Goal: Contribute content: Add original content to the website for others to see

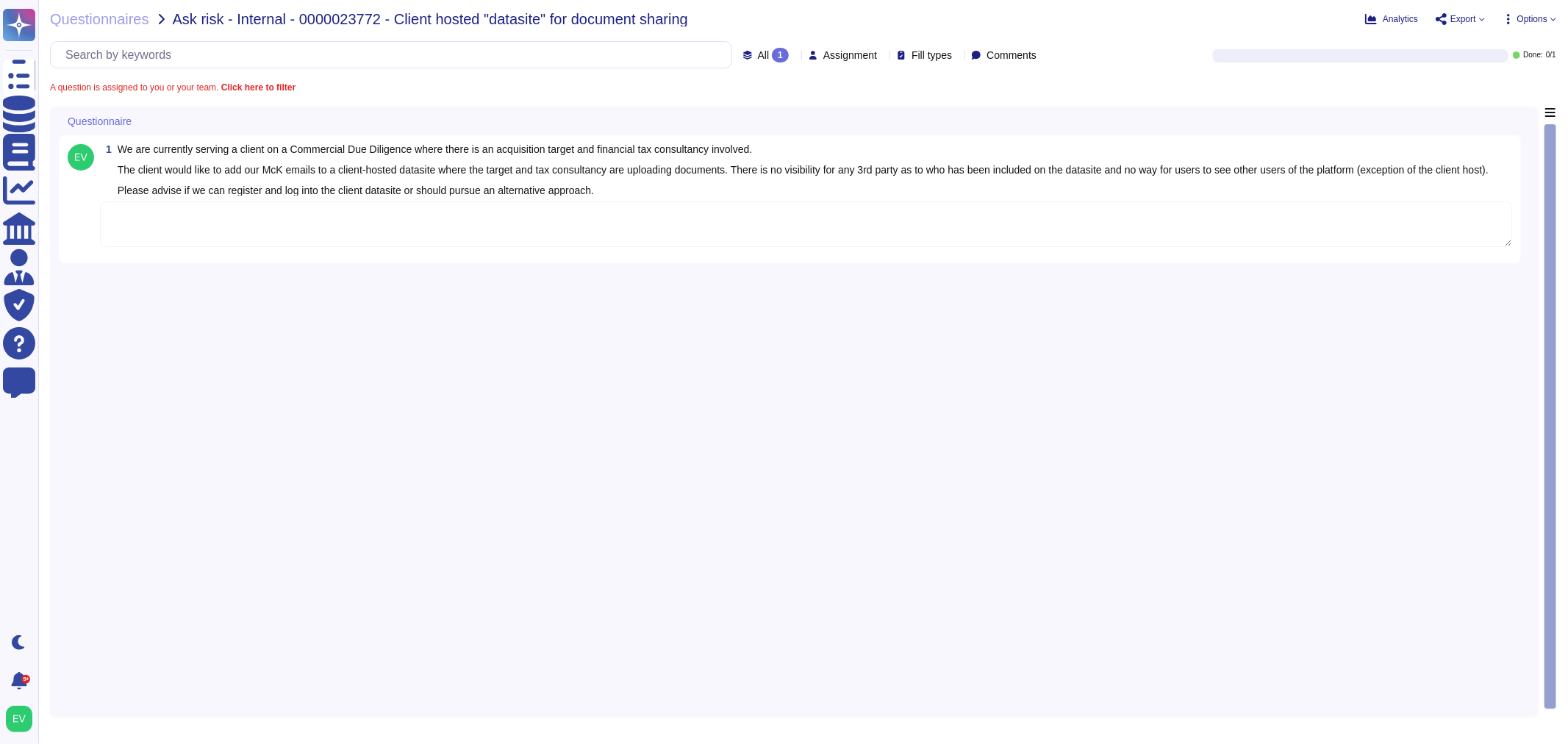
click at [257, 237] on textarea at bounding box center [807, 224] width 1413 height 46
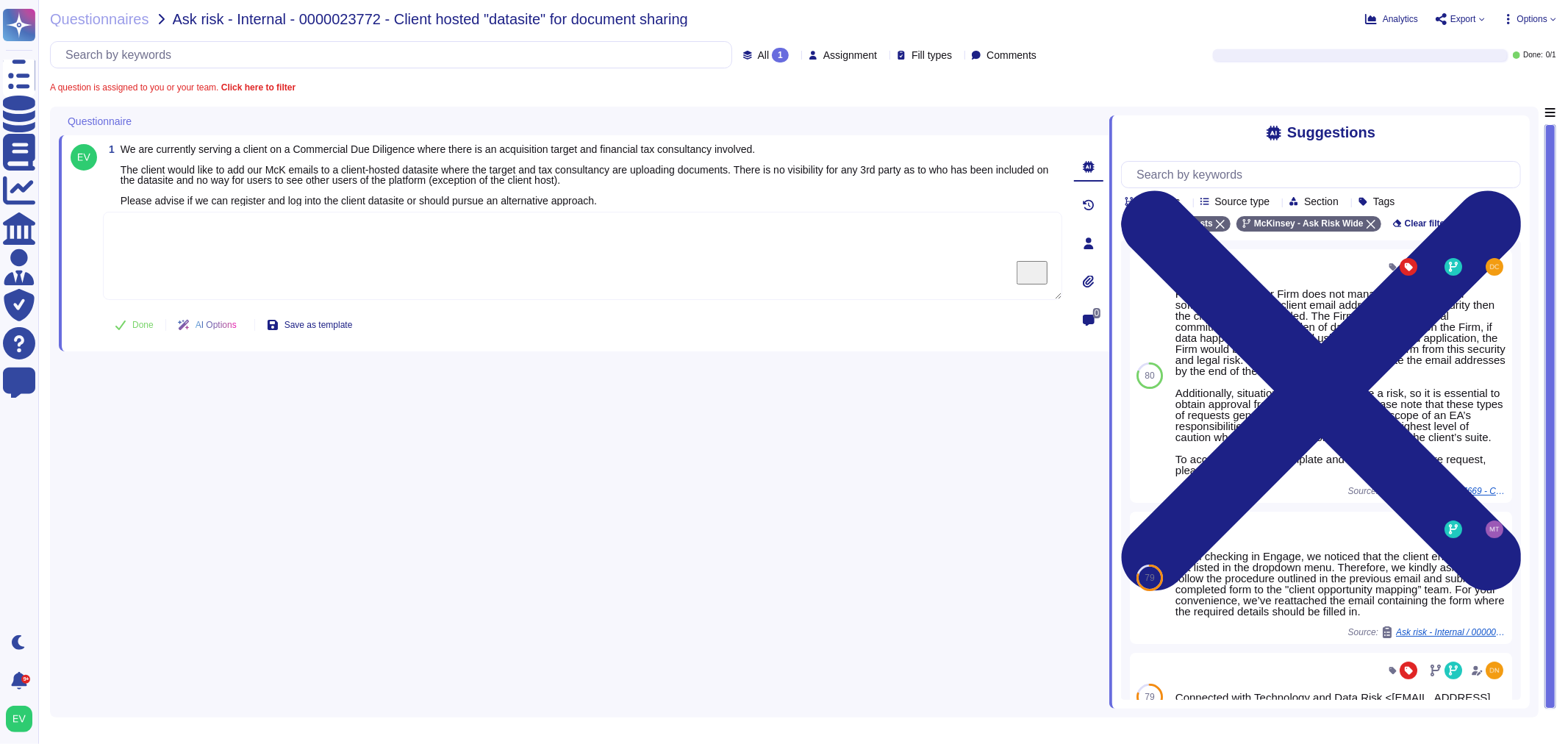
paste textarea "Please review the guidance on Using client's file sharing solution and follow t…"
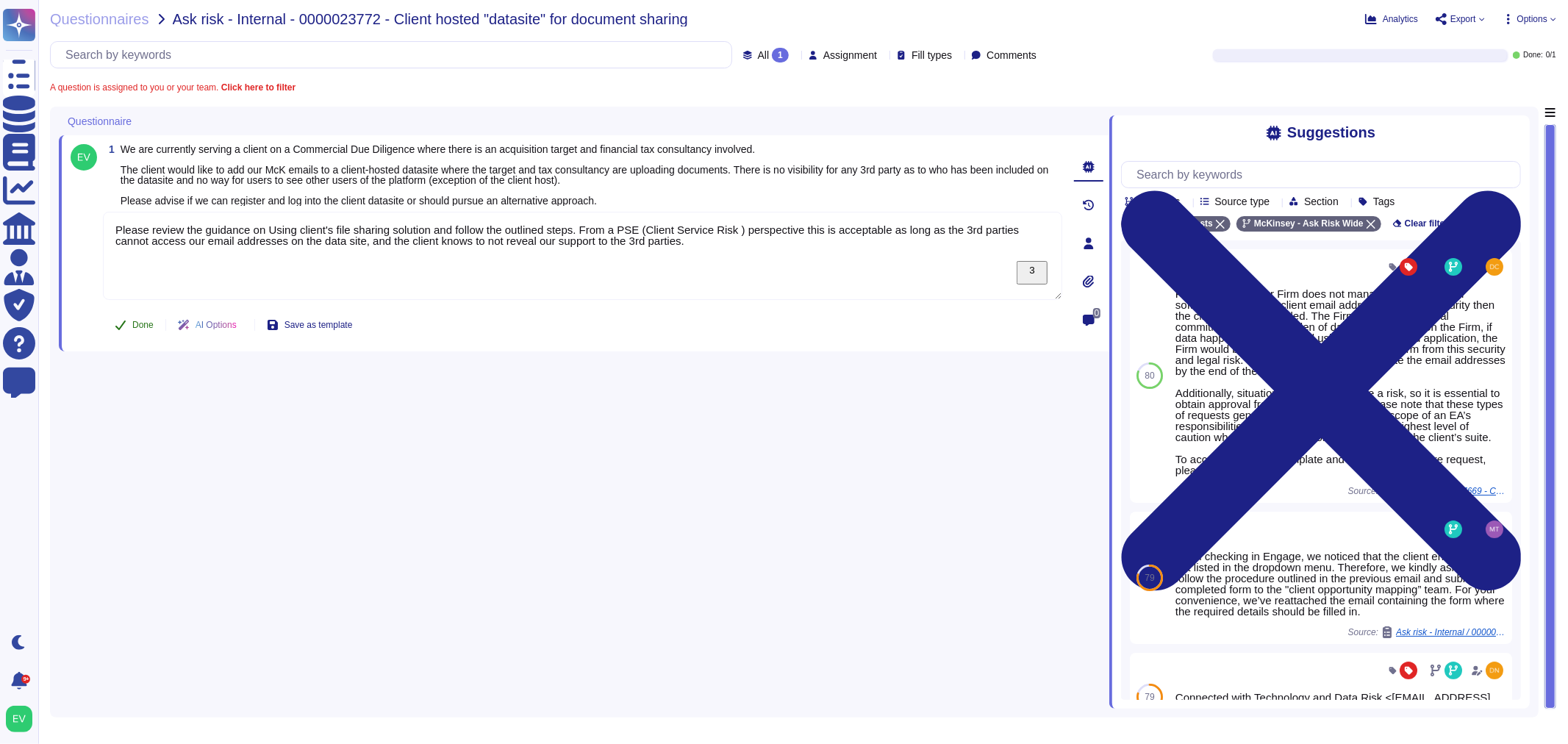
type textarea "Please review the guidance on Using client's file sharing solution and follow t…"
click at [143, 334] on button "Done" at bounding box center [134, 324] width 63 height 29
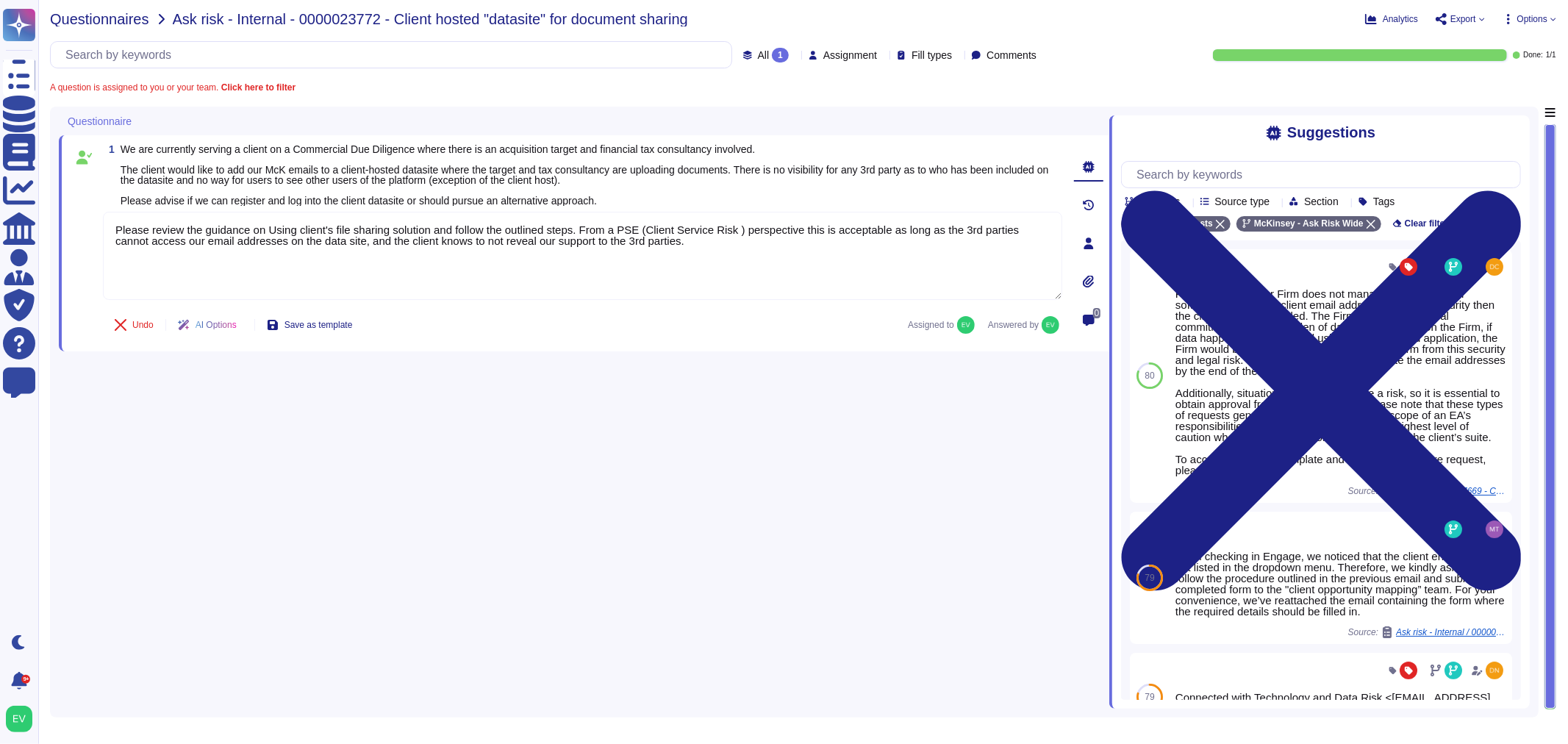
click at [98, 15] on span "Questionnaires" at bounding box center [99, 19] width 99 height 15
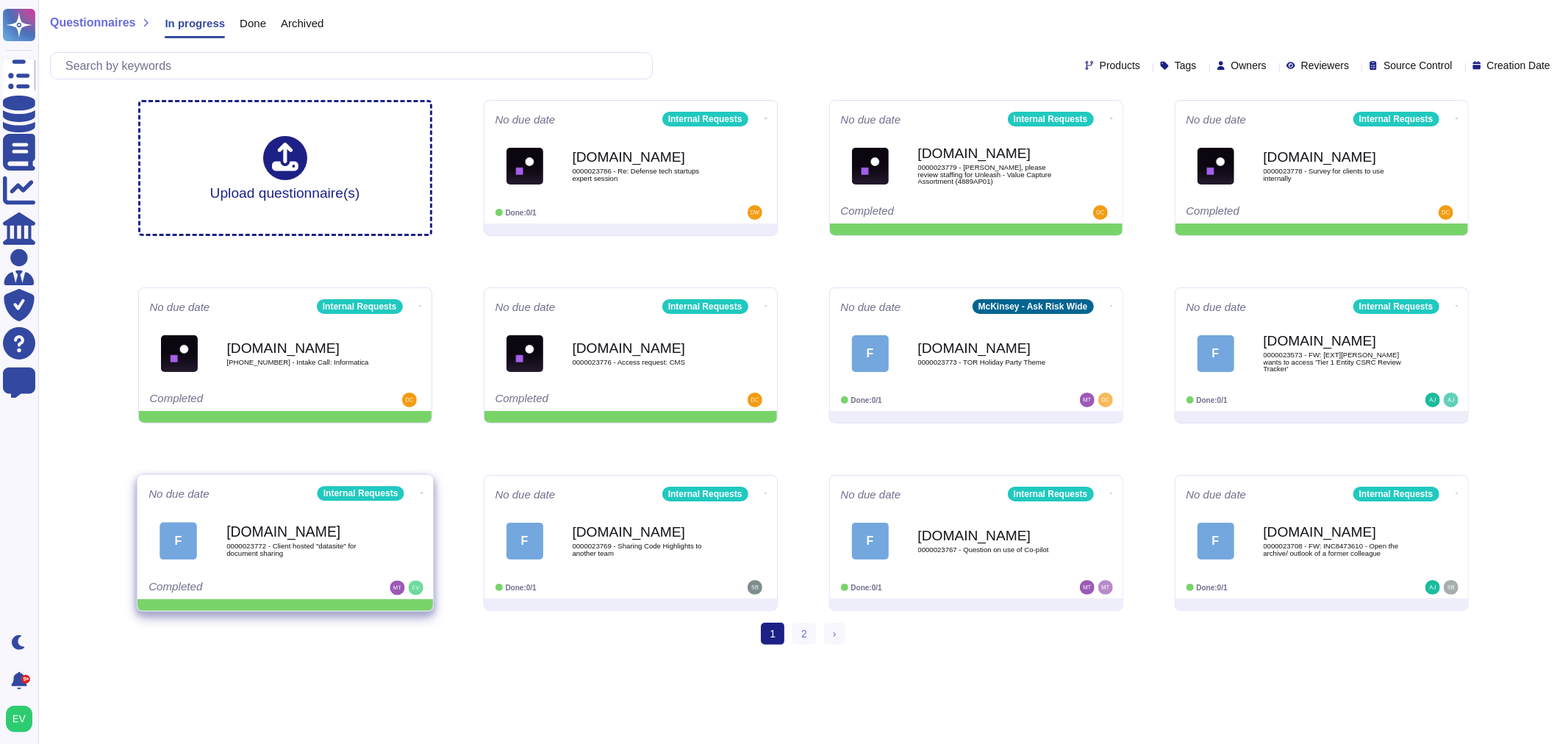
click at [239, 550] on span "0000023772 - Client hosted "datasite" for document sharing" at bounding box center [301, 549] width 149 height 14
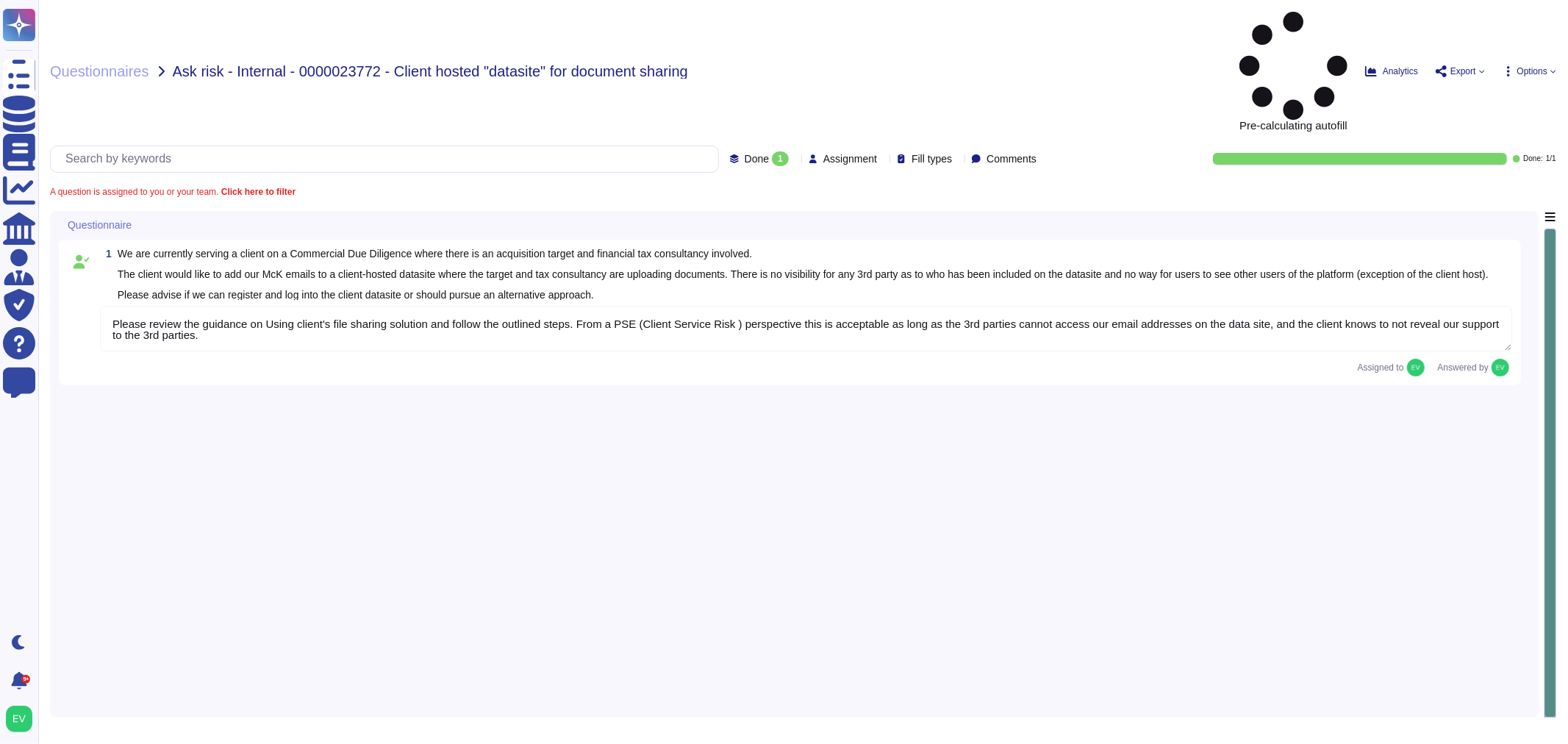
type textarea "Please review the guidance on Using client's file sharing solution and follow t…"
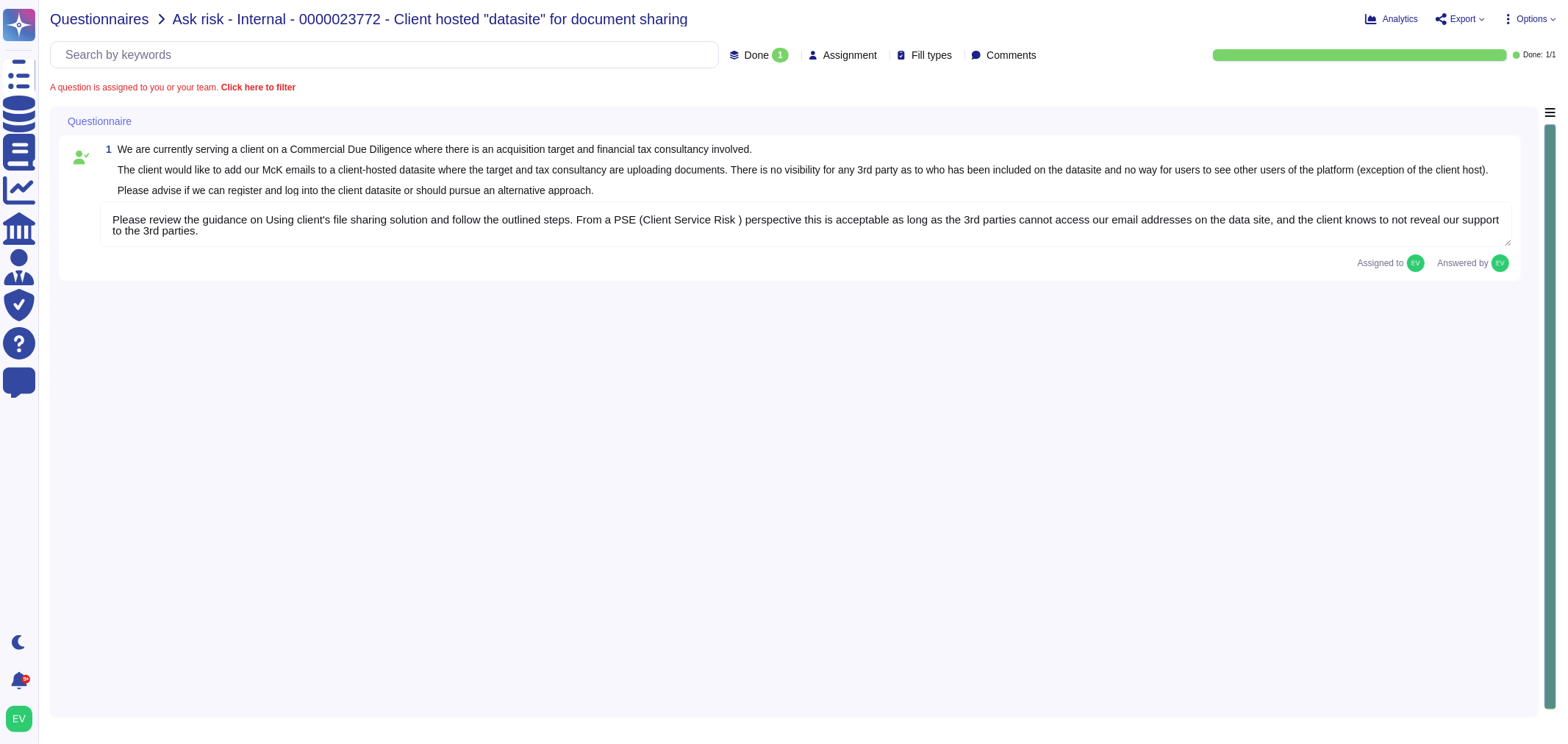
click at [100, 12] on span "Questionnaires" at bounding box center [99, 19] width 99 height 15
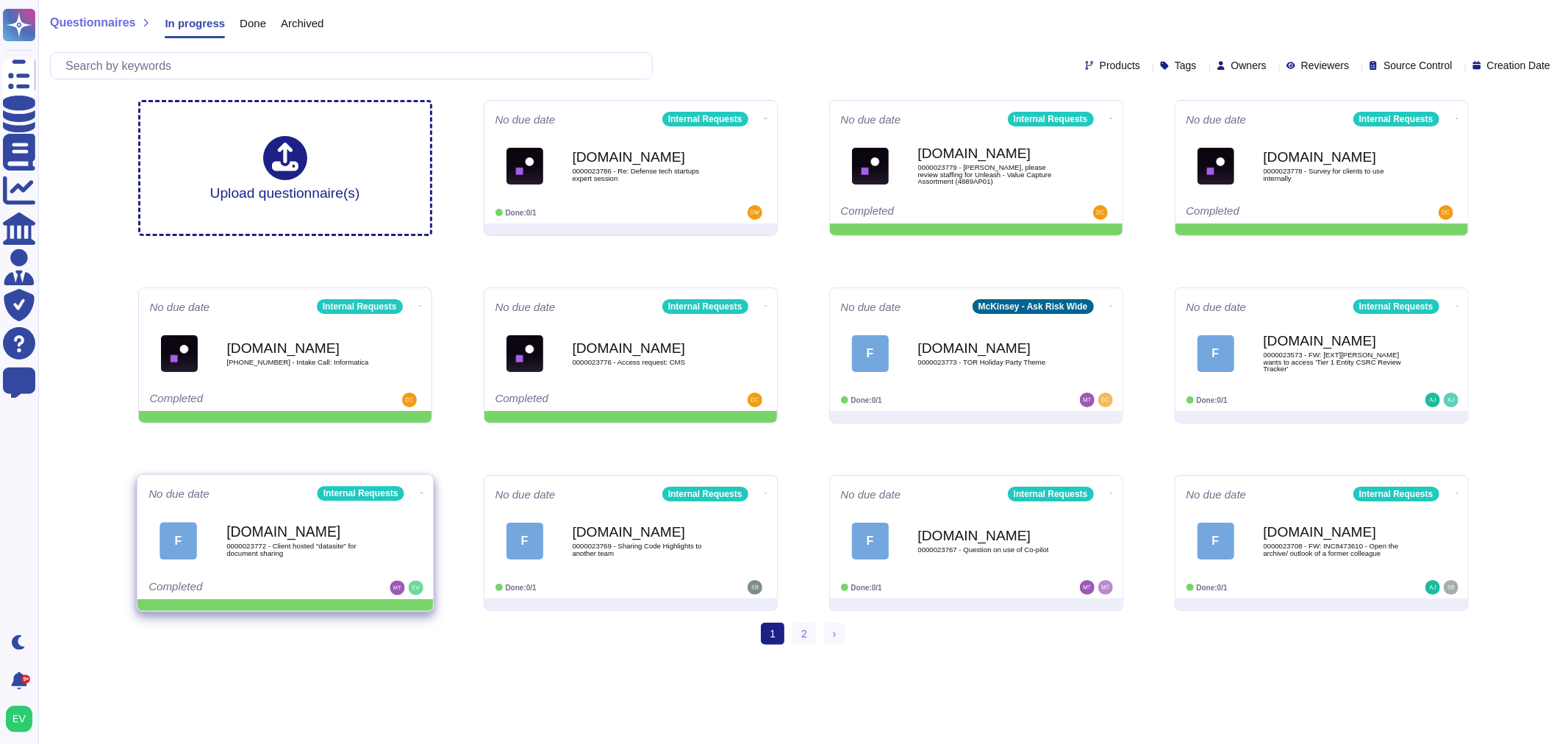
click at [420, 492] on icon at bounding box center [421, 493] width 3 height 3
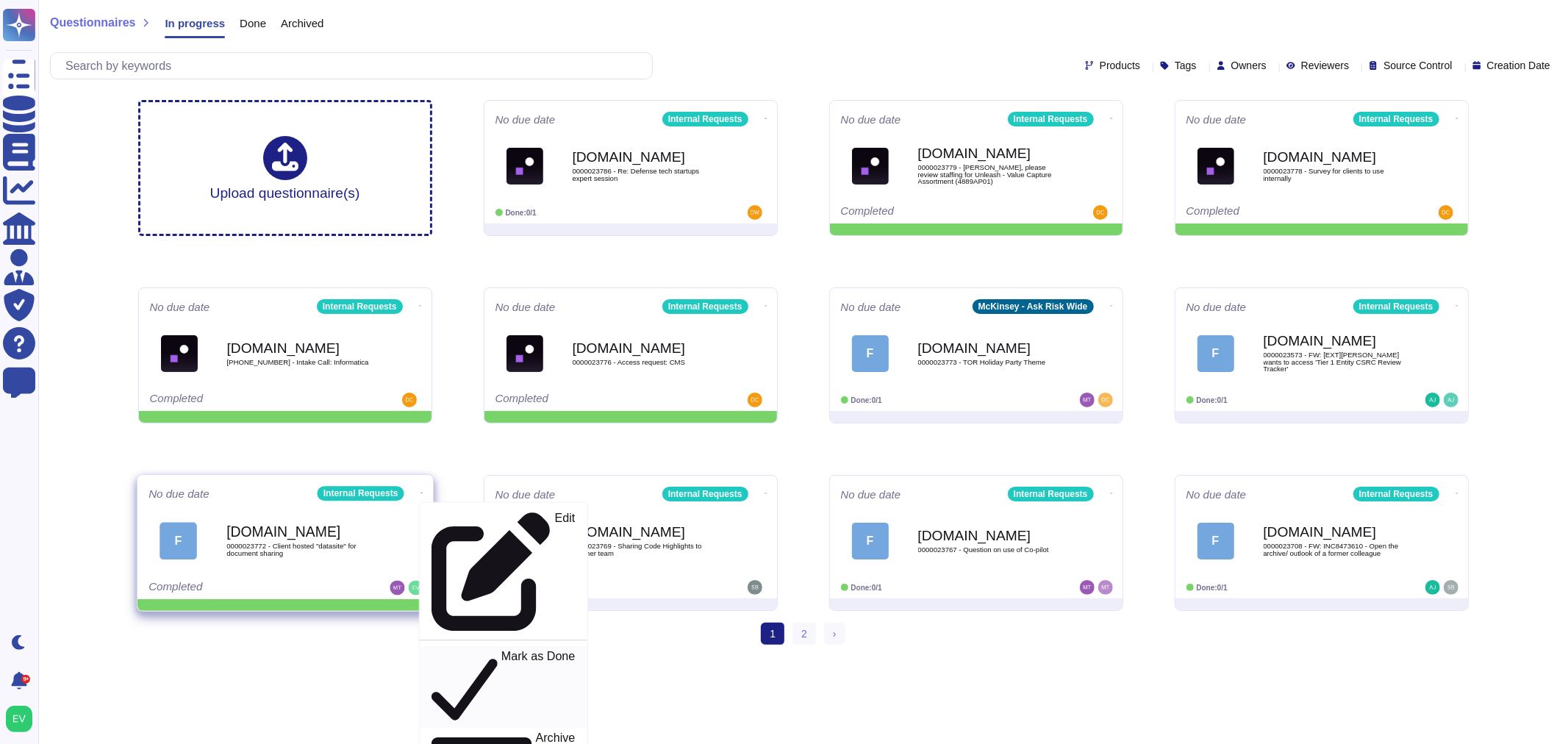
click at [501, 650] on p "Mark as Done" at bounding box center [537, 688] width 74 height 75
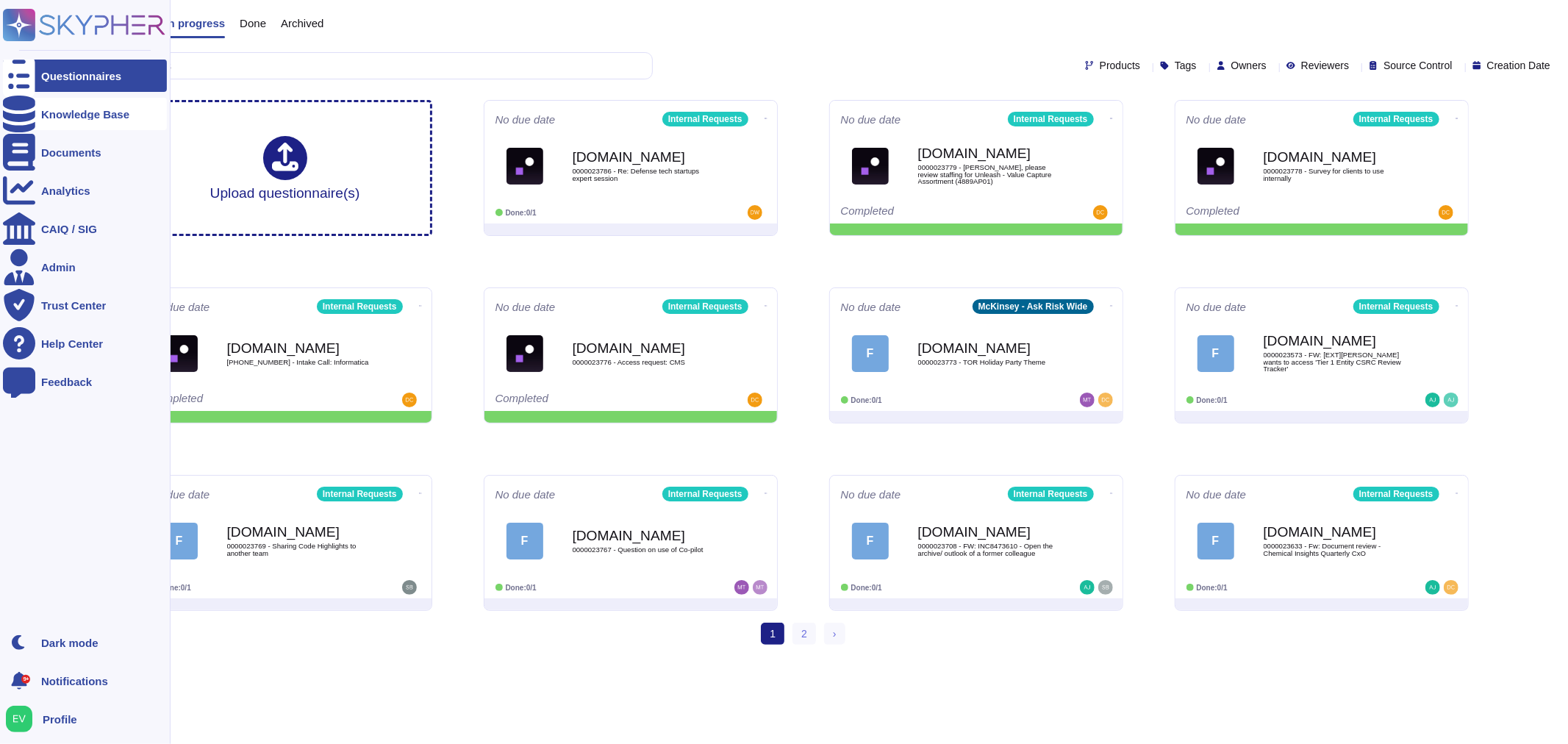
click at [70, 115] on div "Knowledge Base" at bounding box center [85, 114] width 89 height 11
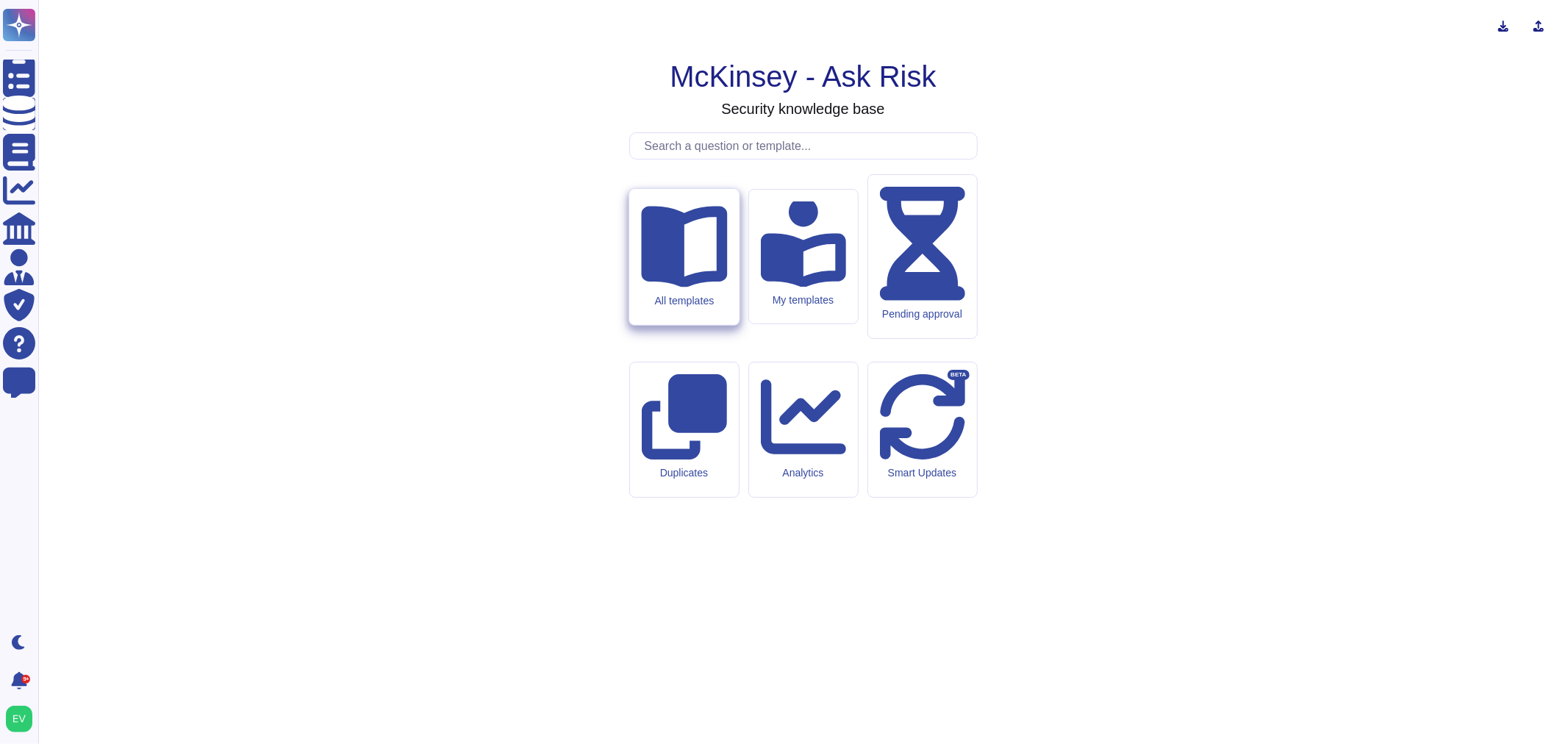
click at [716, 307] on div "All templates" at bounding box center [684, 300] width 86 height 13
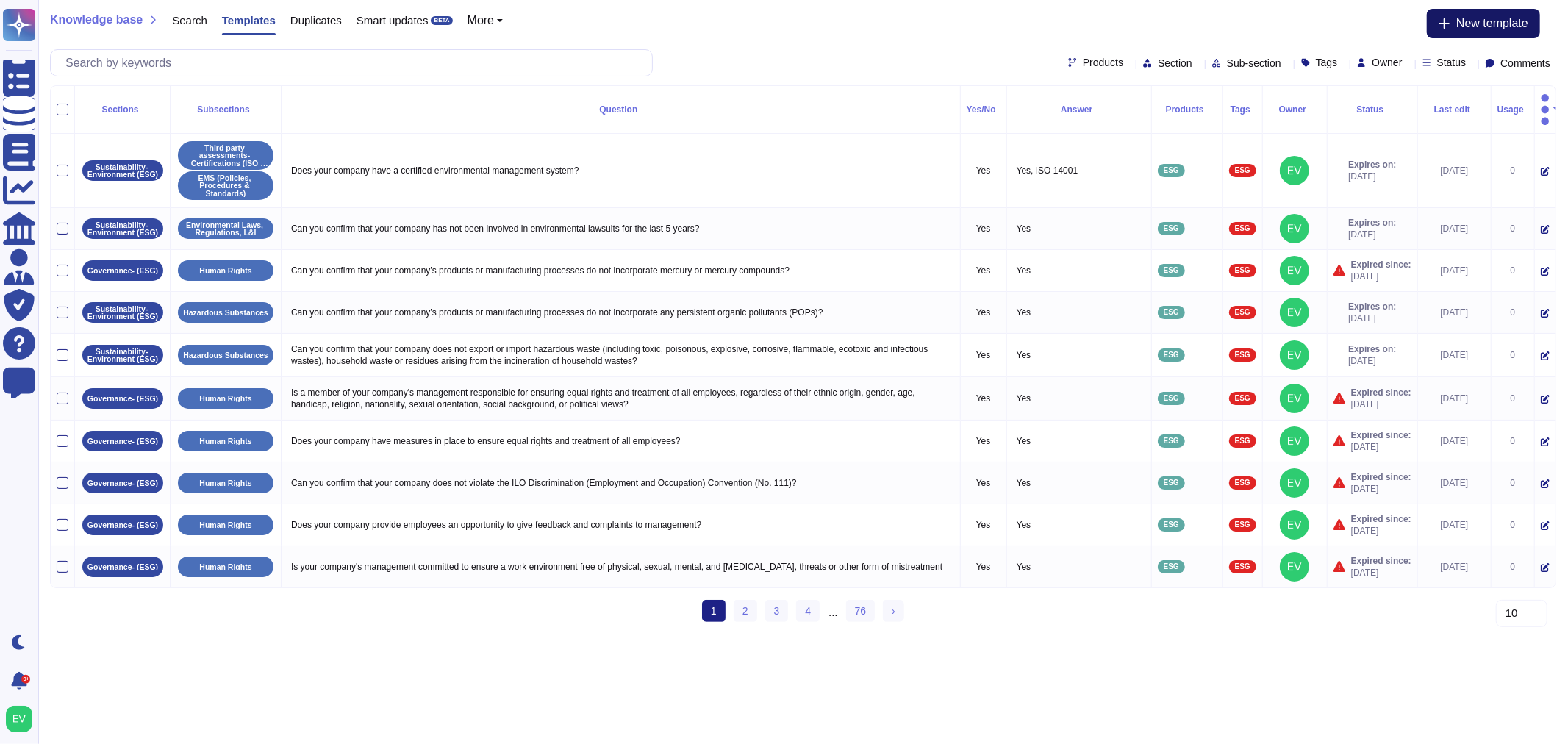
click at [1474, 29] on span "New template" at bounding box center [1492, 23] width 72 height 12
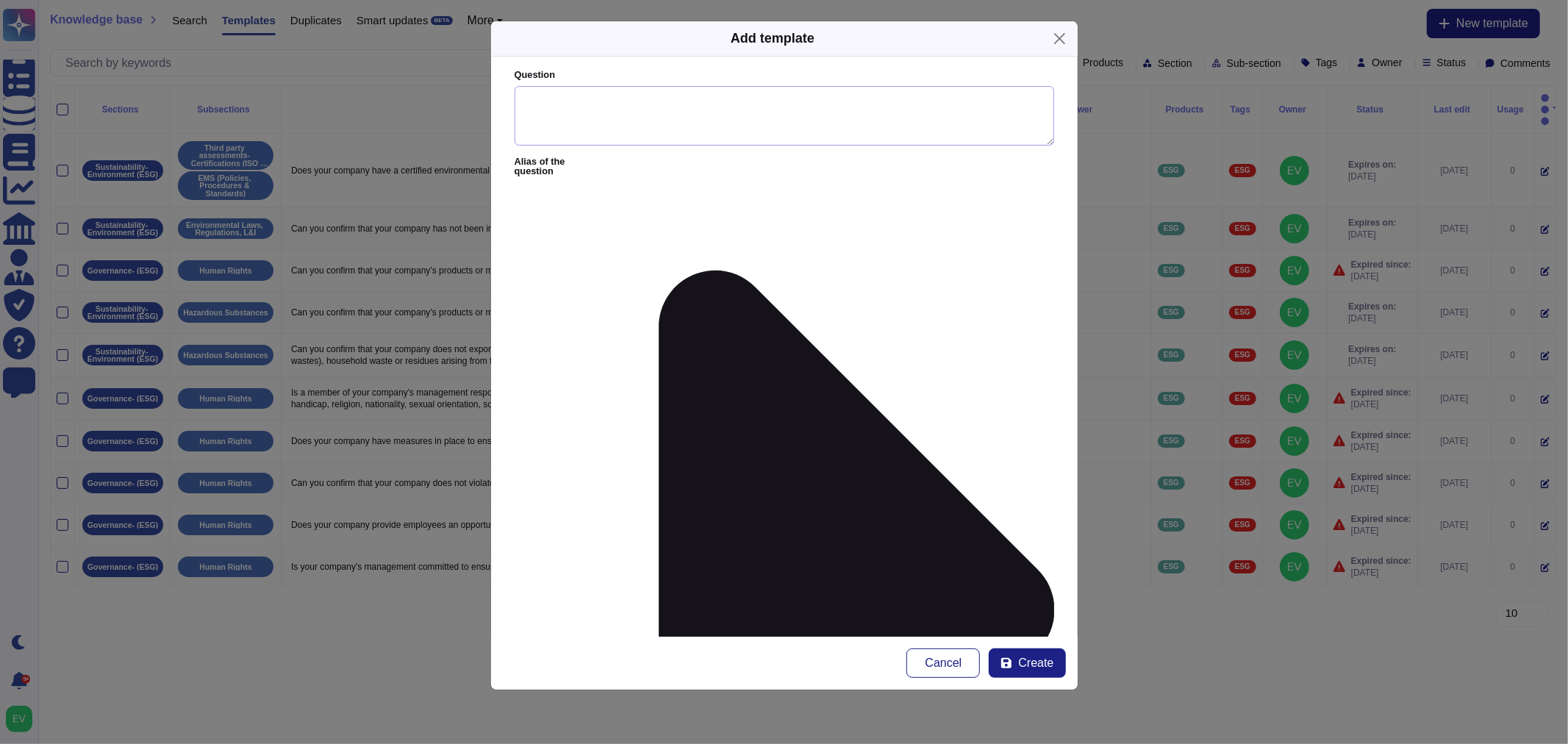
click at [571, 89] on textarea "Question" at bounding box center [785, 116] width 540 height 60
click at [569, 98] on textarea "Question" at bounding box center [785, 116] width 540 height 60
paste textarea "/ Has the calculation of your carbon footprint been carried out by a provider a…"
type textarea "/ Has the calculation of your carbon footprint been carried out by a provider a…"
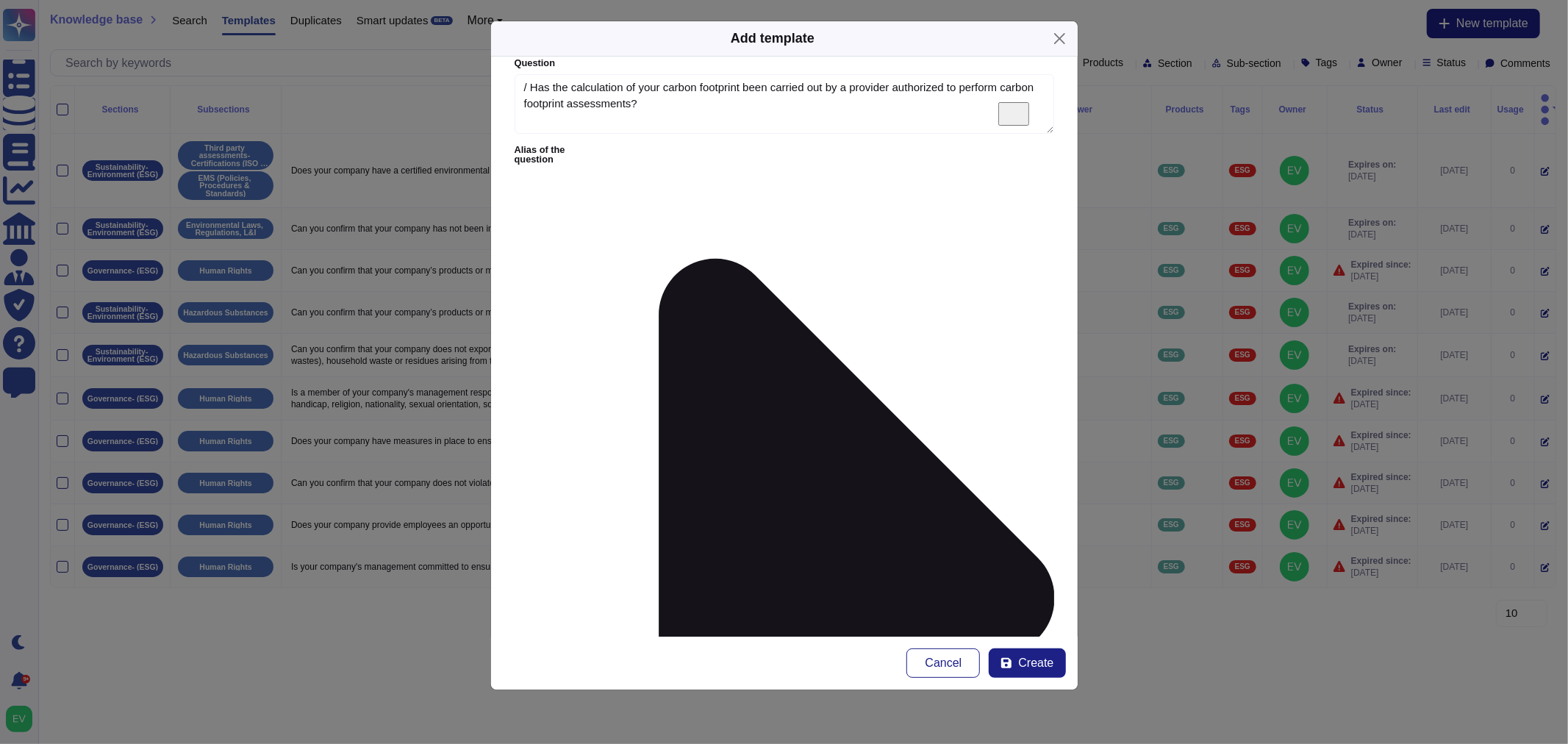
scroll to position [12, 0]
paste textarea "The calculation of our carbon footprint has been carried out internally support…"
type textarea "The calculation of our carbon footprint has been carried out internally support…"
click at [532, 91] on textarea "/ Has the calculation of your carbon footprint been carried out by a provider a…" at bounding box center [785, 104] width 540 height 60
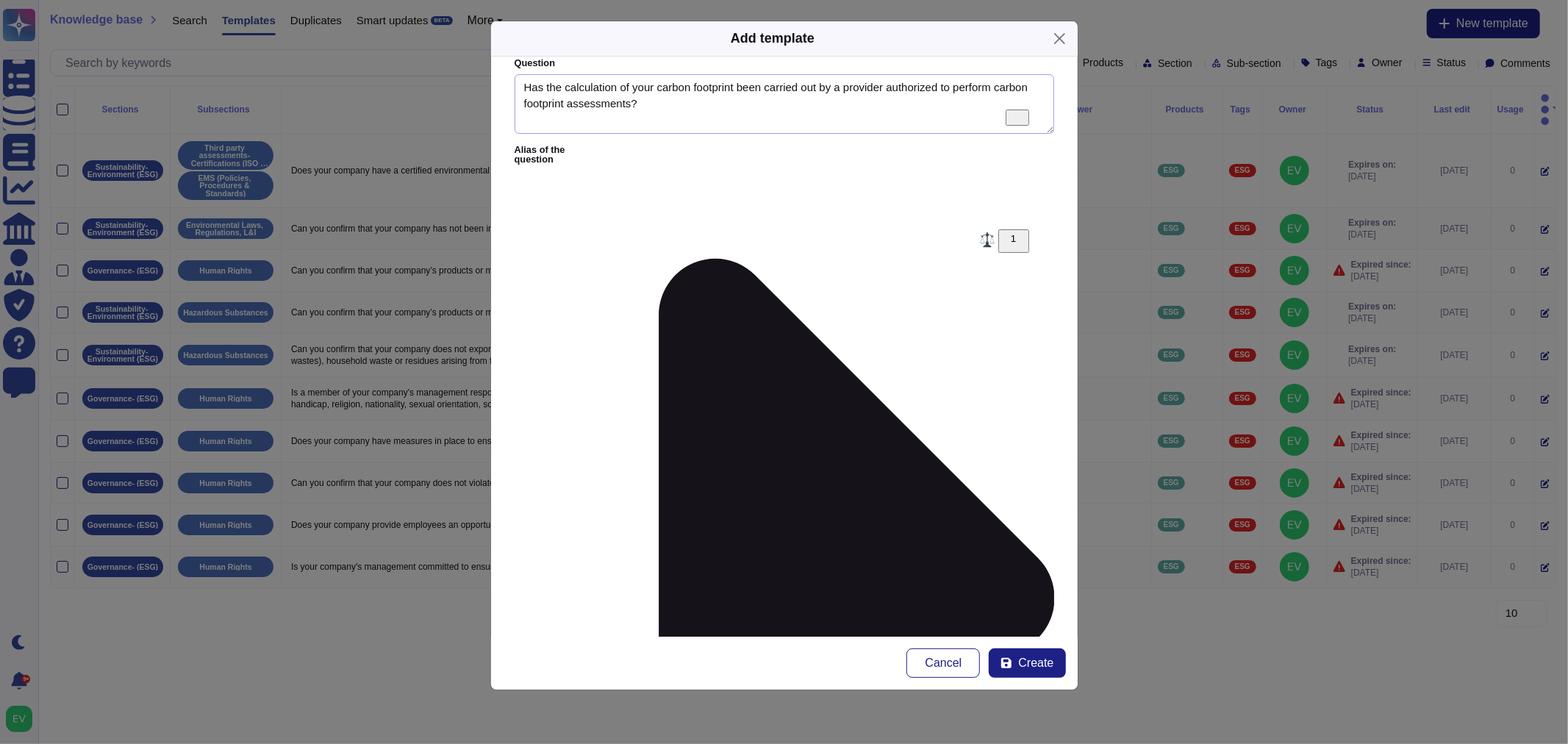
click at [718, 114] on textarea "Has the calculation of your carbon footprint been carried out by a provider aut…" at bounding box center [785, 104] width 540 height 60
type textarea "Has the calculation of your carbon footprint been carried out by a provider aut…"
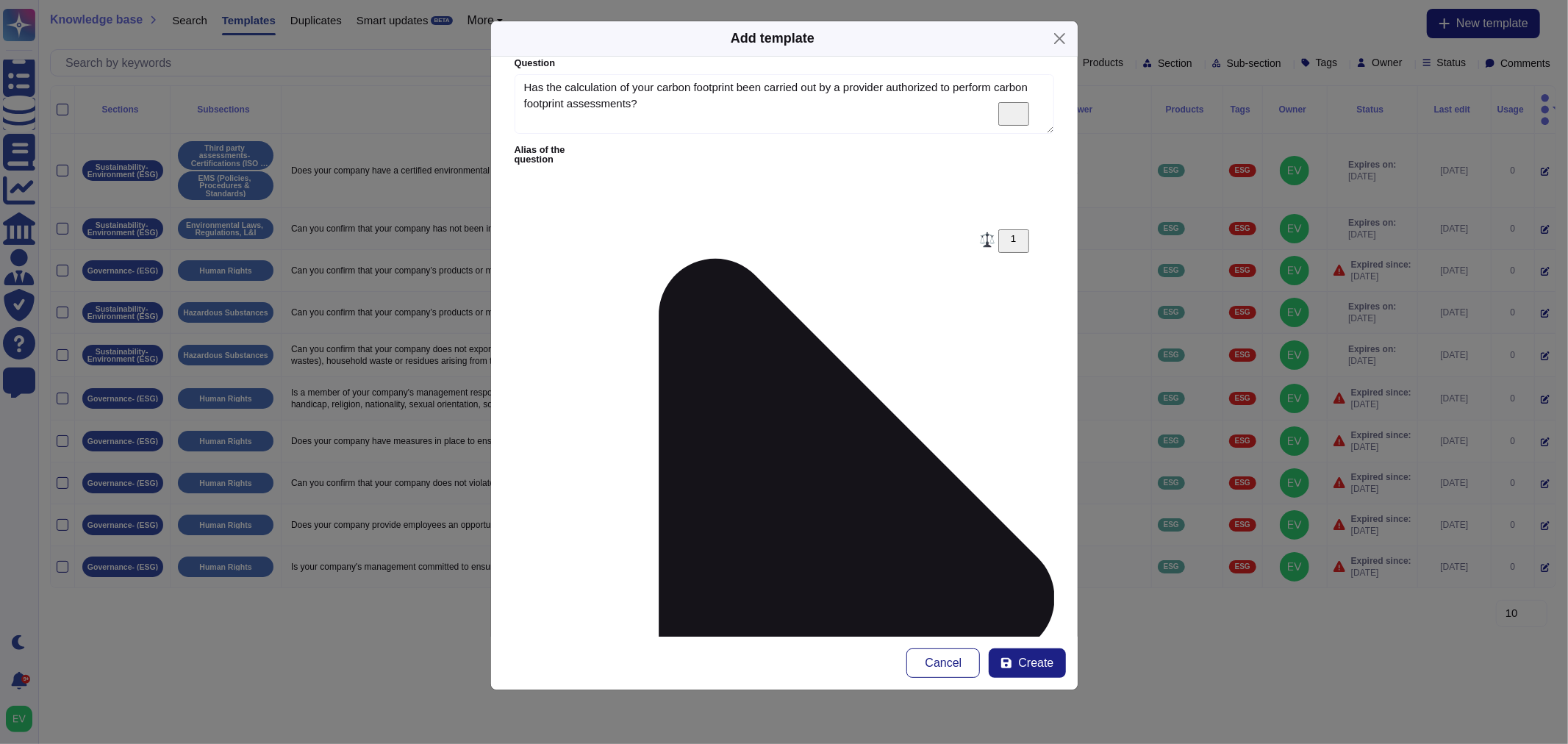
type input "esg"
click at [572, 476] on div "ESG" at bounding box center [599, 470] width 107 height 33
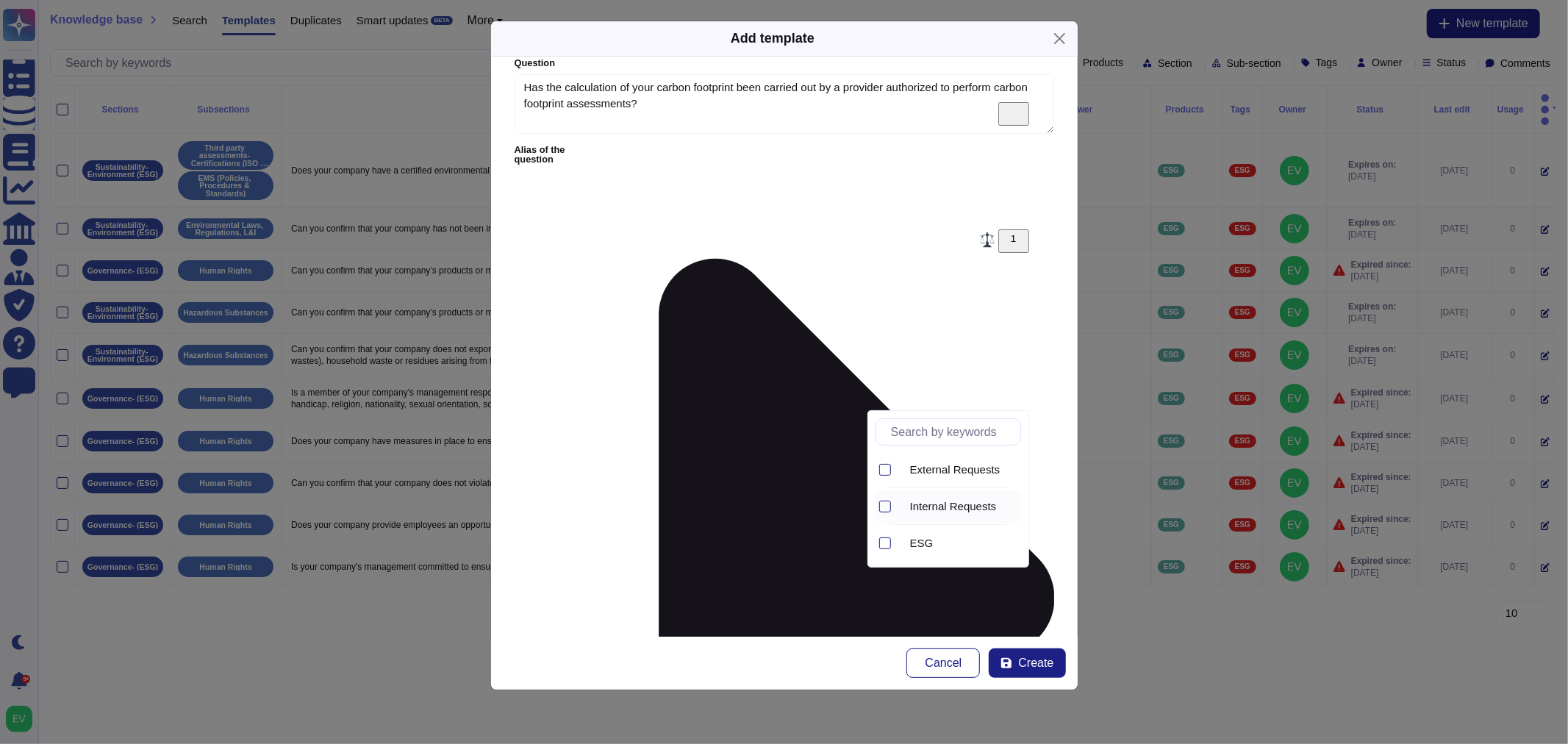
click at [920, 509] on div "Internal Requests" at bounding box center [963, 507] width 117 height 13
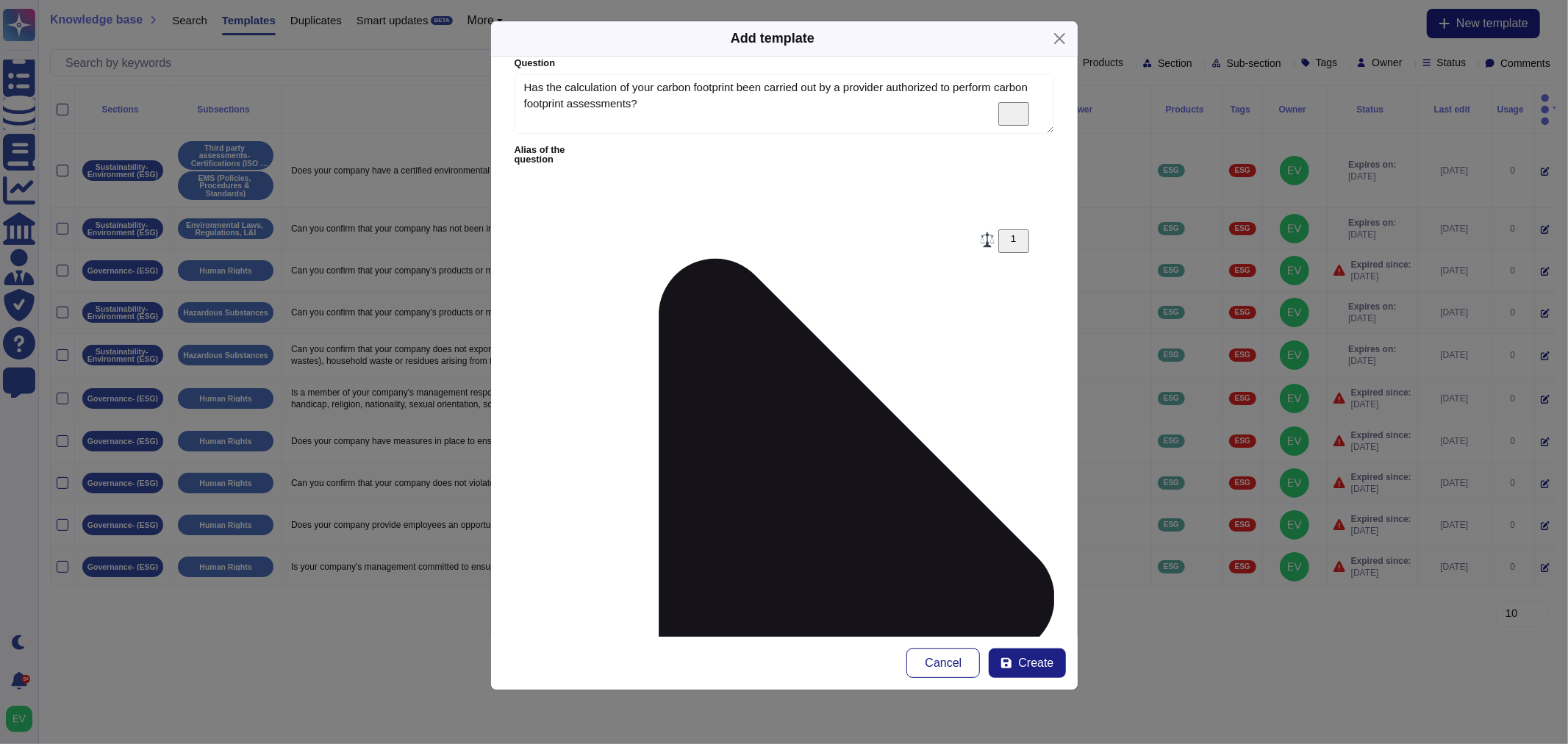
type input "sus"
click at [618, 504] on div "Sustainability- Environment (ESG)" at bounding box center [636, 512] width 181 height 33
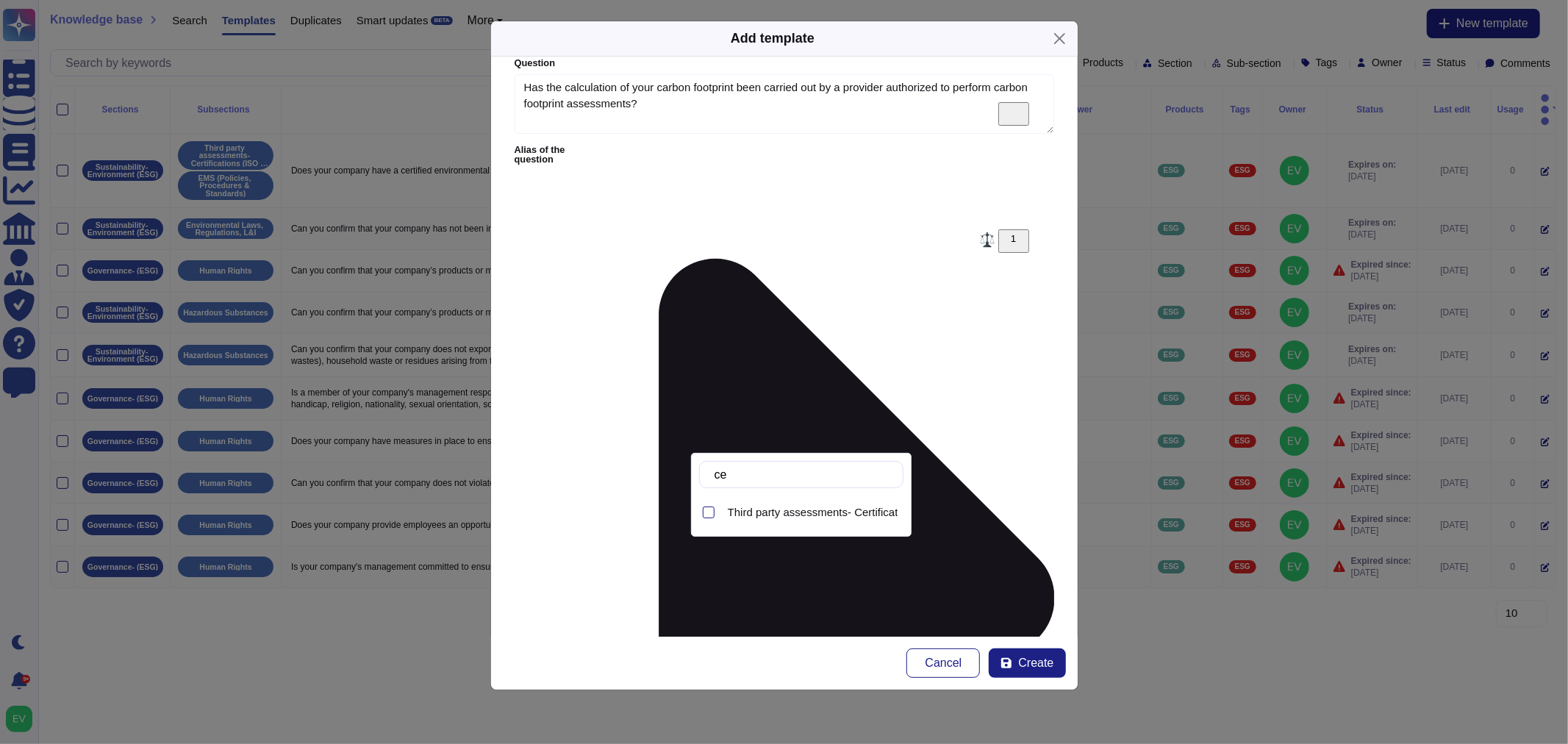
type input "cer"
click at [766, 520] on div "Third party assessments- Certifications (ISO 14001-Ecovadis- CPD)" at bounding box center [812, 512] width 181 height 33
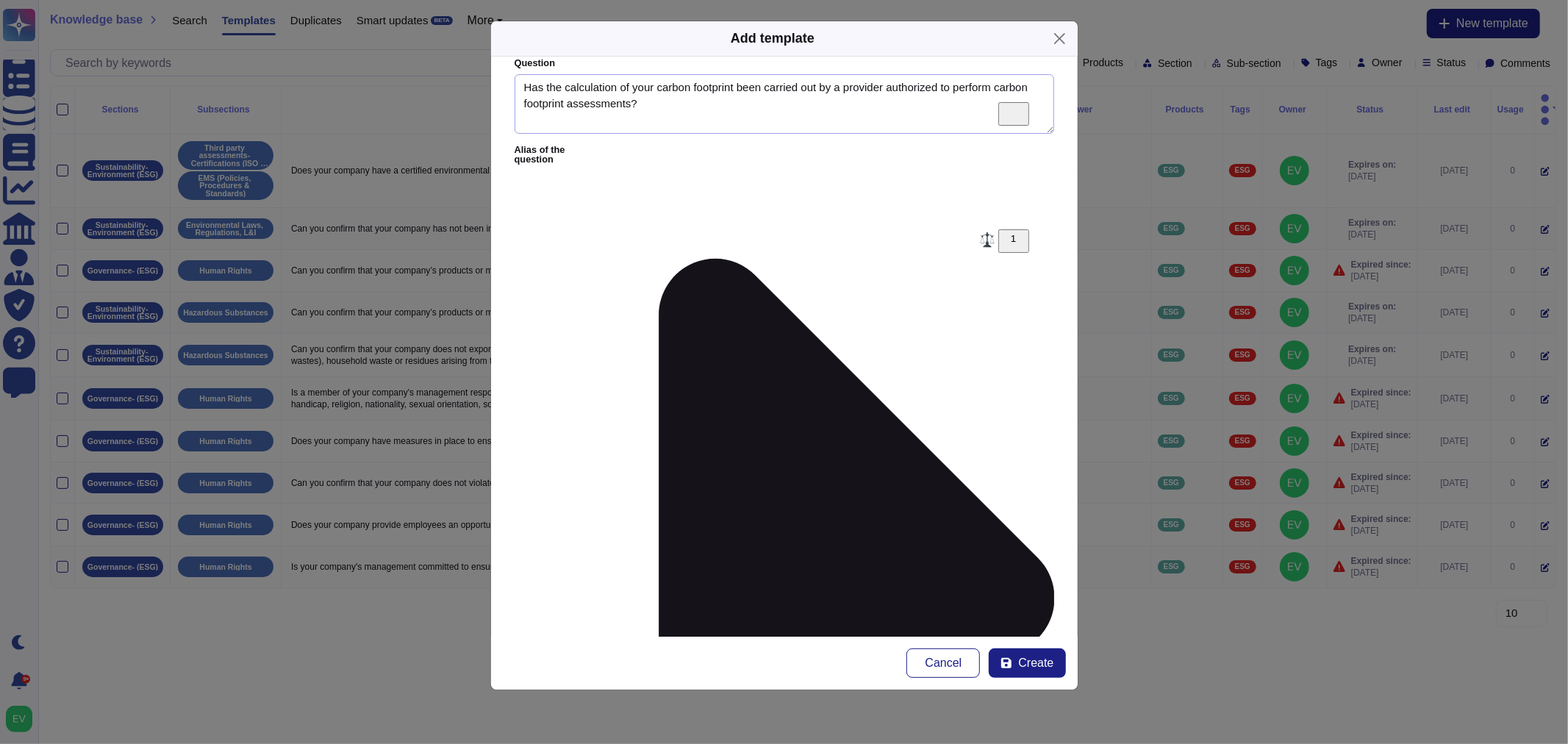
click at [682, 111] on textarea "Has the calculation of your carbon footprint been carried out by a provider aut…" at bounding box center [785, 104] width 540 height 60
paste textarea "1.1/ Which one ? Our greenhouse gas (GHG) emissions have been verified by [PERS…"
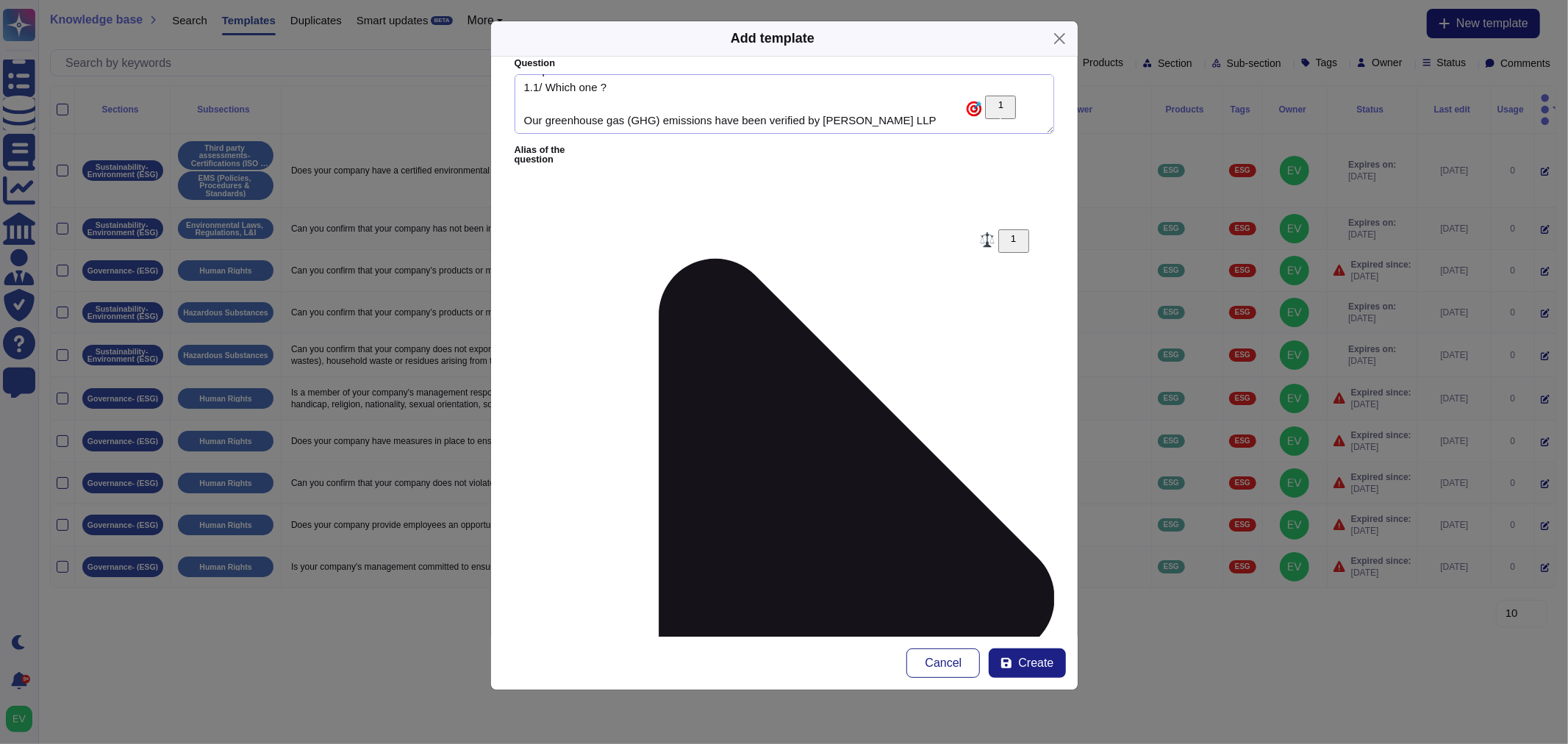
drag, startPoint x: 924, startPoint y: 105, endPoint x: 446, endPoint y: 89, distance: 478.3
click at [446, 89] on div "Add template Question Has the calculation of your carbon footprint been carried…" at bounding box center [784, 372] width 1568 height 744
type textarea "Has the calculation of your carbon footprint been carried out by a provider aut…"
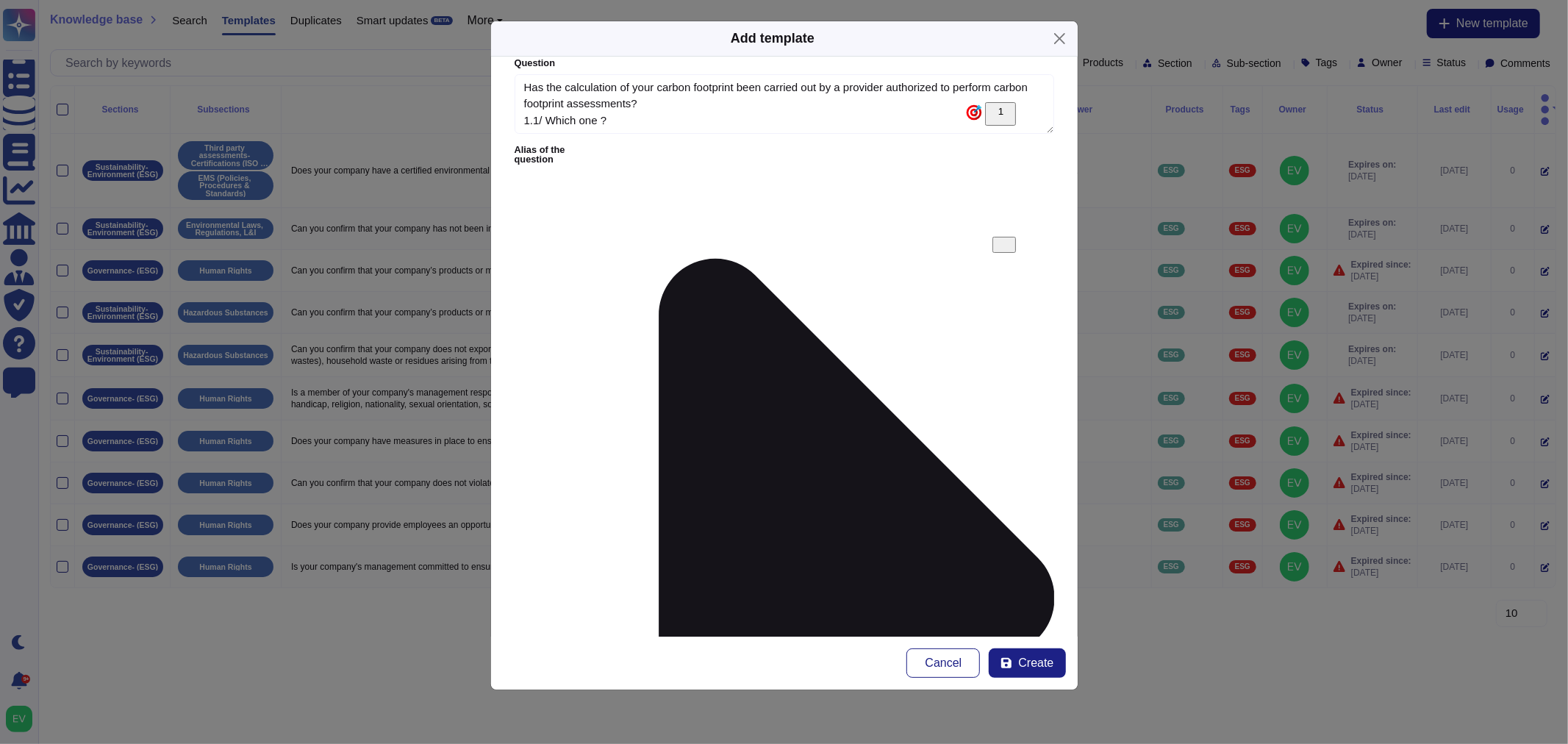
scroll to position [11, 0]
paste textarea "Our greenhouse gas (GHG) emissions have been verified by [PERSON_NAME] LLP"
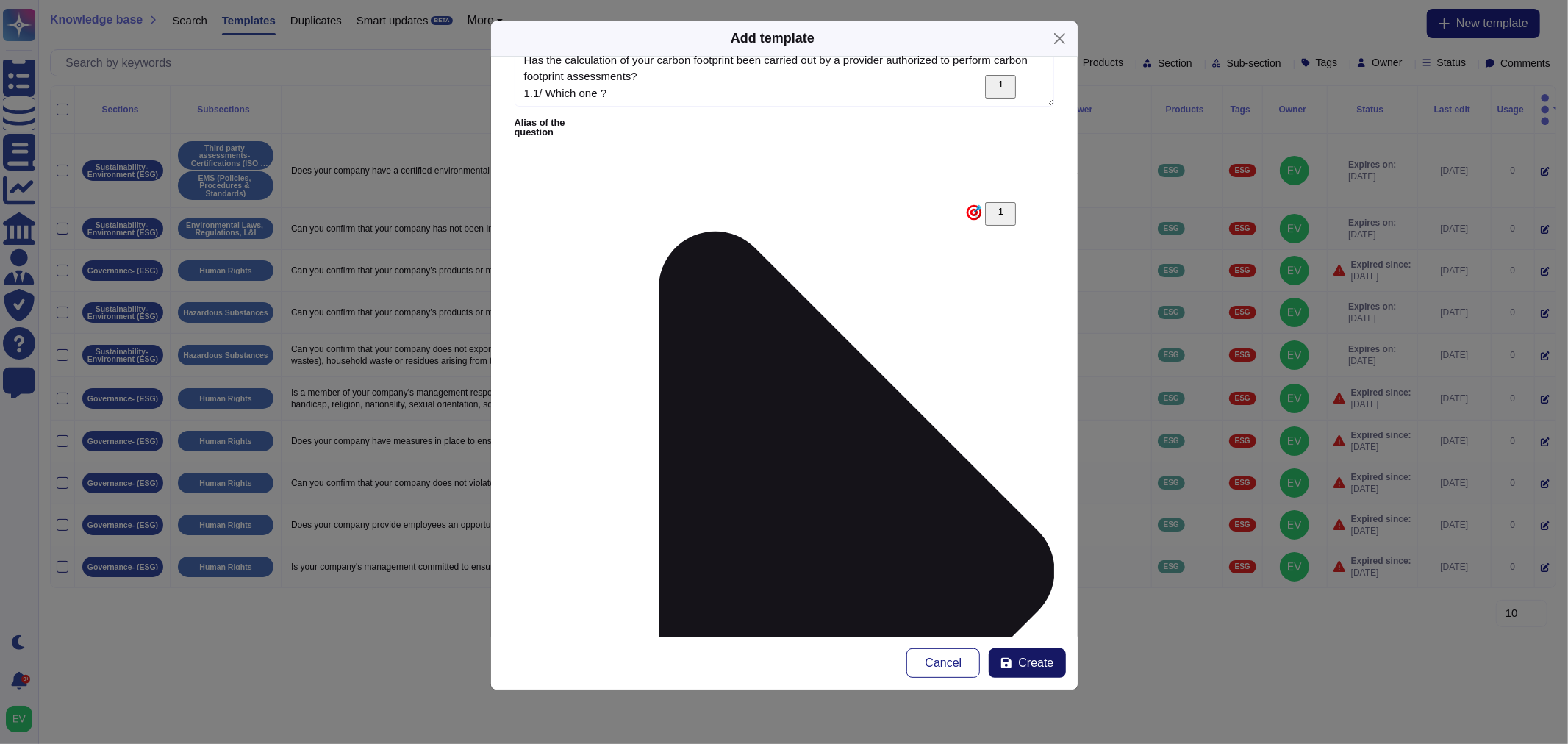
type textarea "The calculation of our carbon footprint has been carried out internally support…"
click at [1028, 657] on span "Create" at bounding box center [1036, 663] width 35 height 12
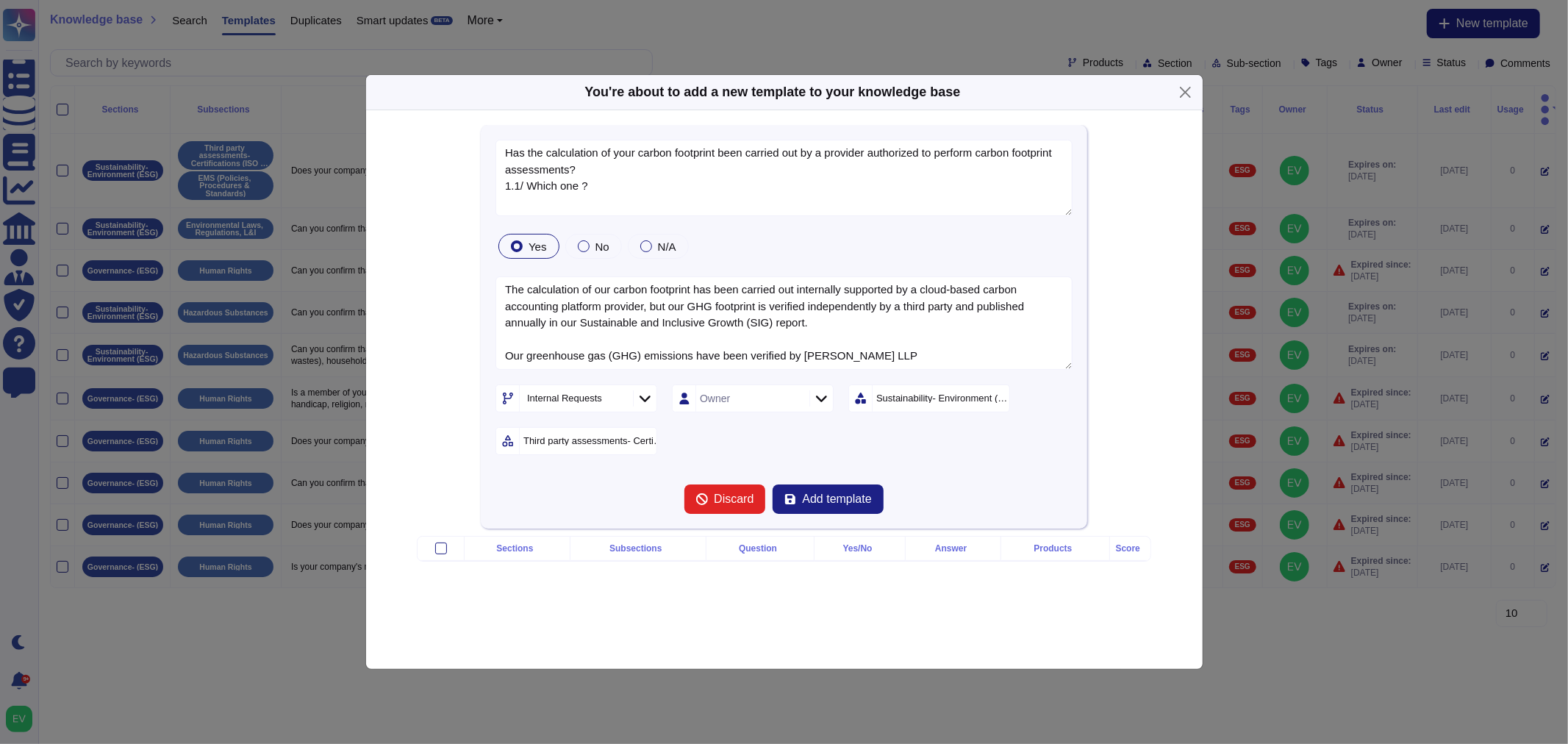
type textarea "Has the calculation of your carbon footprint been carried out by a provider aut…"
type textarea "The calculation of our carbon footprint has been carried out internally support…"
drag, startPoint x: 854, startPoint y: 492, endPoint x: 796, endPoint y: 479, distance: 59.4
click at [802, 493] on span "Add template" at bounding box center [837, 499] width 69 height 12
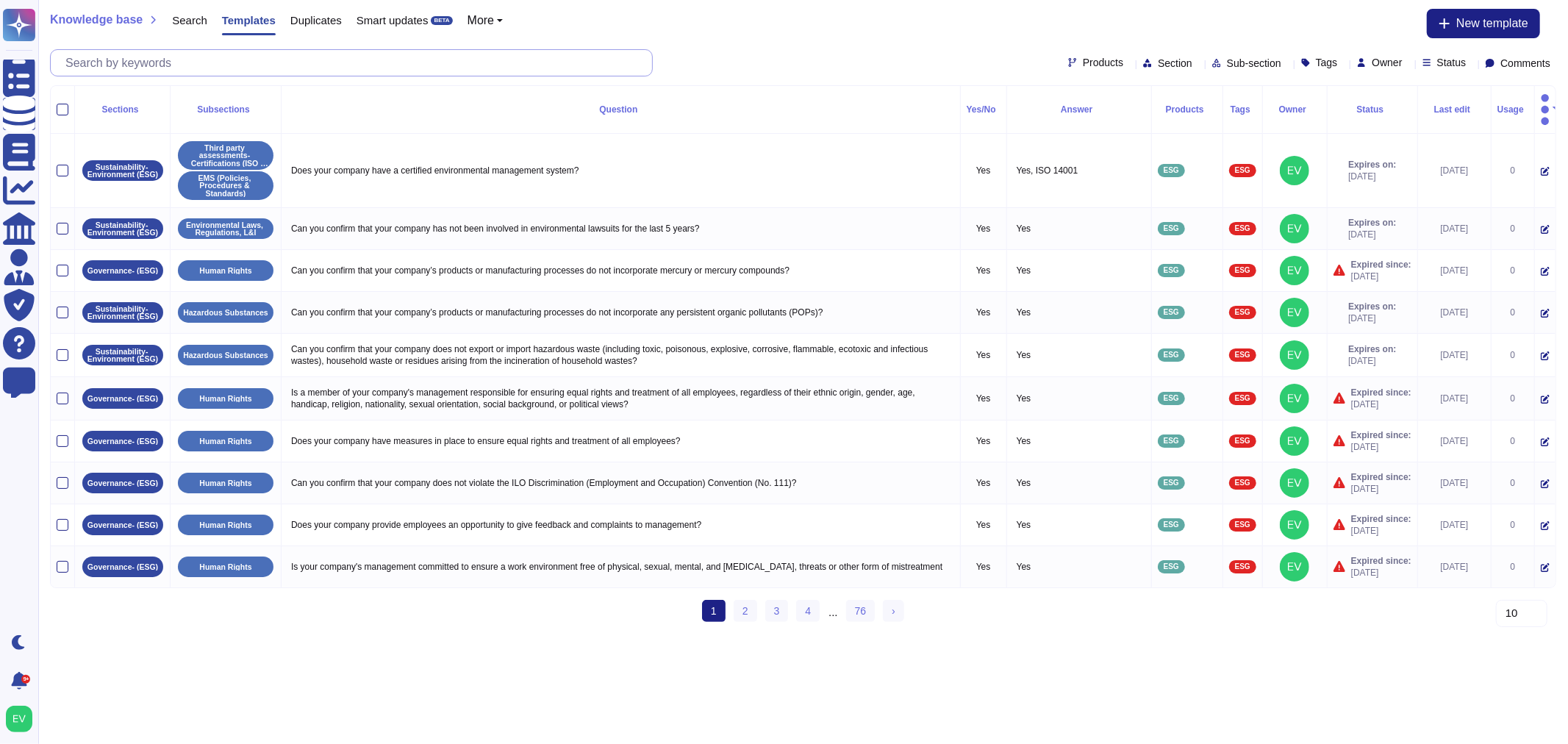
click at [247, 55] on input "text" at bounding box center [354, 63] width 594 height 26
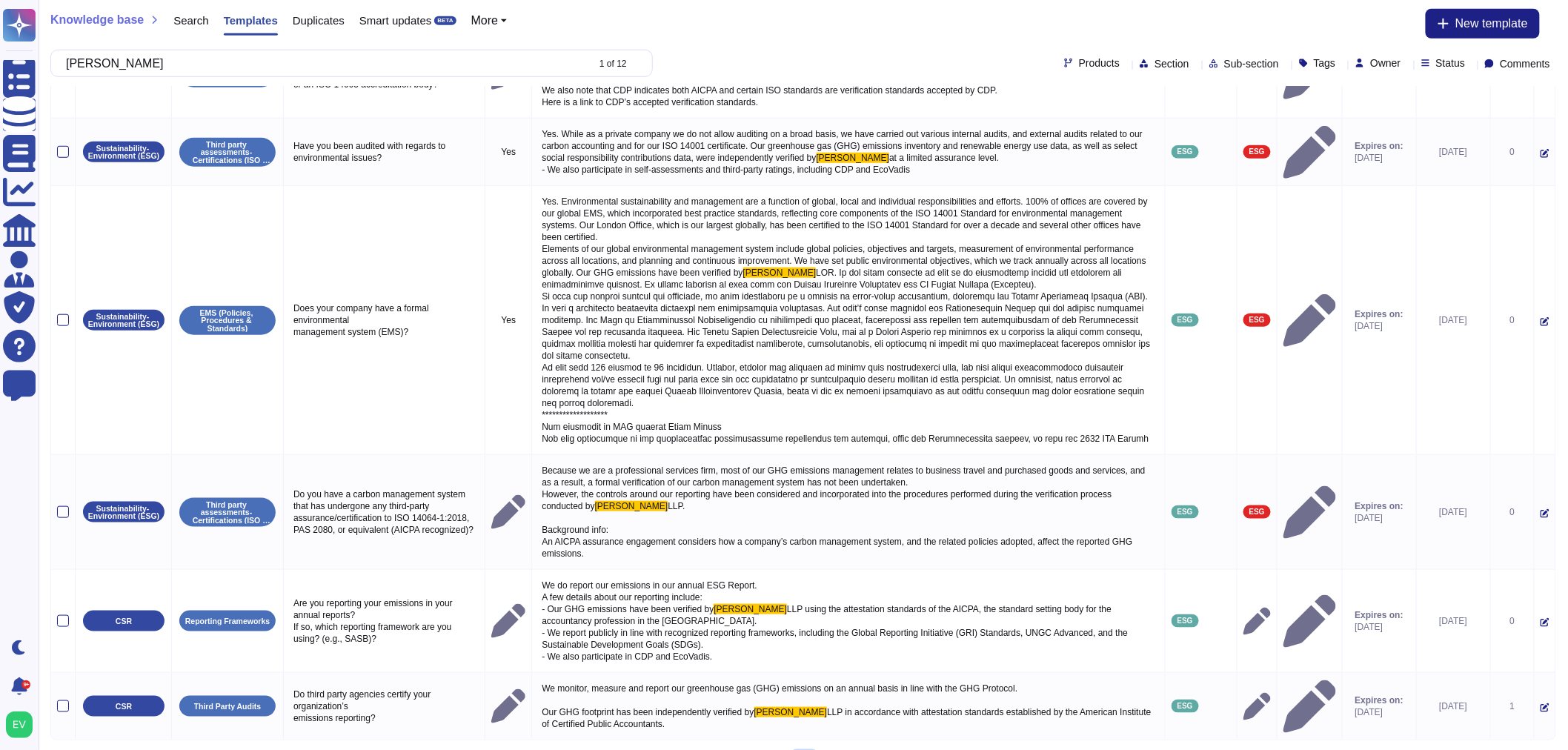
type input "[PERSON_NAME]"
click at [805, 749] on link "2" at bounding box center [805, 763] width 24 height 22
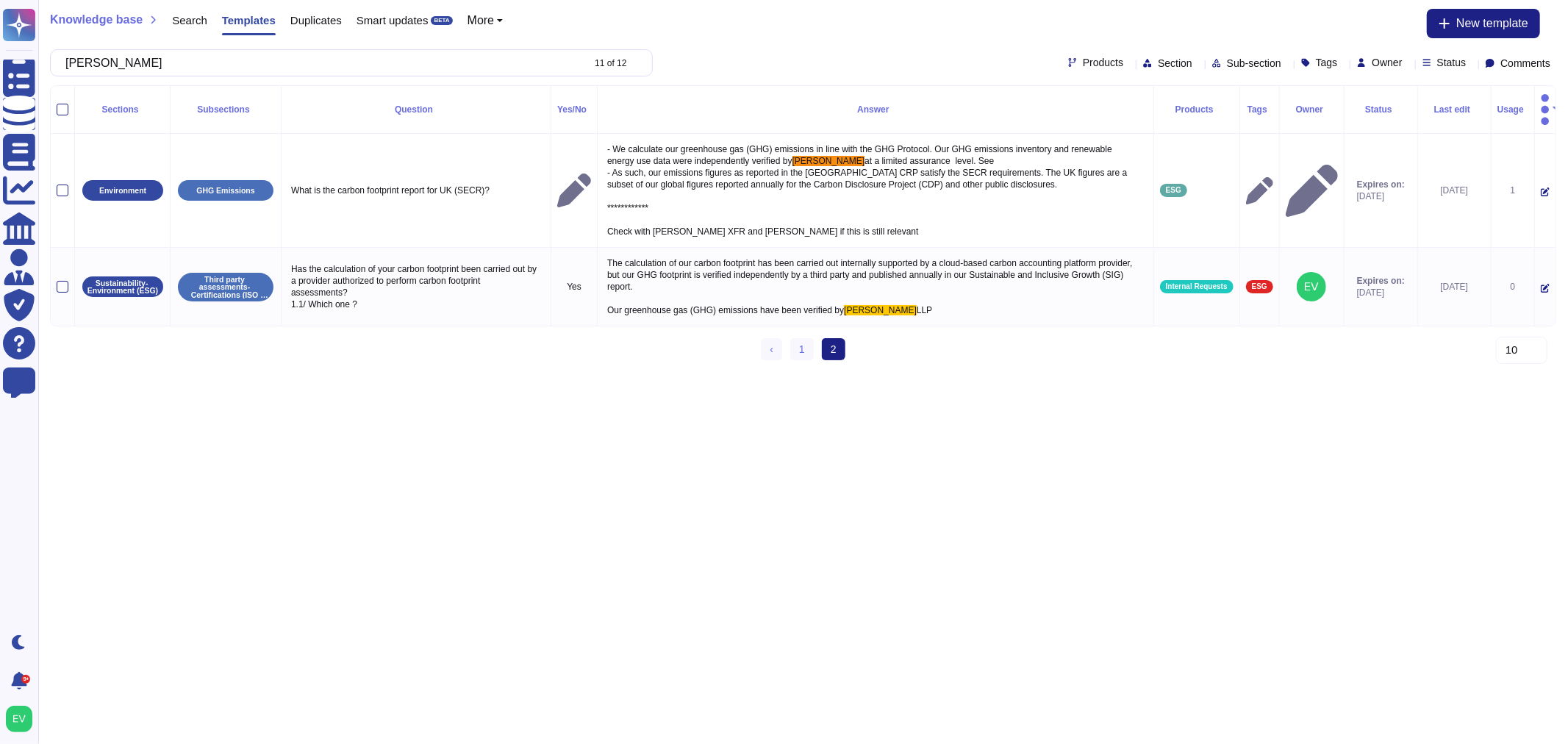
click at [1541, 97] on icon "button" at bounding box center [1545, 110] width 9 height 35
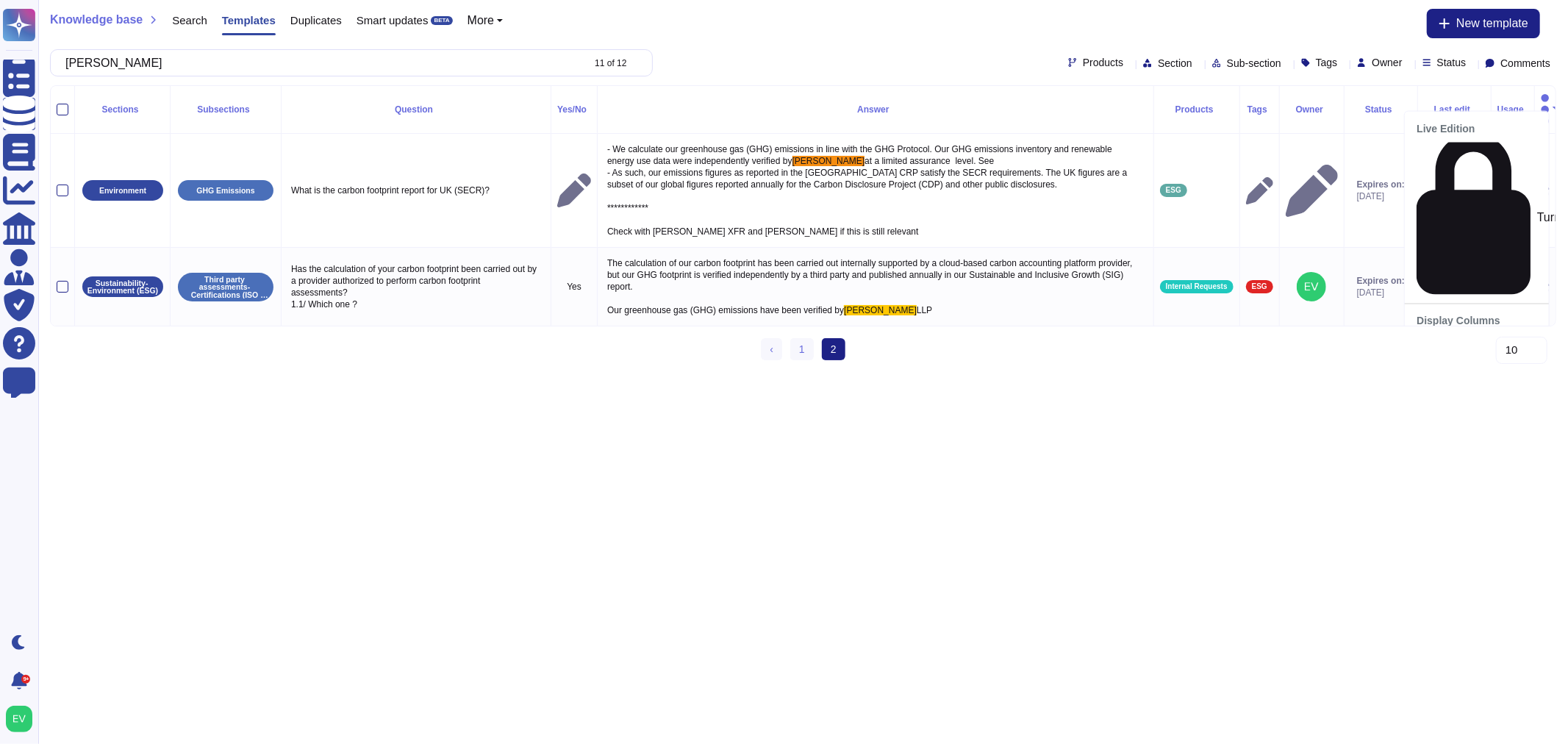
click at [573, 372] on html "Questionnaires Knowledge Base Documents Analytics CAIQ / SIG Admin Trust Center…" at bounding box center [784, 186] width 1568 height 372
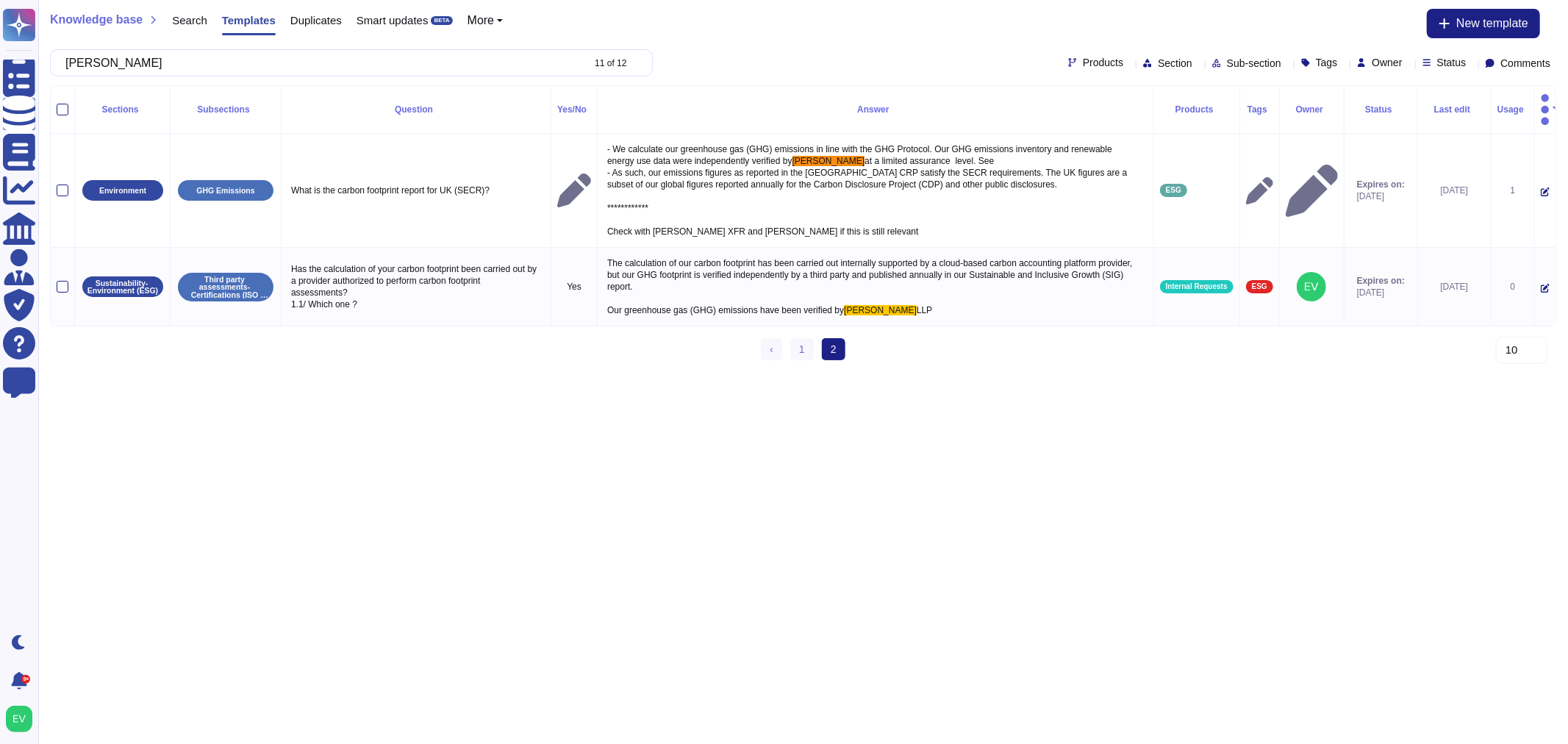
click at [815, 350] on ul "‹ Previous 1 2 (current)" at bounding box center [802, 349] width 84 height 22
click at [805, 344] on link "1" at bounding box center [802, 349] width 23 height 22
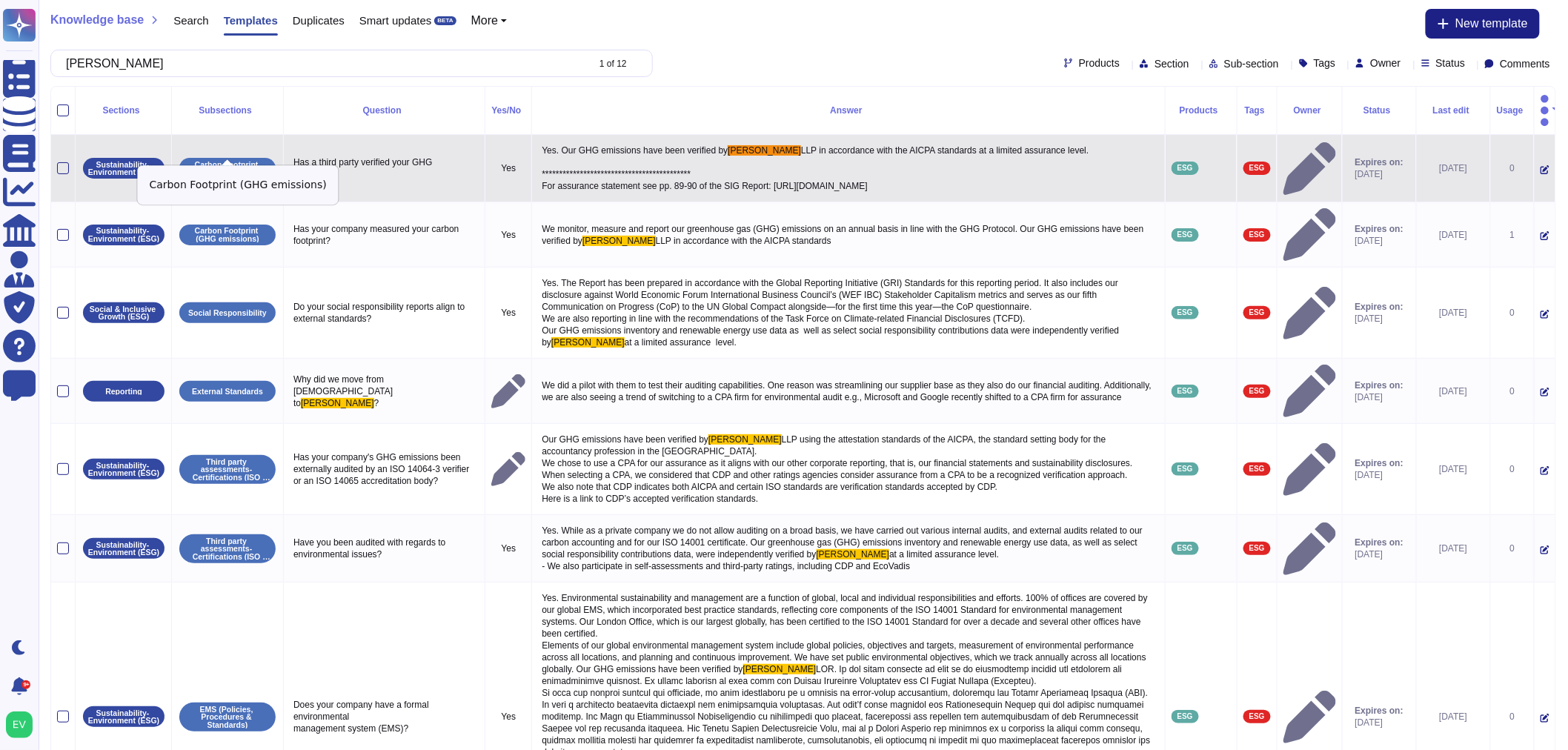
click at [253, 161] on p "Carbon Footprint (GHG emissions)" at bounding box center [227, 169] width 86 height 15
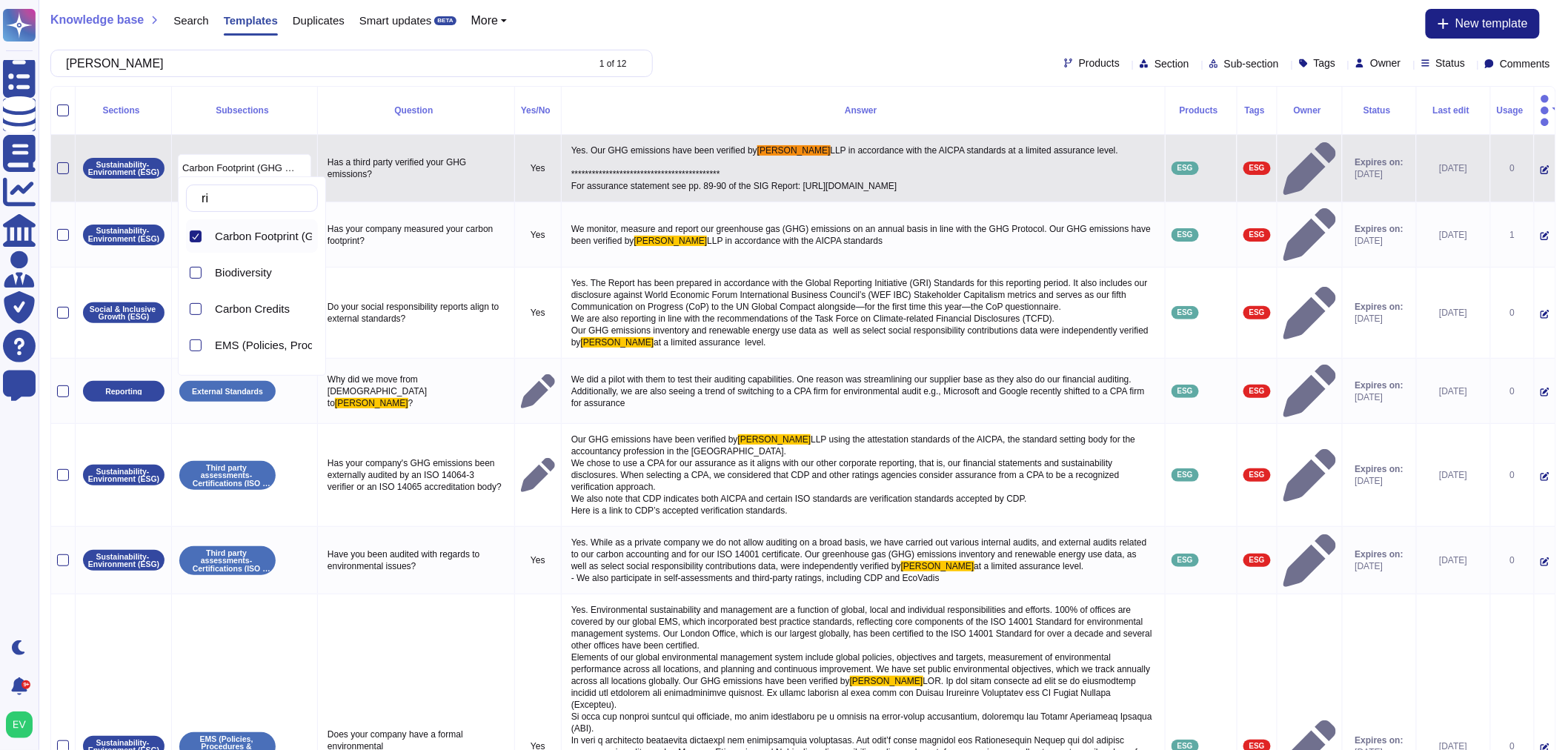
type input "r"
type input "as"
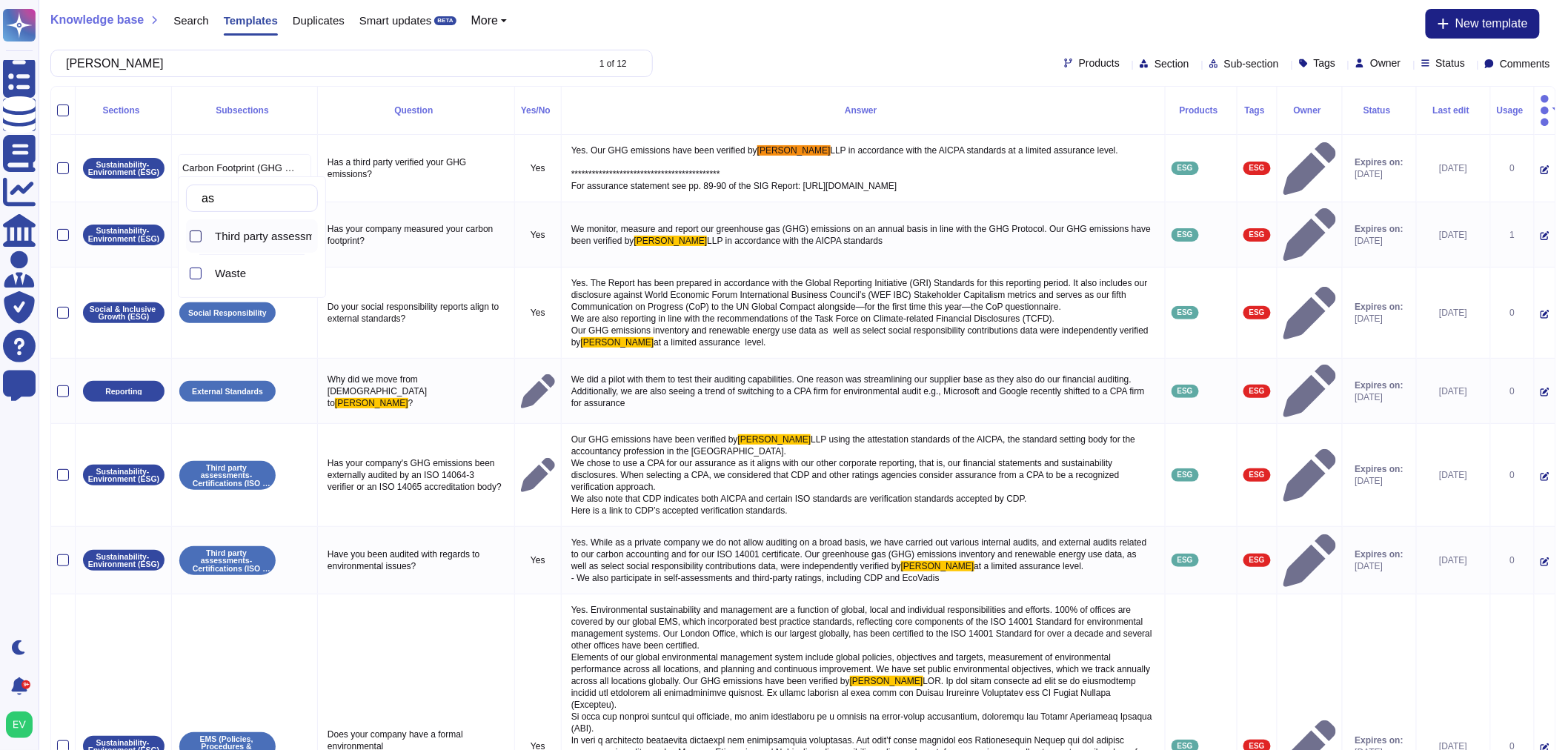
click at [194, 236] on div at bounding box center [195, 237] width 12 height 12
click at [736, 58] on div "[PERSON_NAME] 1 of 12 Products Section Sub-section Tags Owner Status Comments" at bounding box center [803, 63] width 1506 height 28
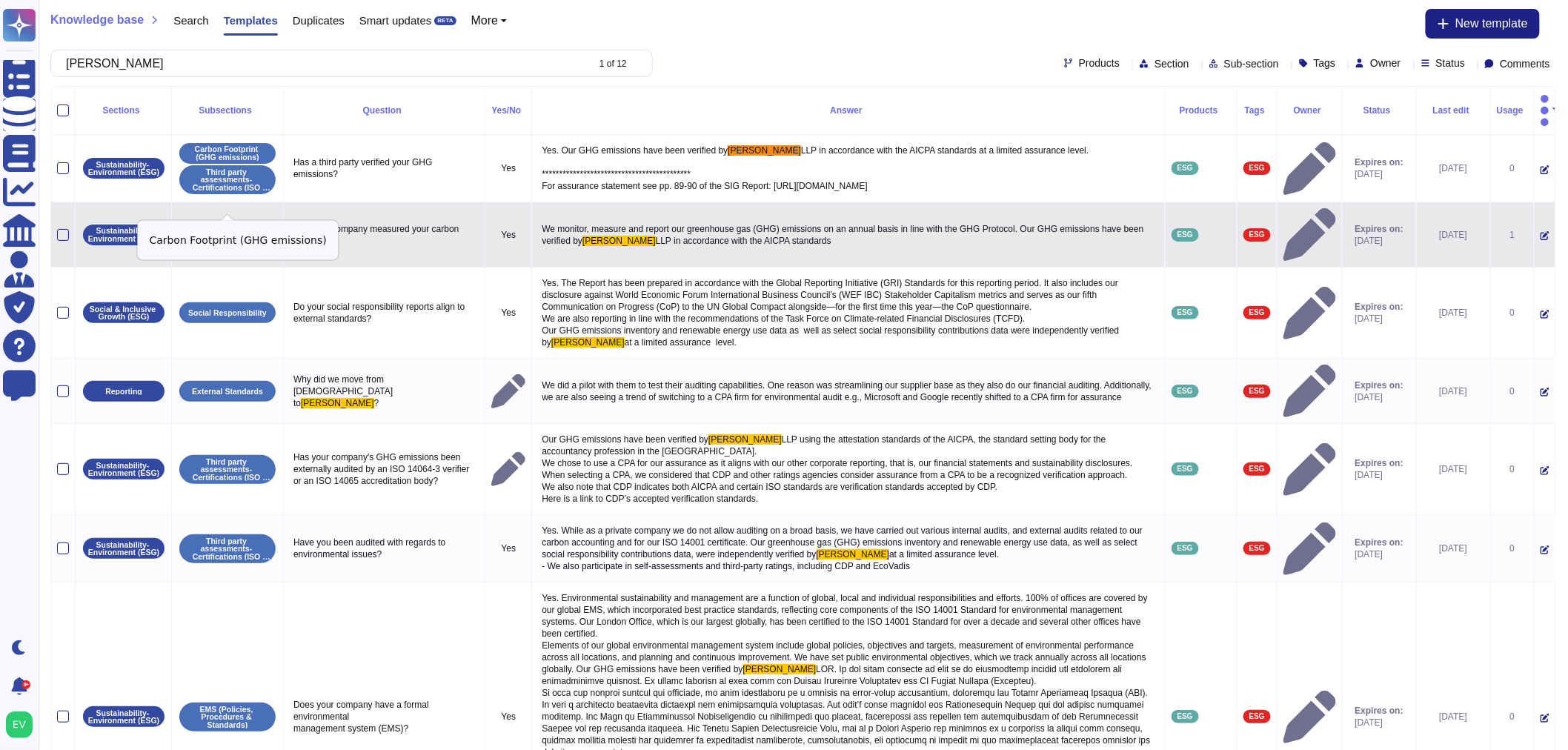
click at [243, 227] on p "Carbon Footprint (GHG emissions)" at bounding box center [227, 234] width 86 height 15
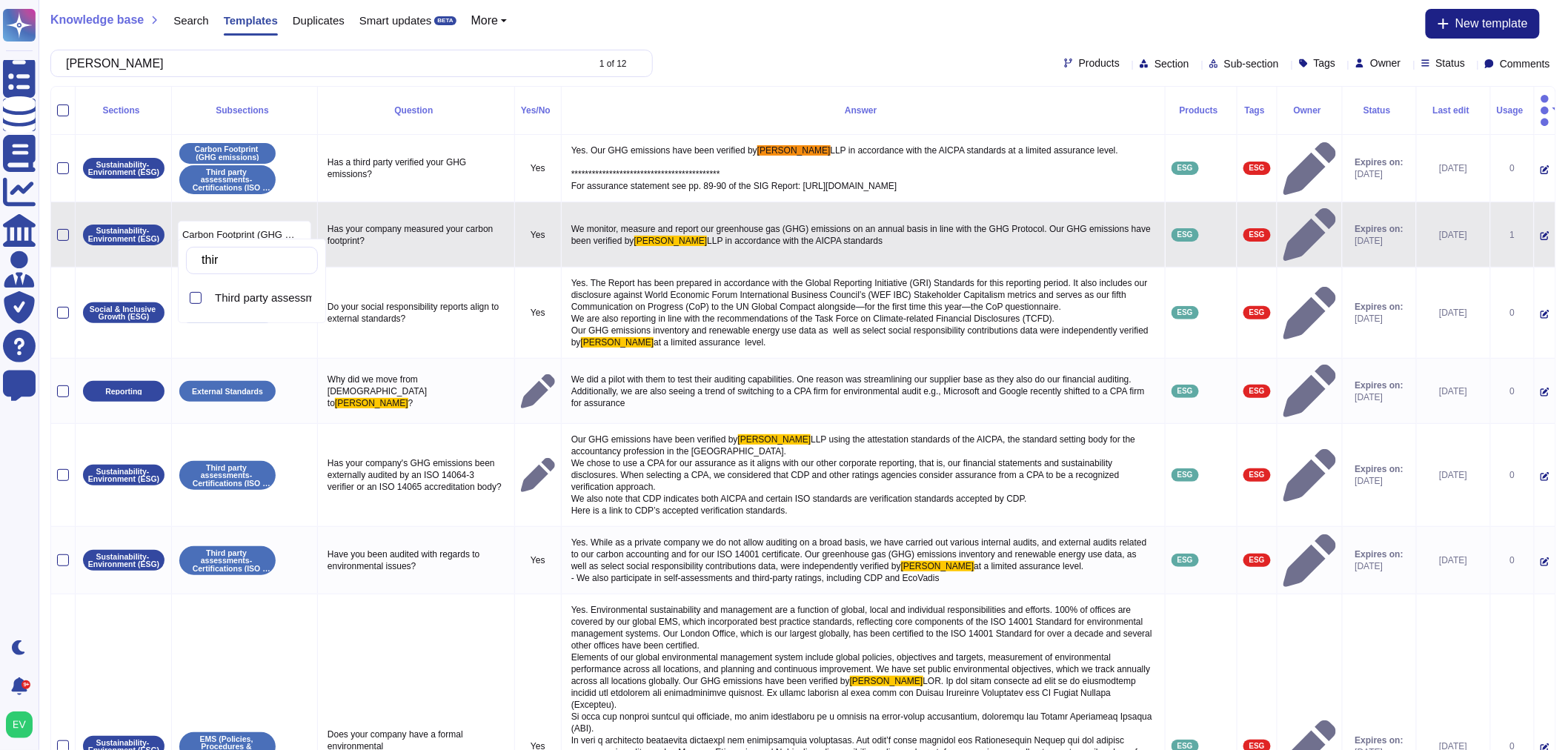
type input "third"
click at [265, 287] on div "Third party assessments- Certifications (ISO 14001-Ecovadis- CPD)" at bounding box center [263, 298] width 109 height 34
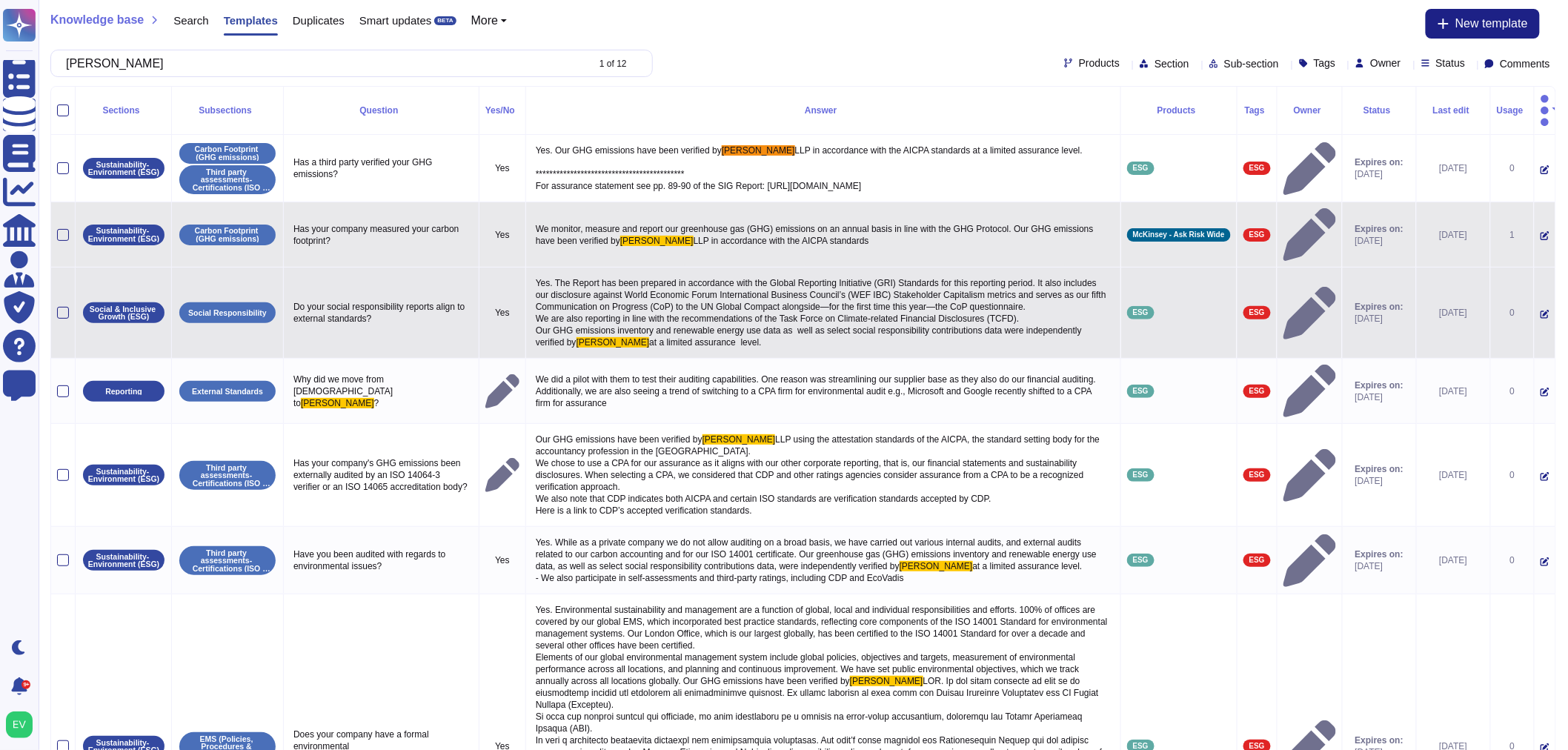
click at [359, 268] on td "Do your social responsibility reports align to external standards?" at bounding box center [382, 313] width 195 height 91
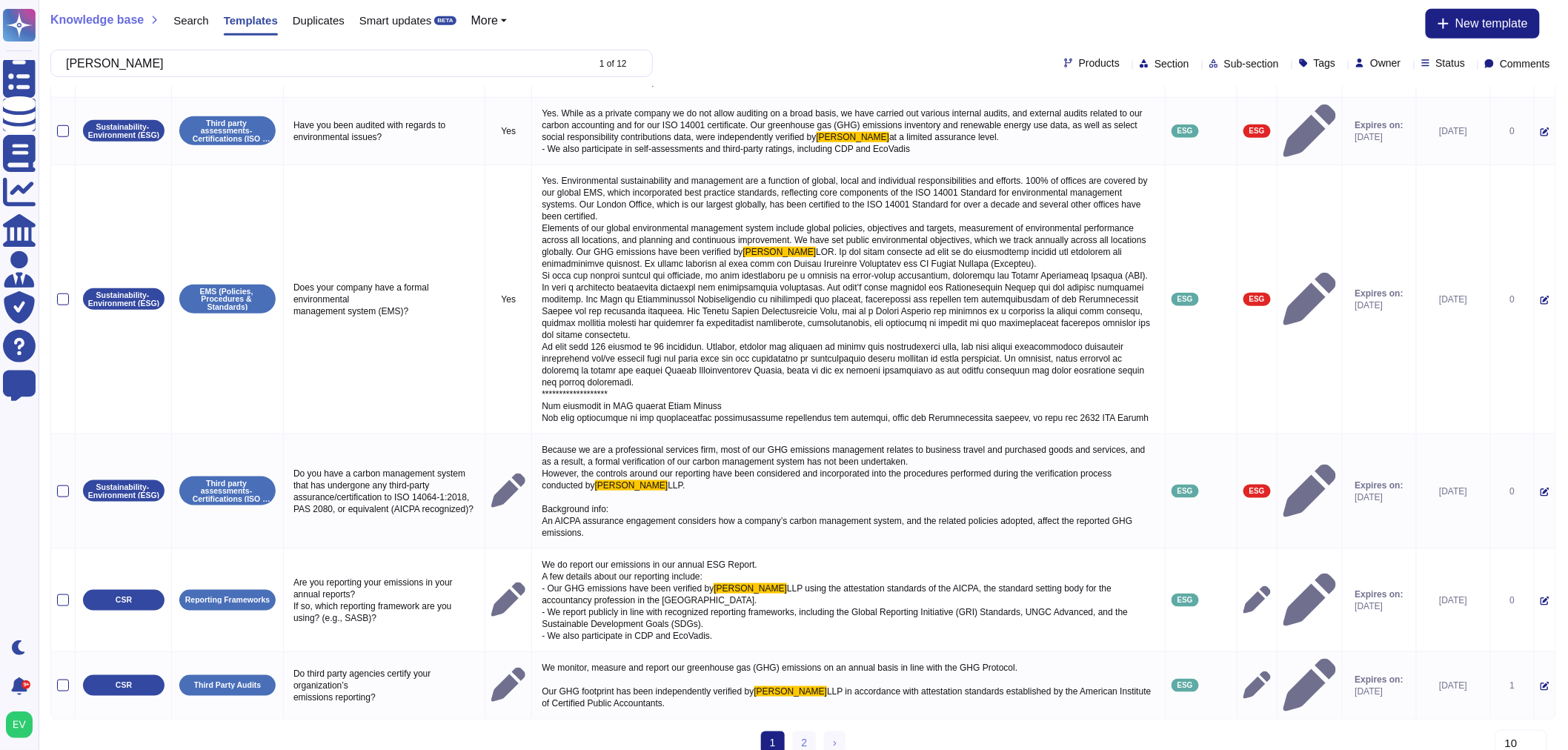
scroll to position [421, 0]
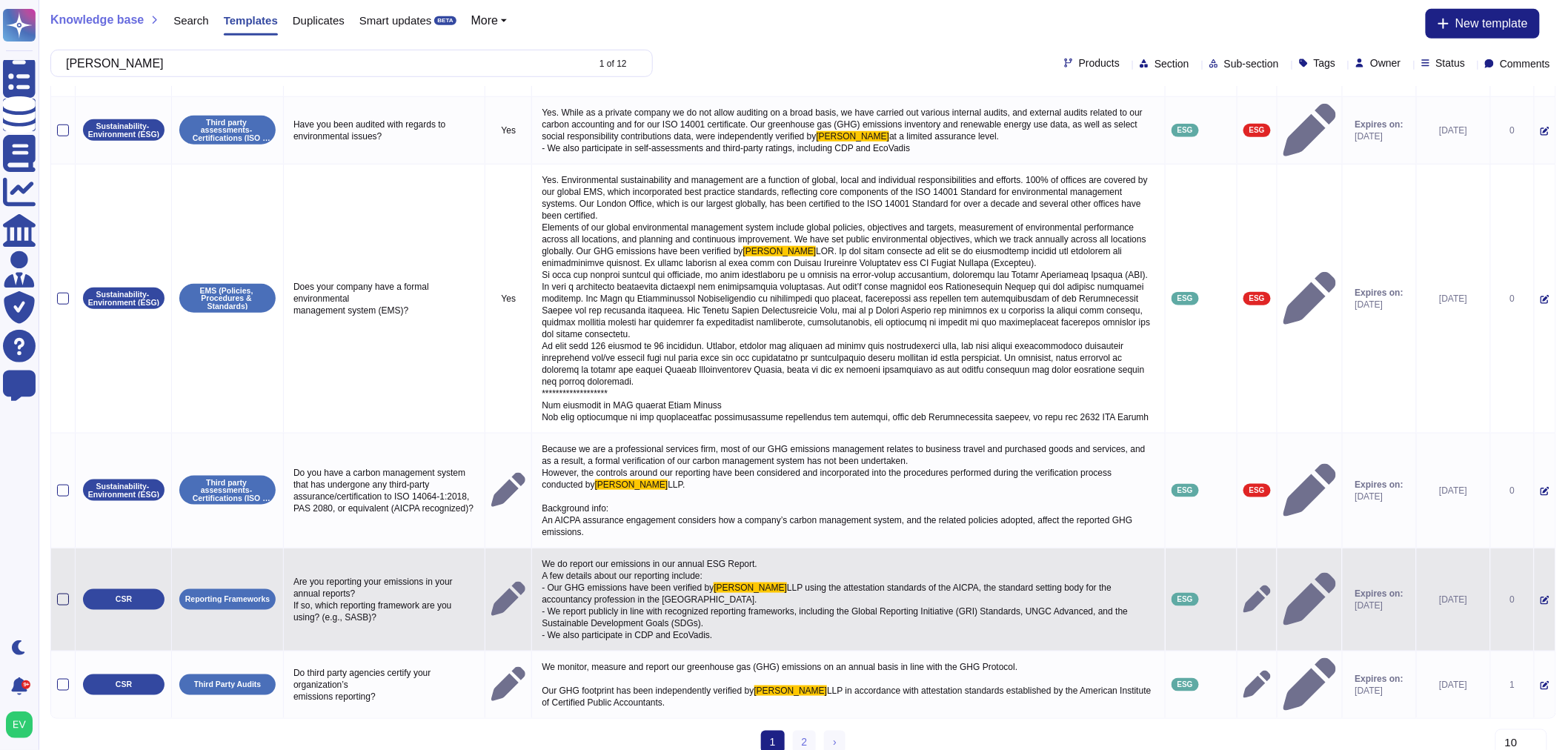
click at [62, 594] on div at bounding box center [63, 600] width 12 height 12
click at [0, 0] on input "checkbox" at bounding box center [0, 0] width 0 height 0
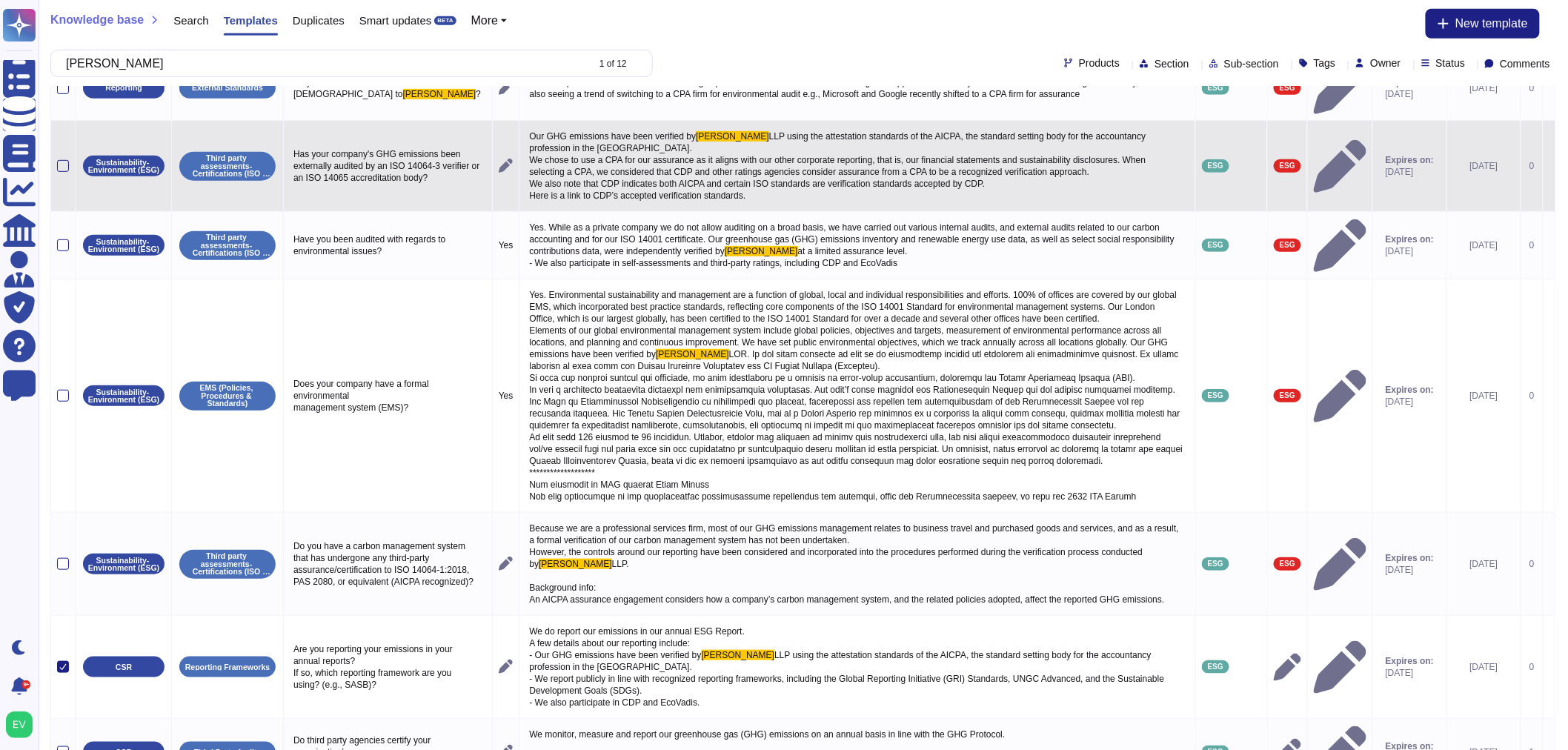
scroll to position [367, 0]
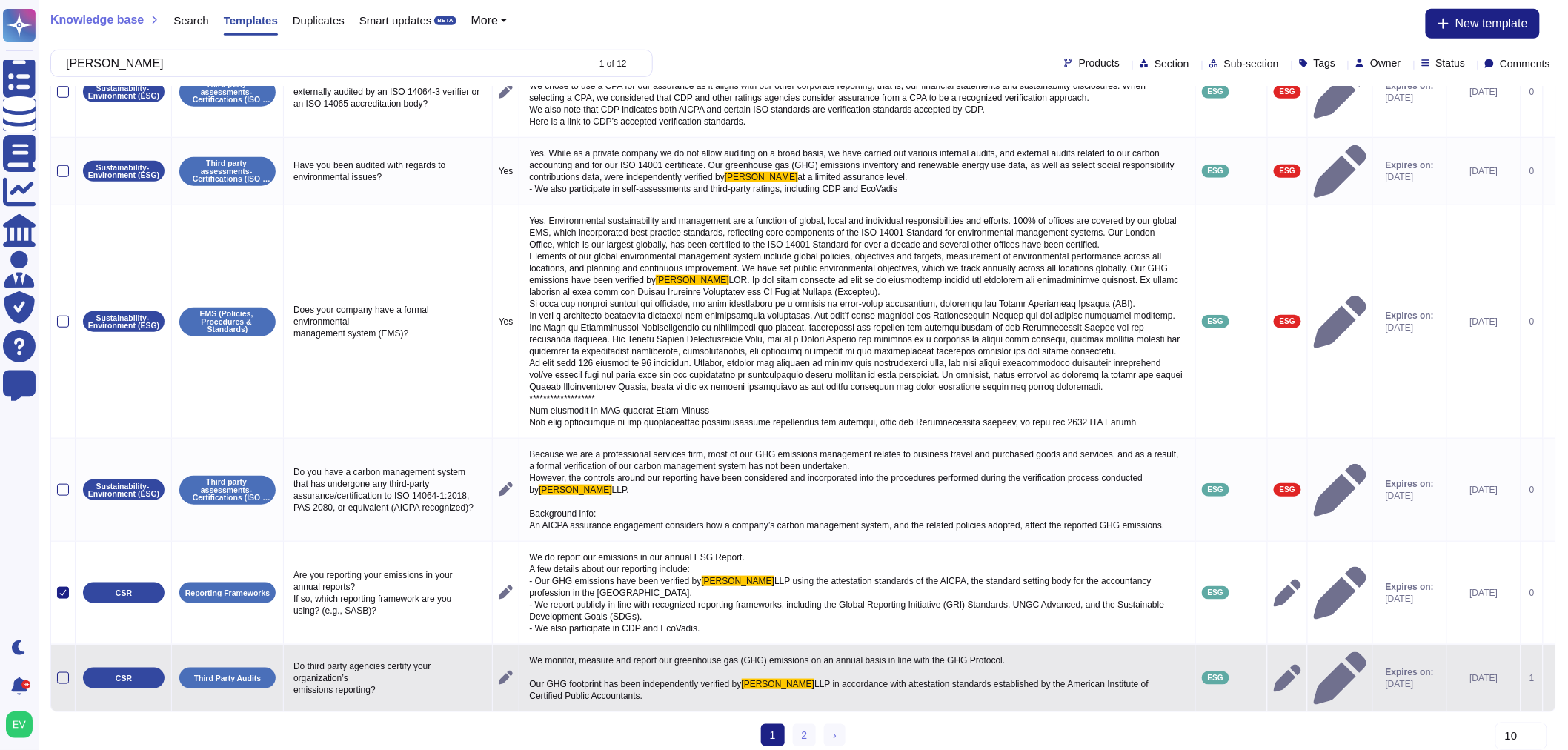
click at [61, 650] on td at bounding box center [63, 678] width 24 height 67
click at [61, 672] on div at bounding box center [63, 678] width 12 height 12
click at [0, 0] on input "checkbox" at bounding box center [0, 0] width 0 height 0
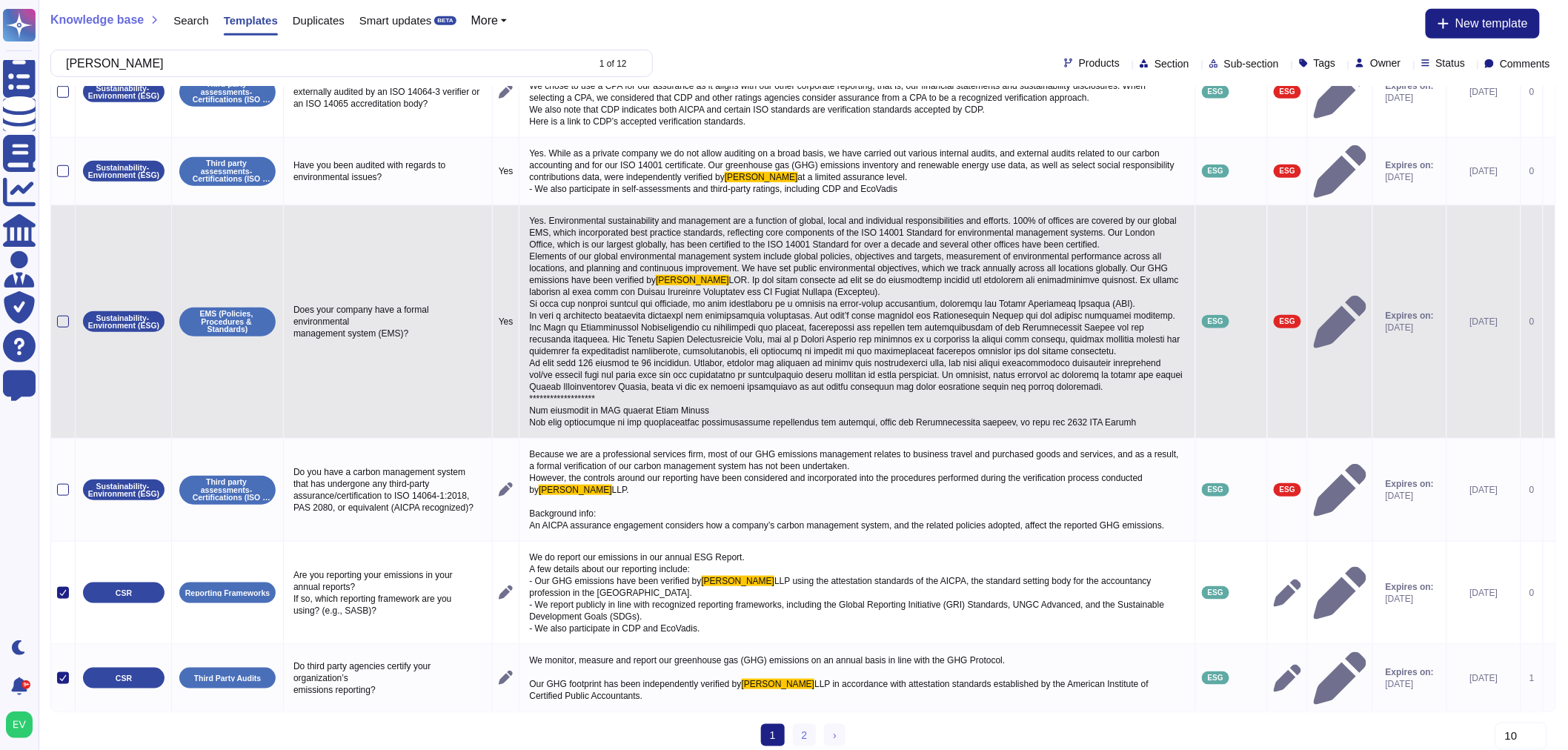
scroll to position [0, 0]
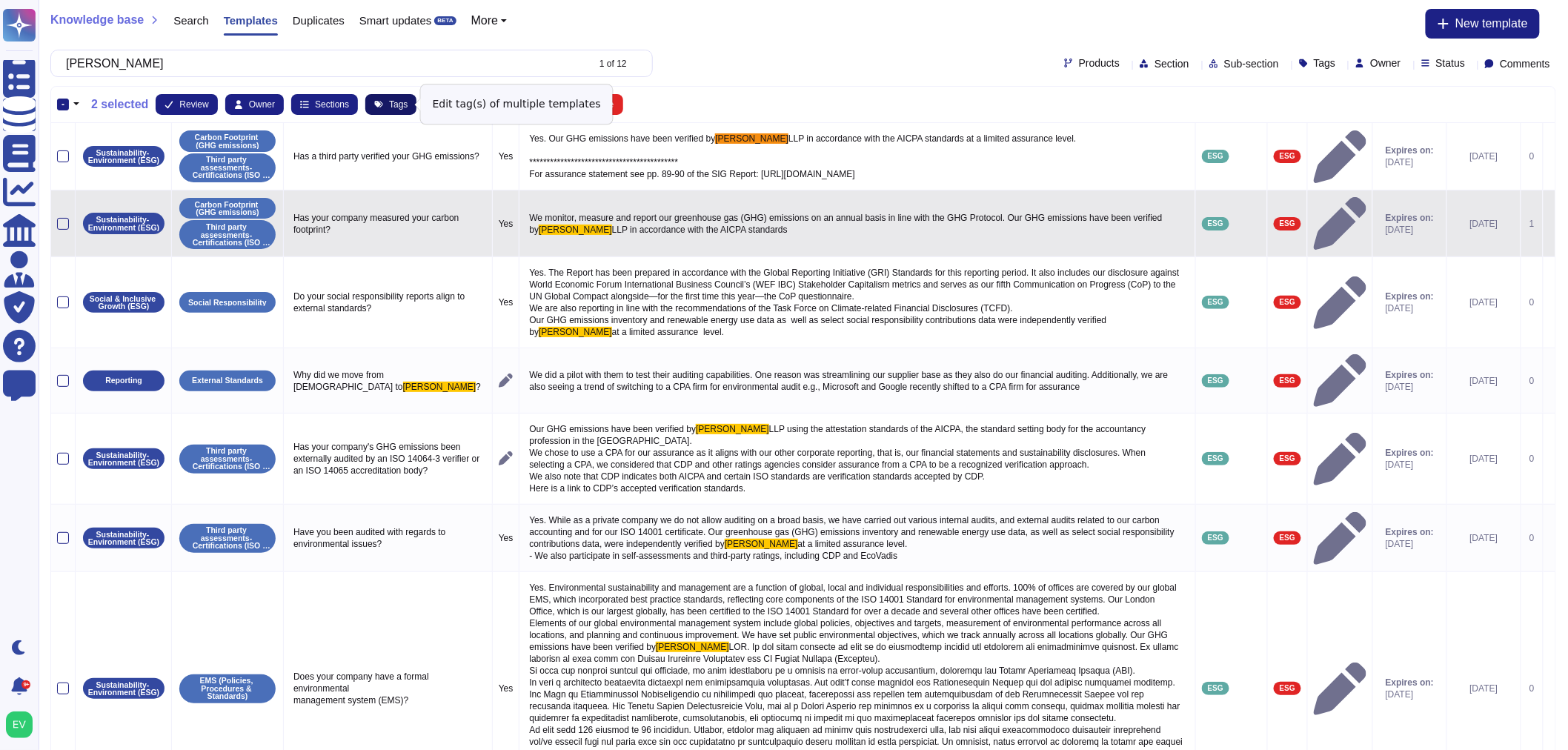
click at [391, 102] on span "Tags" at bounding box center [399, 104] width 19 height 9
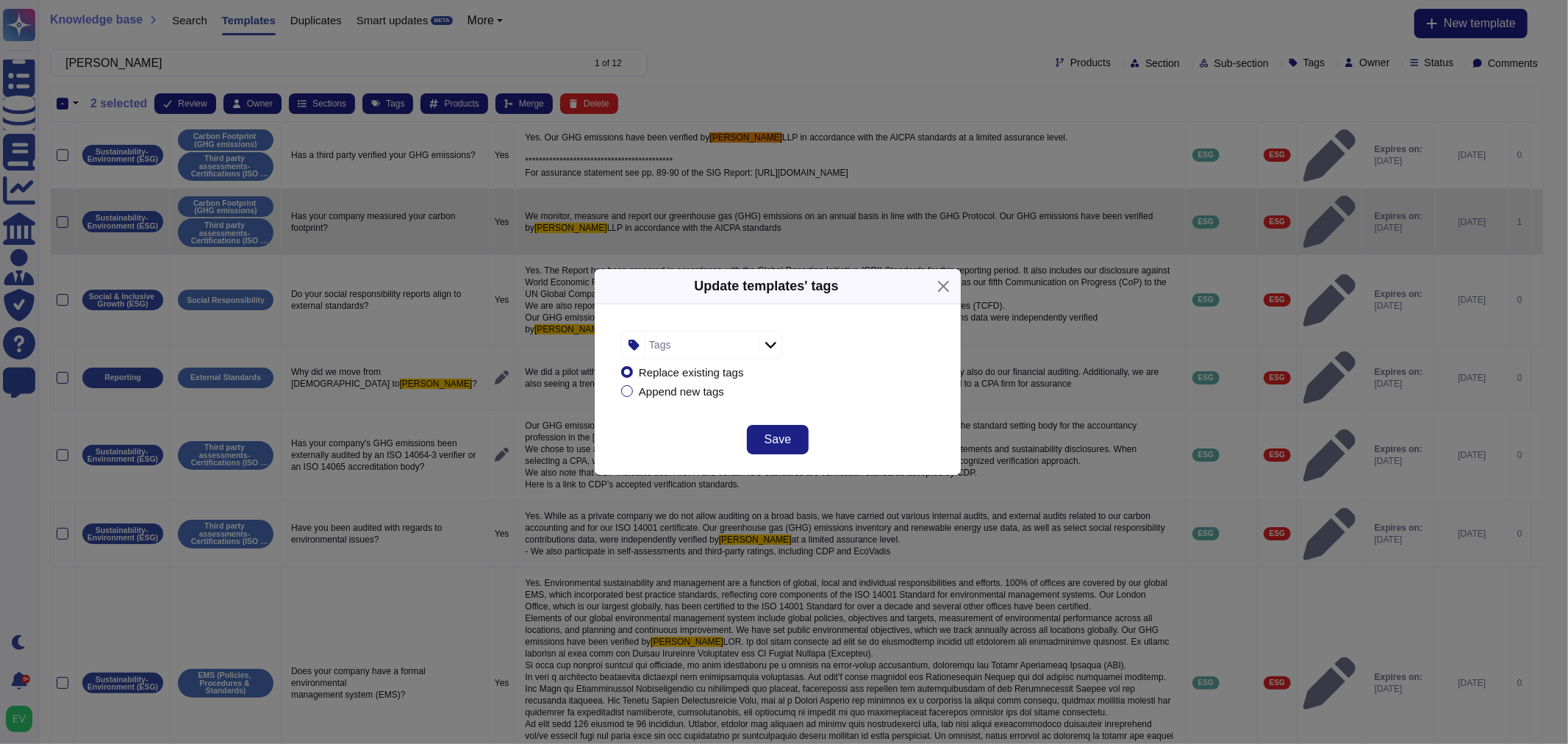
click at [686, 349] on div "Tags" at bounding box center [700, 345] width 109 height 27
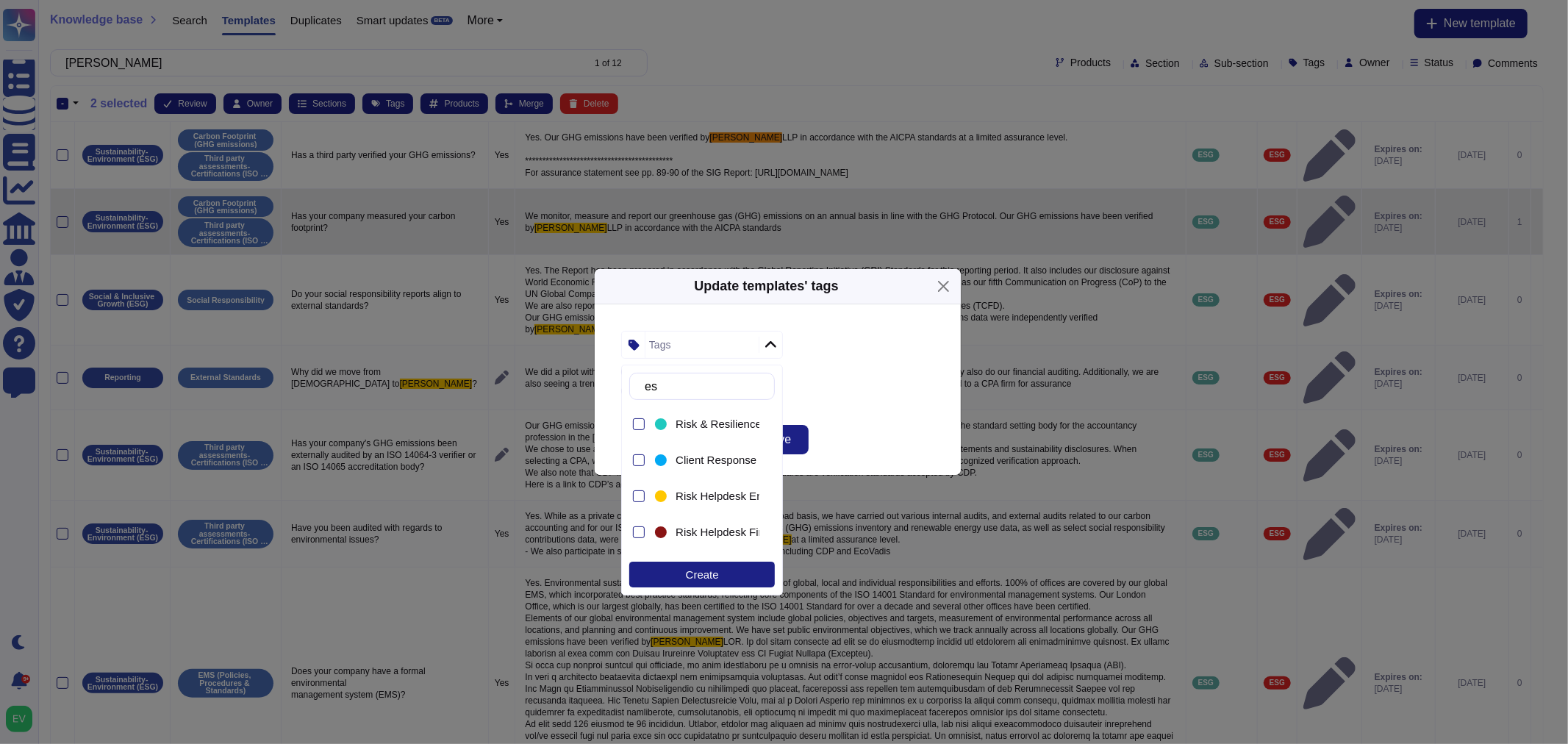
type input "esg"
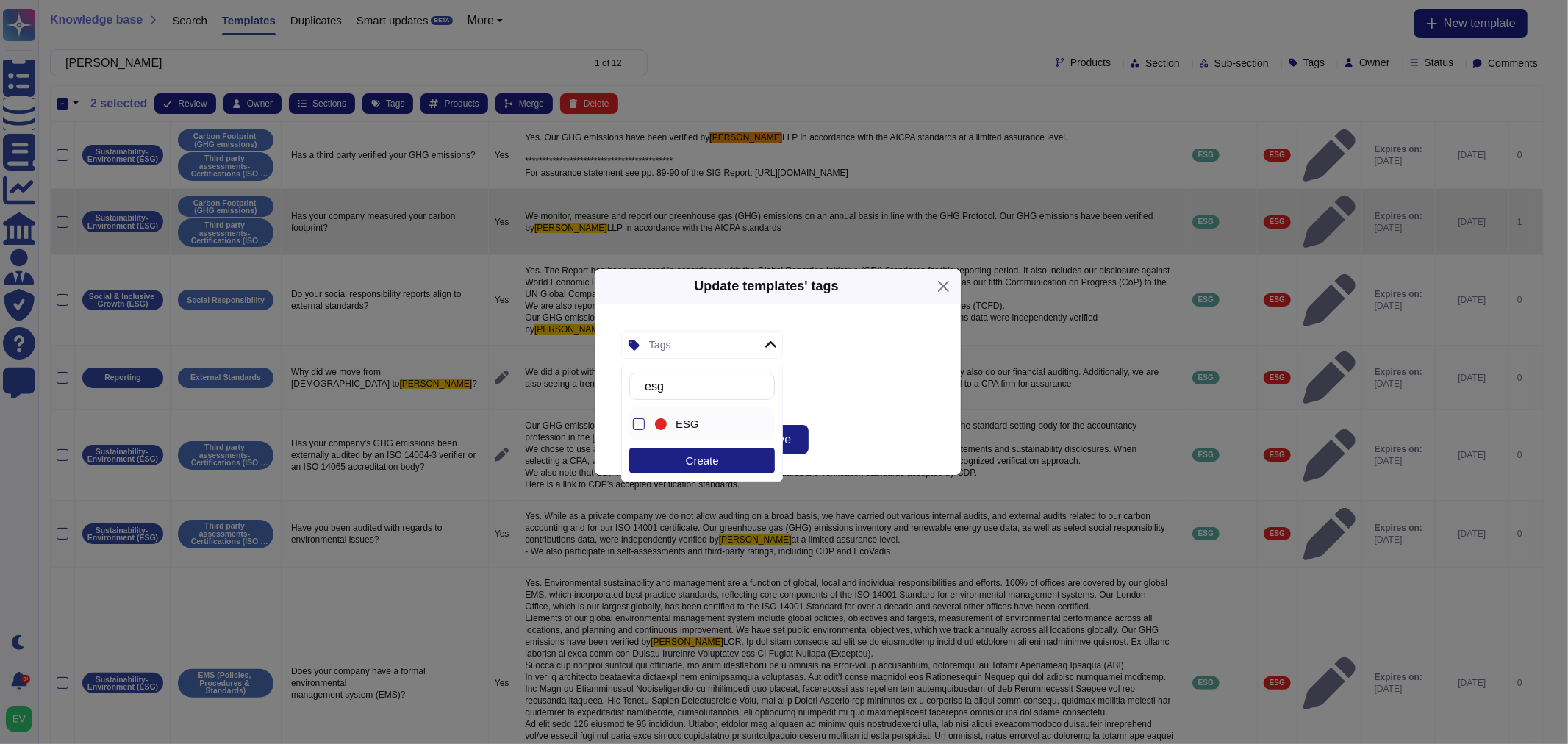
click at [682, 424] on span "ESG" at bounding box center [687, 425] width 23 height 13
click at [807, 443] on button "Save" at bounding box center [778, 439] width 62 height 29
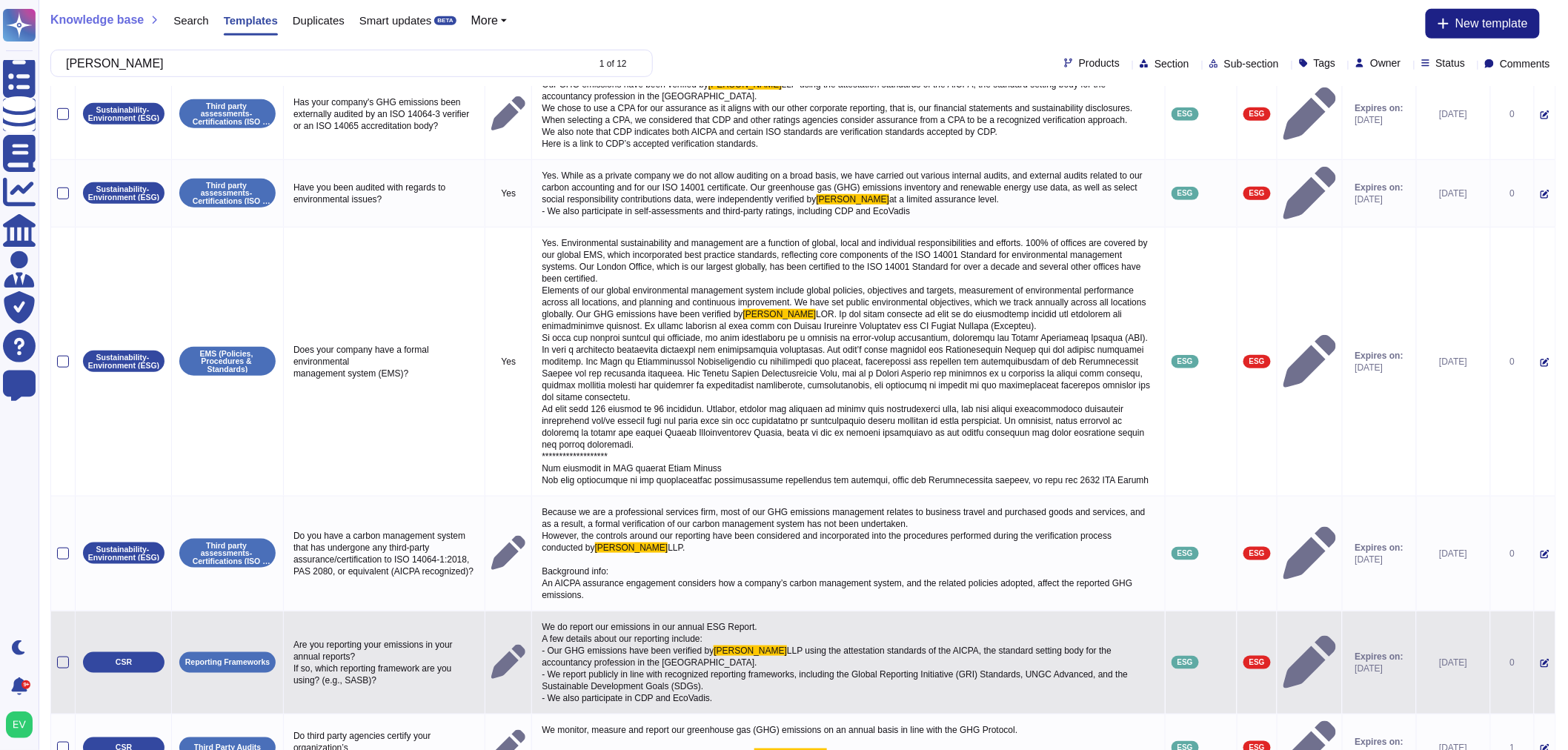
scroll to position [421, 0]
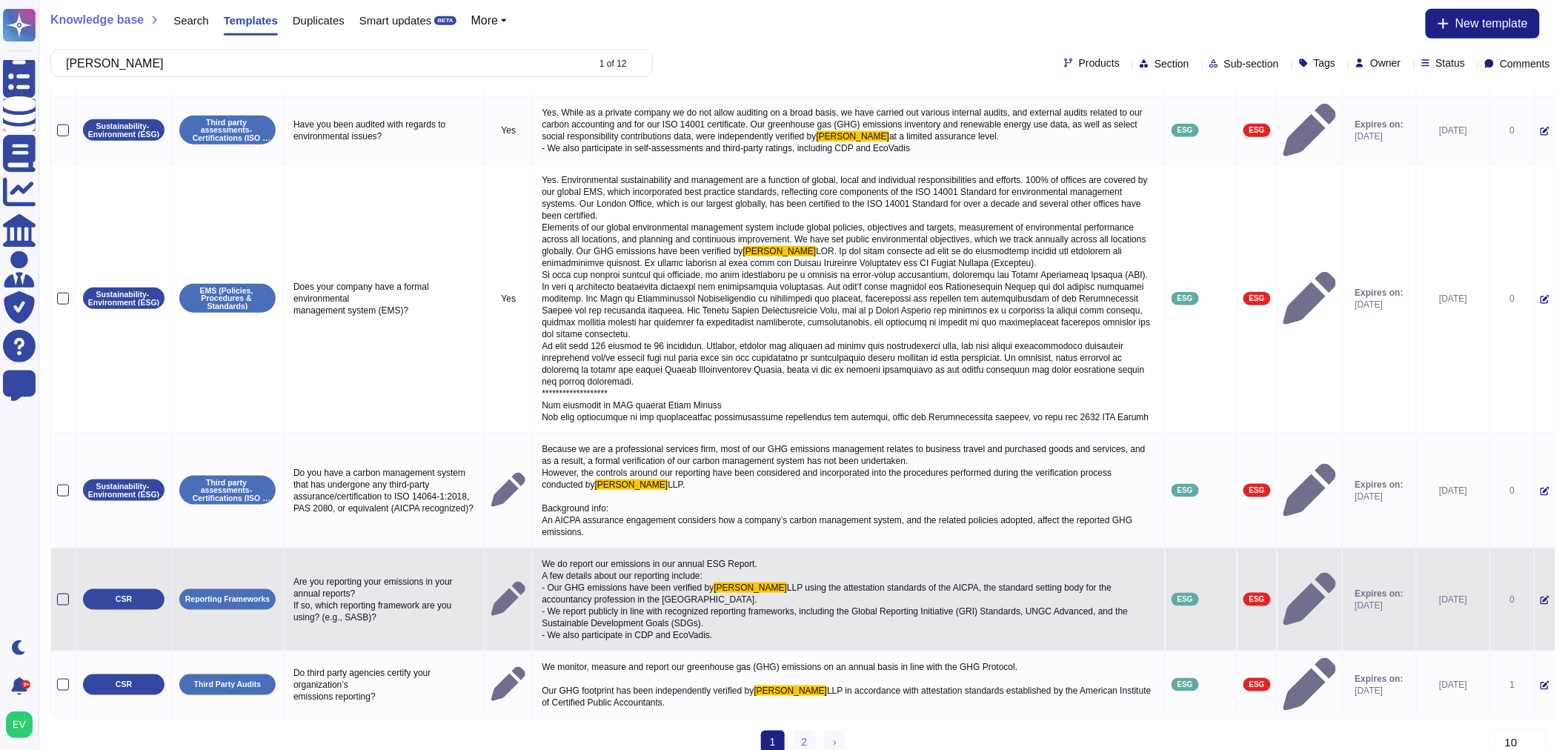
click at [60, 594] on div at bounding box center [63, 600] width 12 height 12
click at [0, 0] on input "checkbox" at bounding box center [0, 0] width 0 height 0
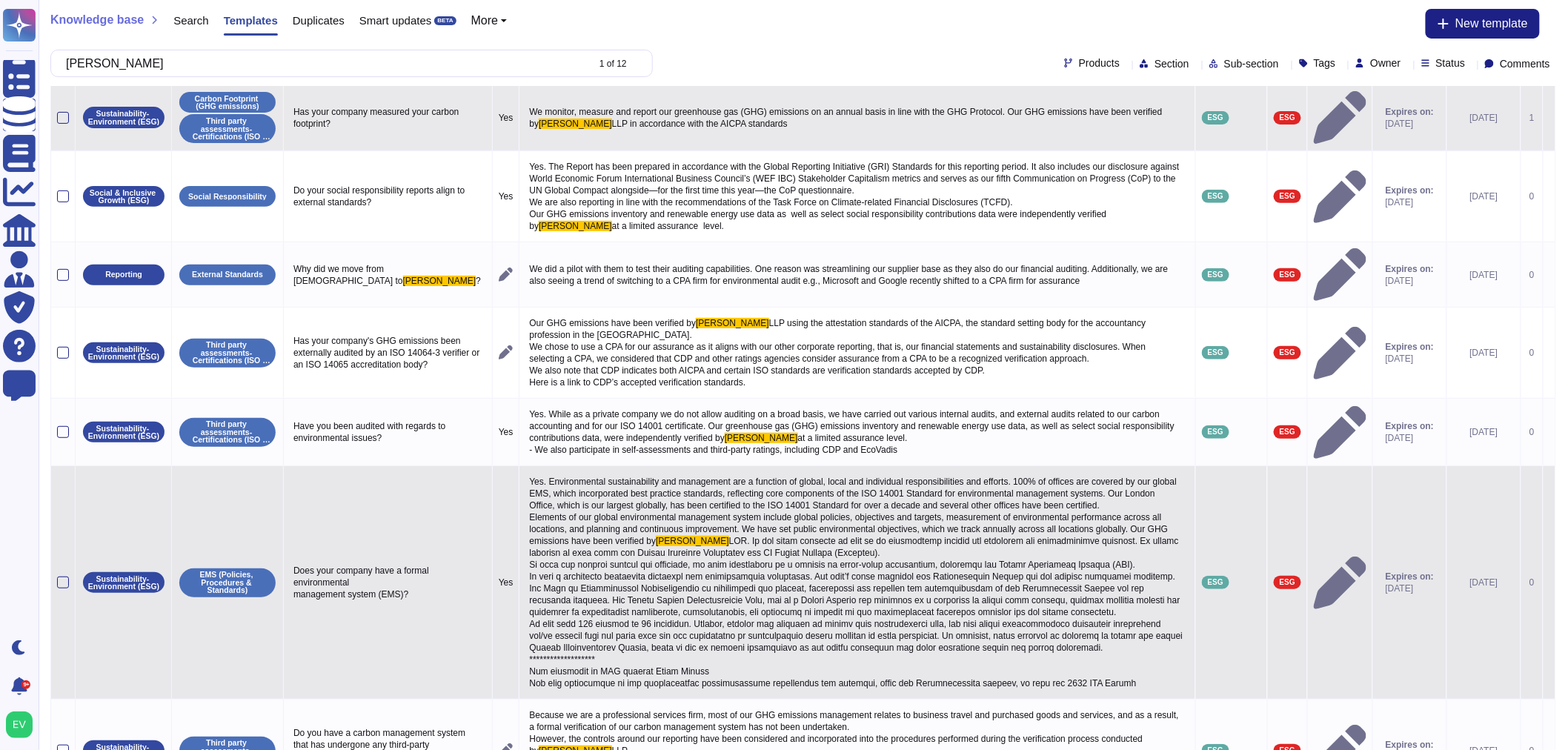
scroll to position [367, 0]
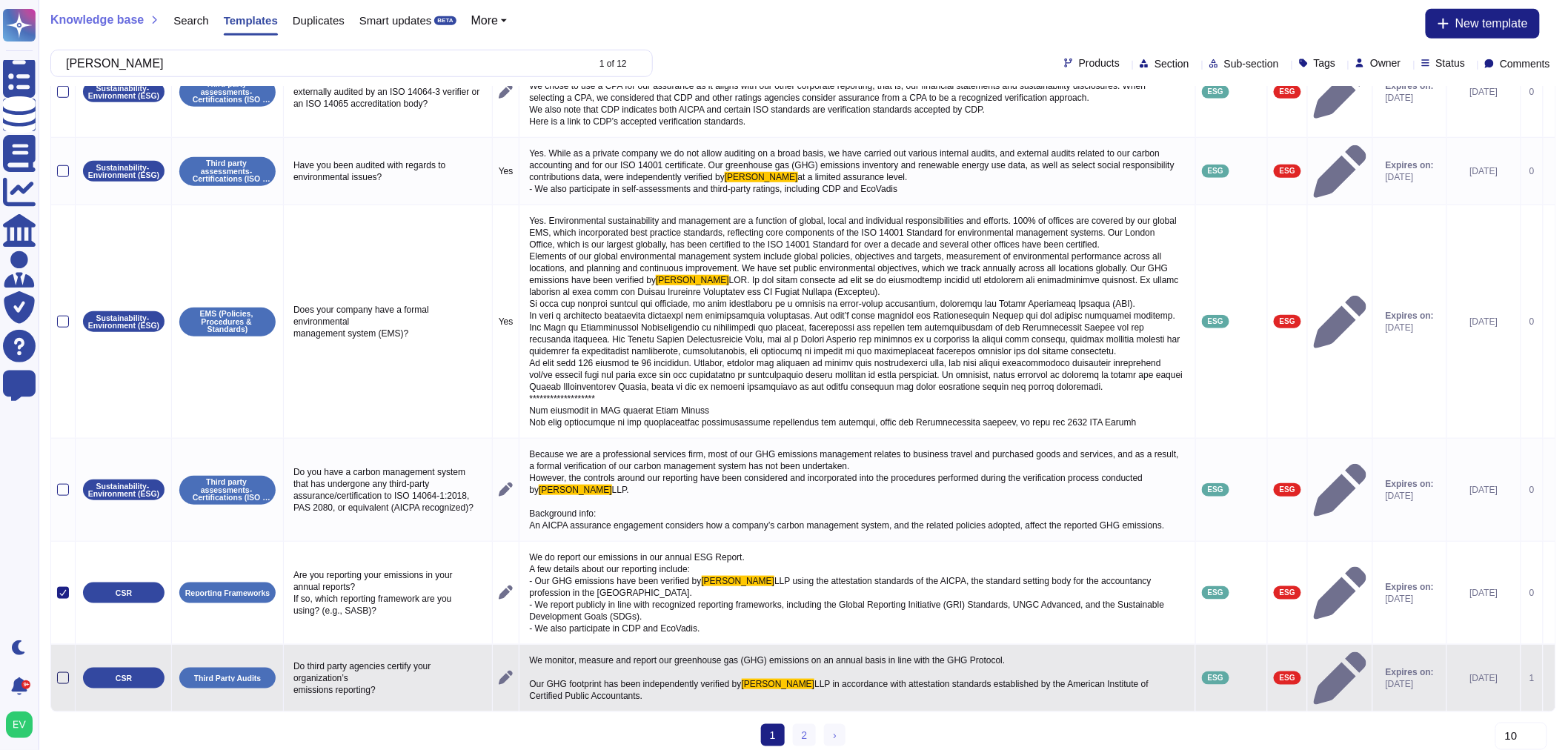
click at [67, 672] on div at bounding box center [63, 678] width 12 height 12
click at [0, 0] on input "checkbox" at bounding box center [0, 0] width 0 height 0
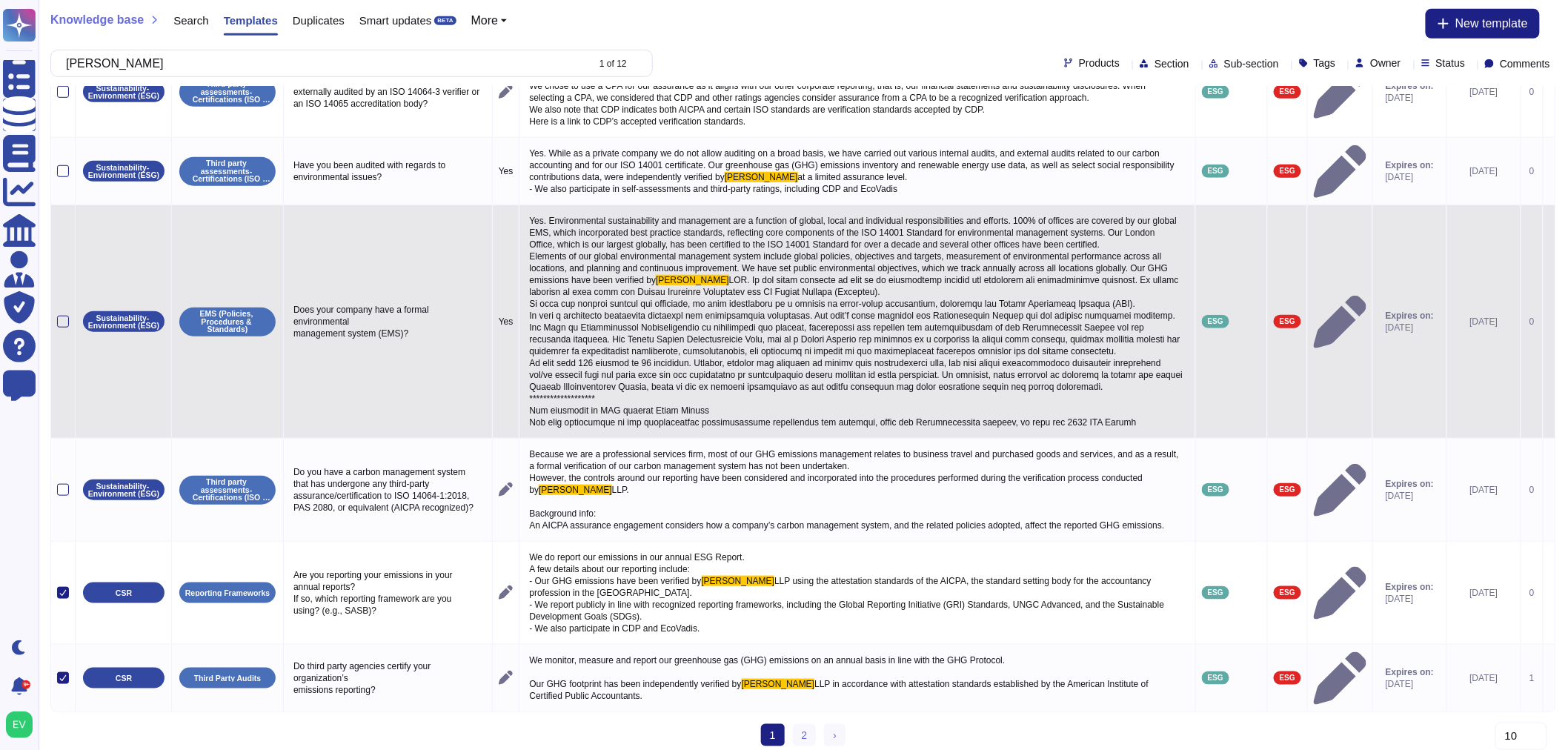
scroll to position [0, 0]
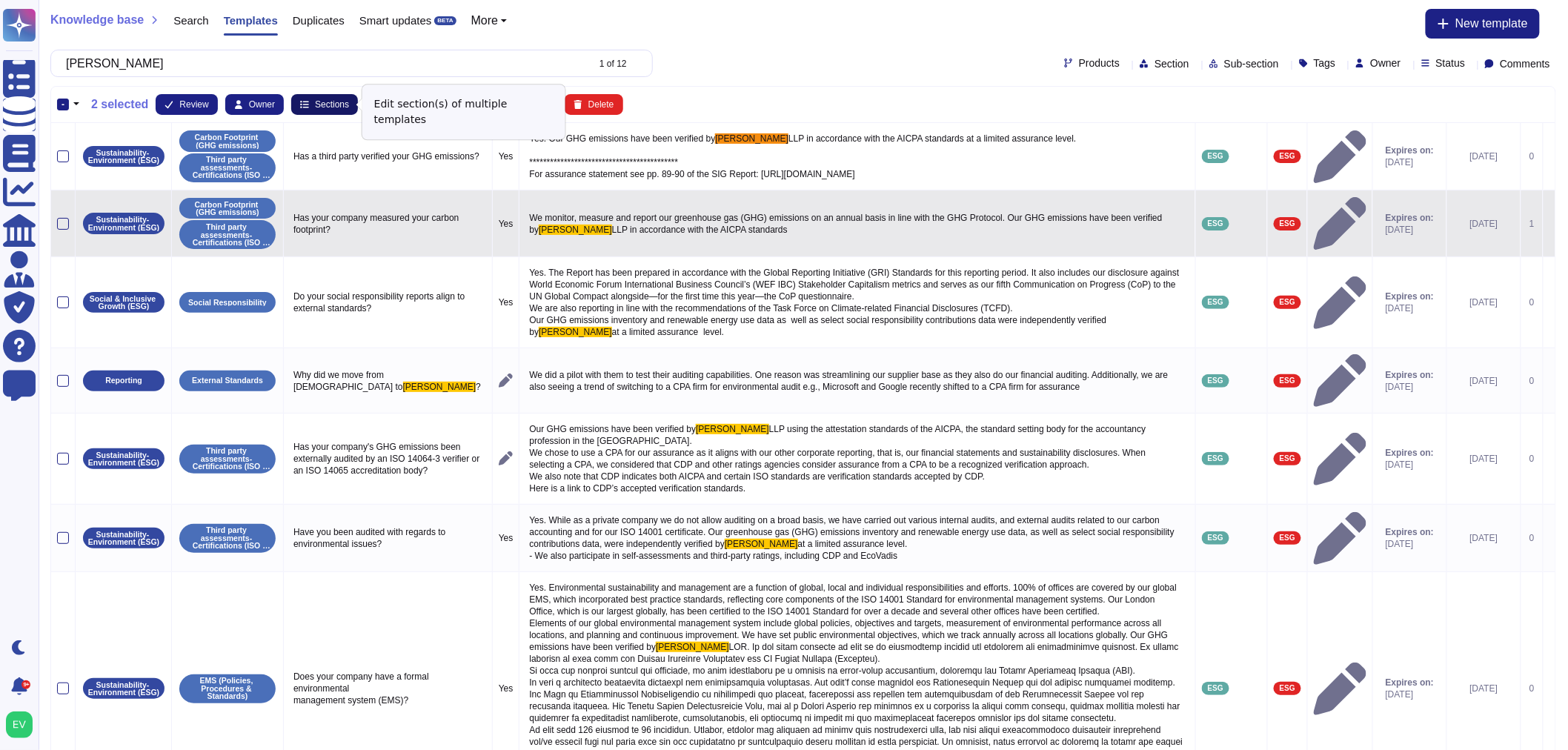
click at [318, 102] on span "Sections" at bounding box center [332, 104] width 34 height 9
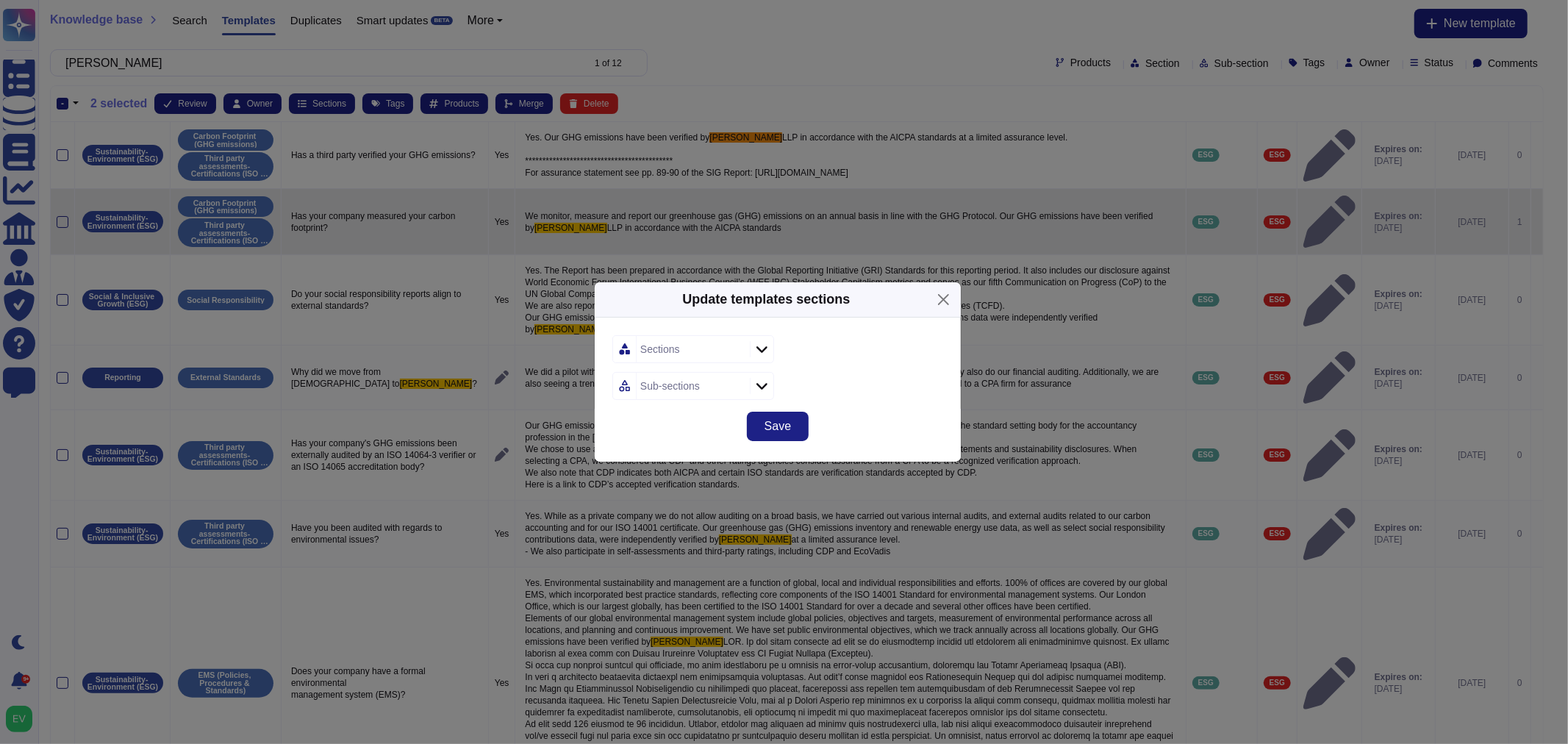
click at [684, 351] on div "Sections" at bounding box center [691, 349] width 109 height 27
type input "sus"
click at [707, 443] on div "Sustainability- Environment (ESG)" at bounding box center [734, 429] width 181 height 33
click at [974, 370] on div "Update templates sections Sustainability- Environment (ESG) Sub-sections Save" at bounding box center [784, 372] width 1568 height 744
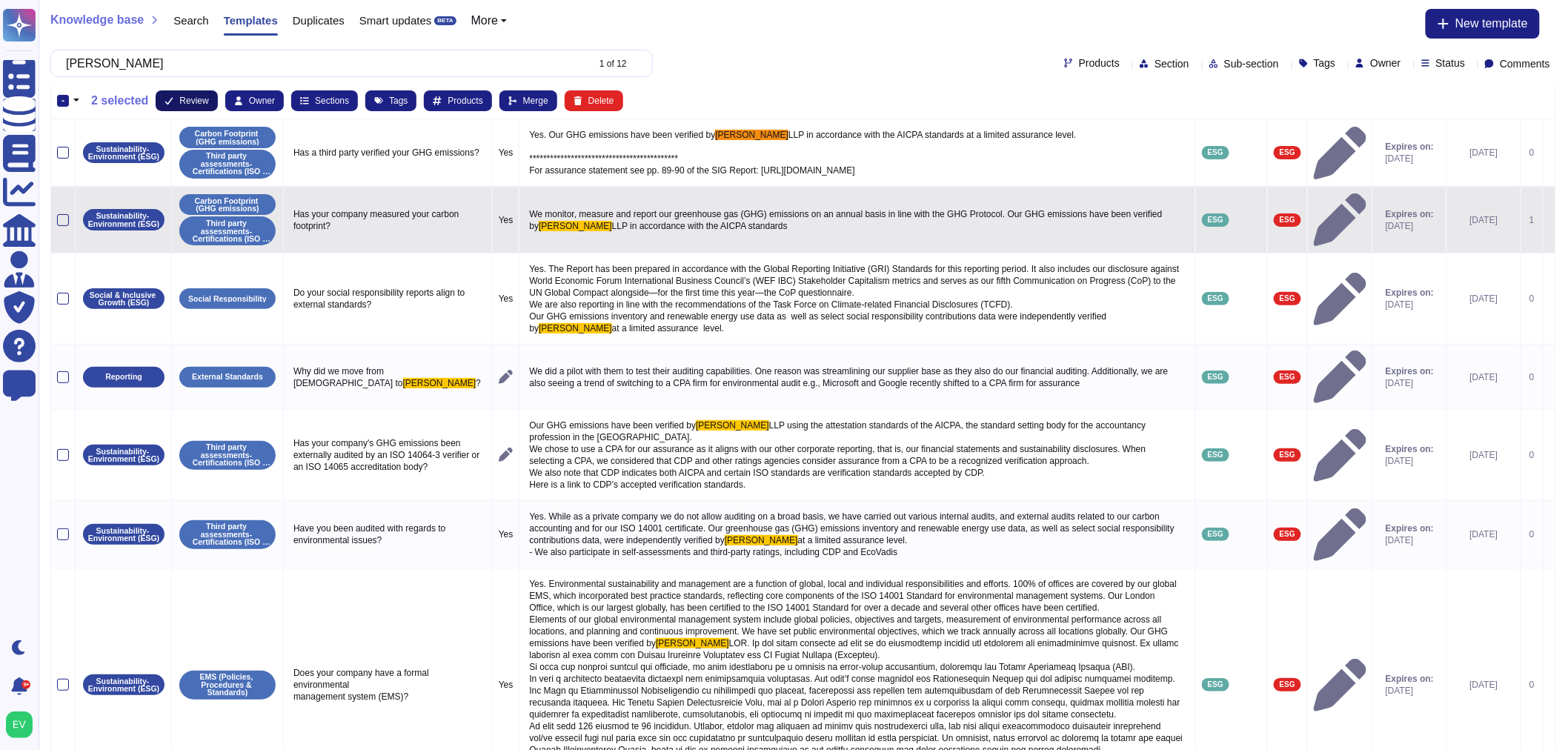
scroll to position [3, 0]
click at [196, 99] on span "Review" at bounding box center [194, 101] width 29 height 9
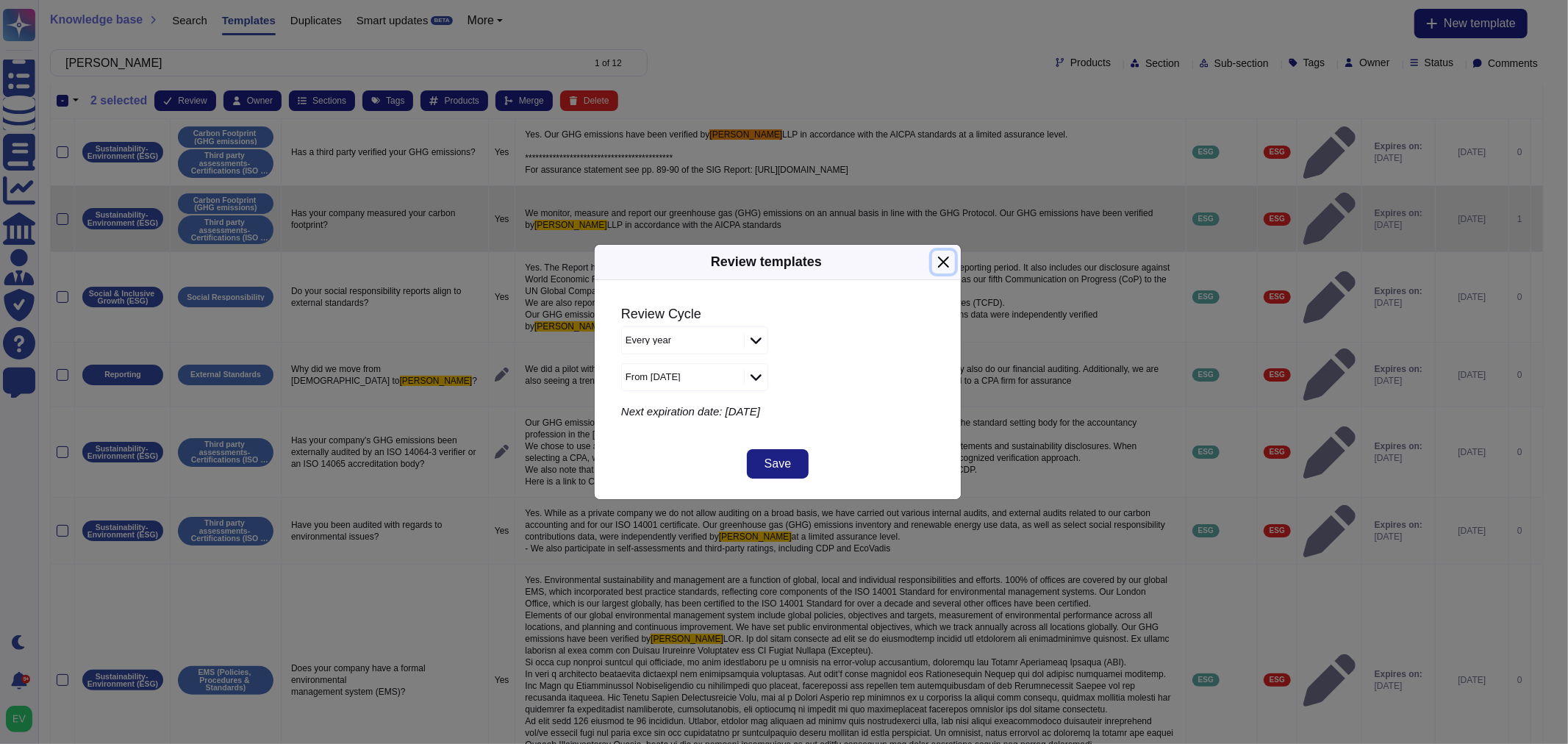
click at [937, 255] on button "Close" at bounding box center [943, 262] width 23 height 23
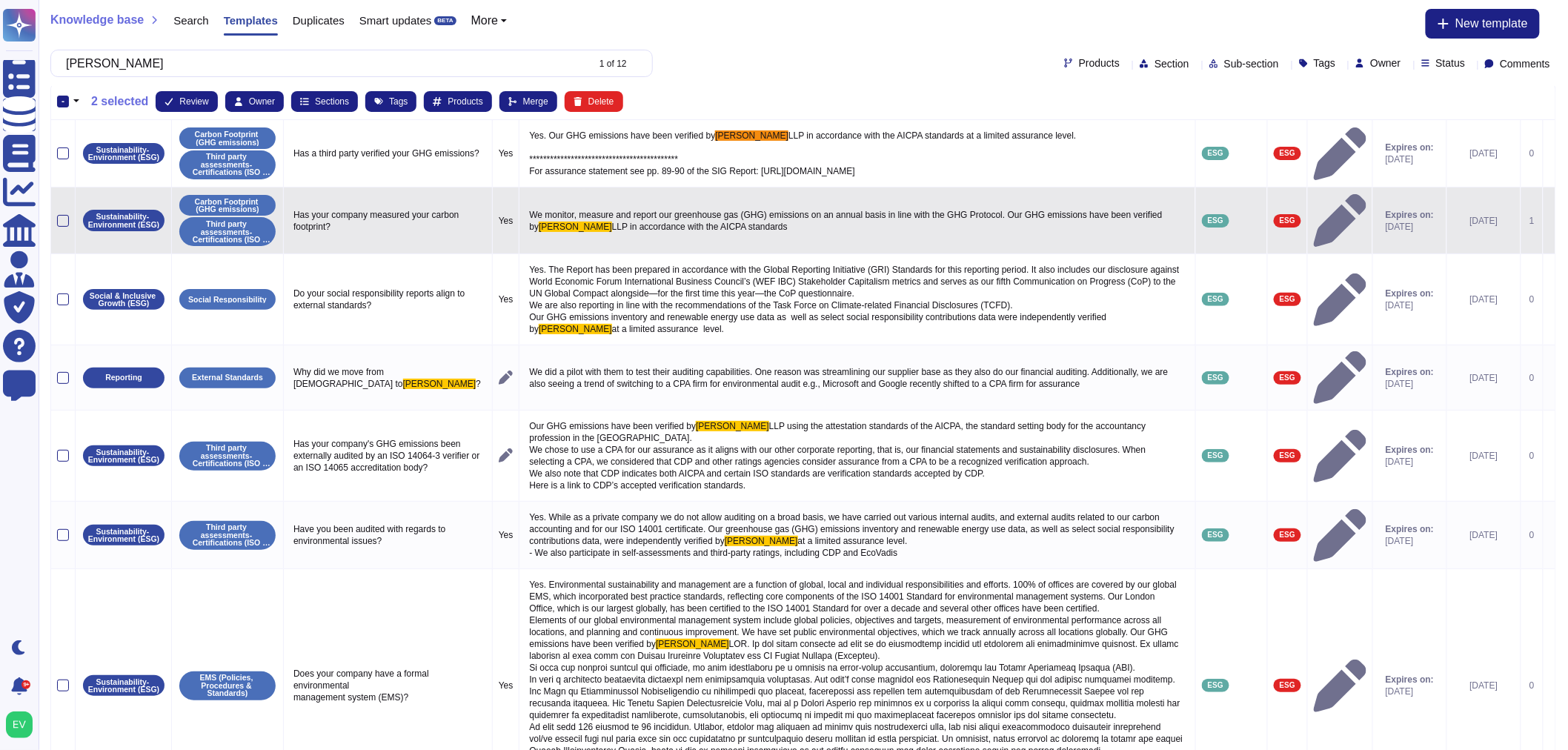
drag, startPoint x: 803, startPoint y: 45, endPoint x: 757, endPoint y: 45, distance: 46.0
click at [802, 45] on div "Knowledge base Search Templates Duplicates Smart updates BETA More New template…" at bounding box center [803, 43] width 1529 height 86
click at [293, 104] on button "Sections" at bounding box center [324, 101] width 67 height 21
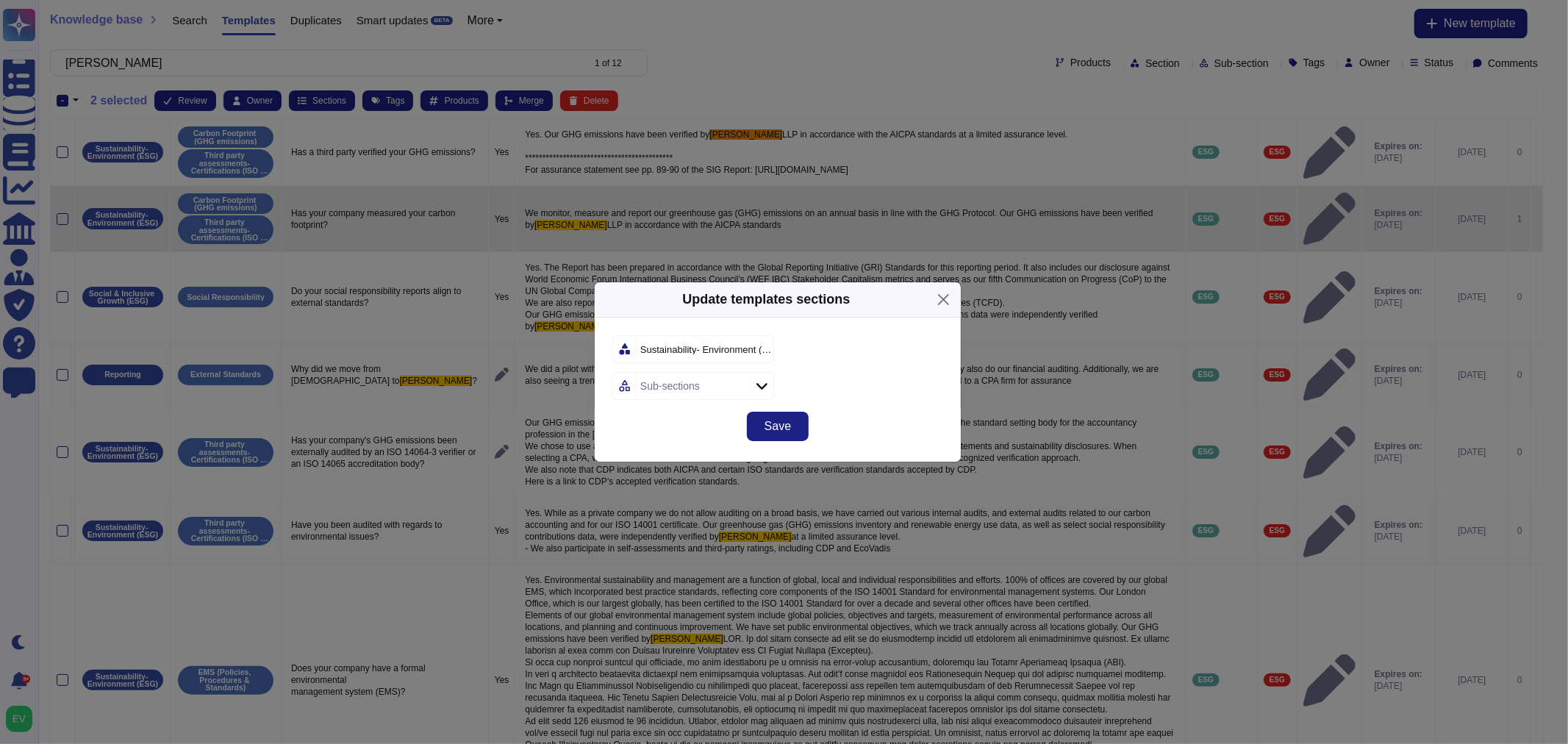
click at [658, 395] on div "Sub-sections" at bounding box center [691, 386] width 109 height 27
type input "thi"
click at [656, 474] on div "Third party assessments- Certifications (ISO 14001-Ecovadis- CPD)" at bounding box center [734, 466] width 181 height 33
click at [883, 368] on form "Sustainability- Environment (ESG) Third party assessments- Certifications (ISO …" at bounding box center [778, 367] width 331 height 64
click at [789, 420] on span "Save" at bounding box center [778, 426] width 27 height 12
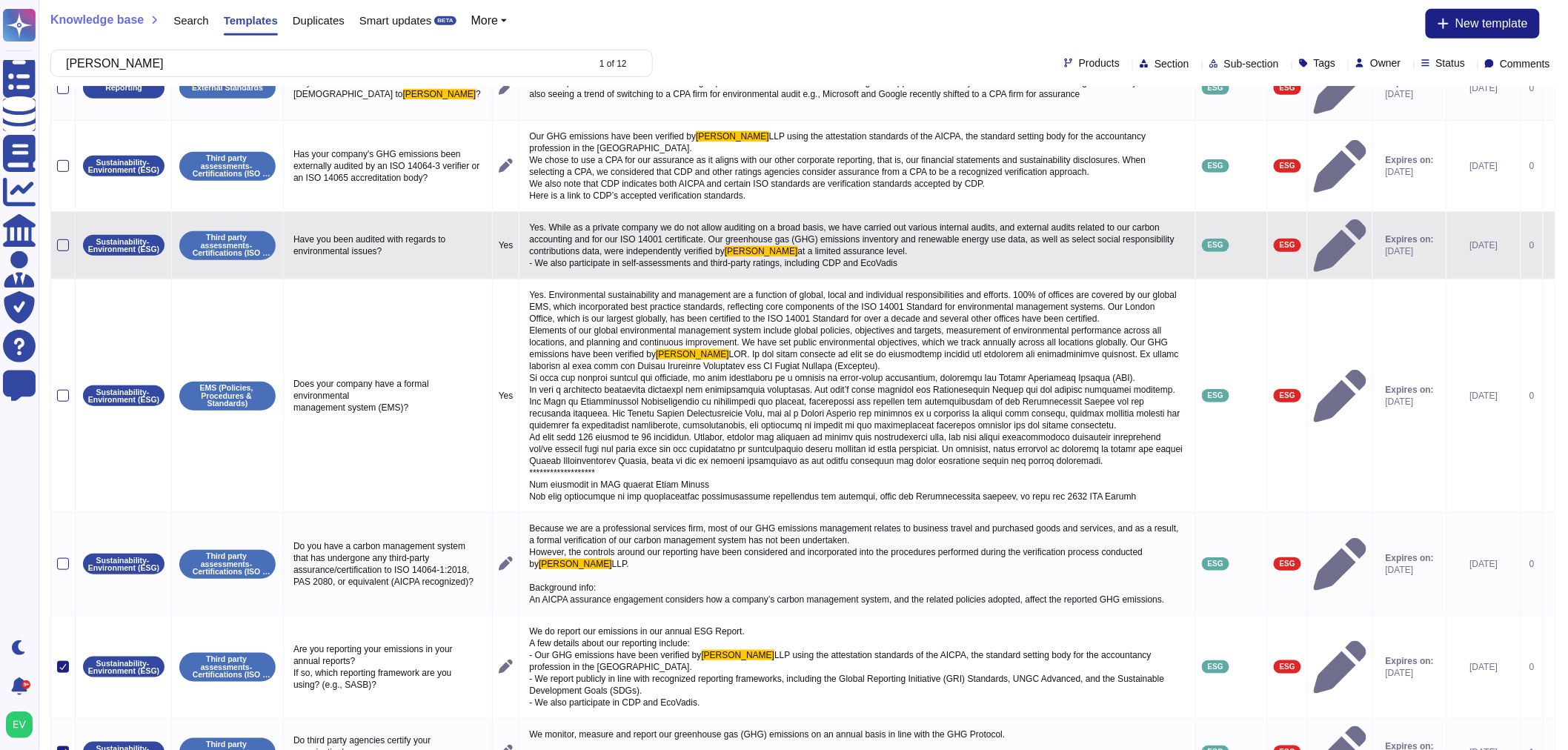
scroll to position [367, 0]
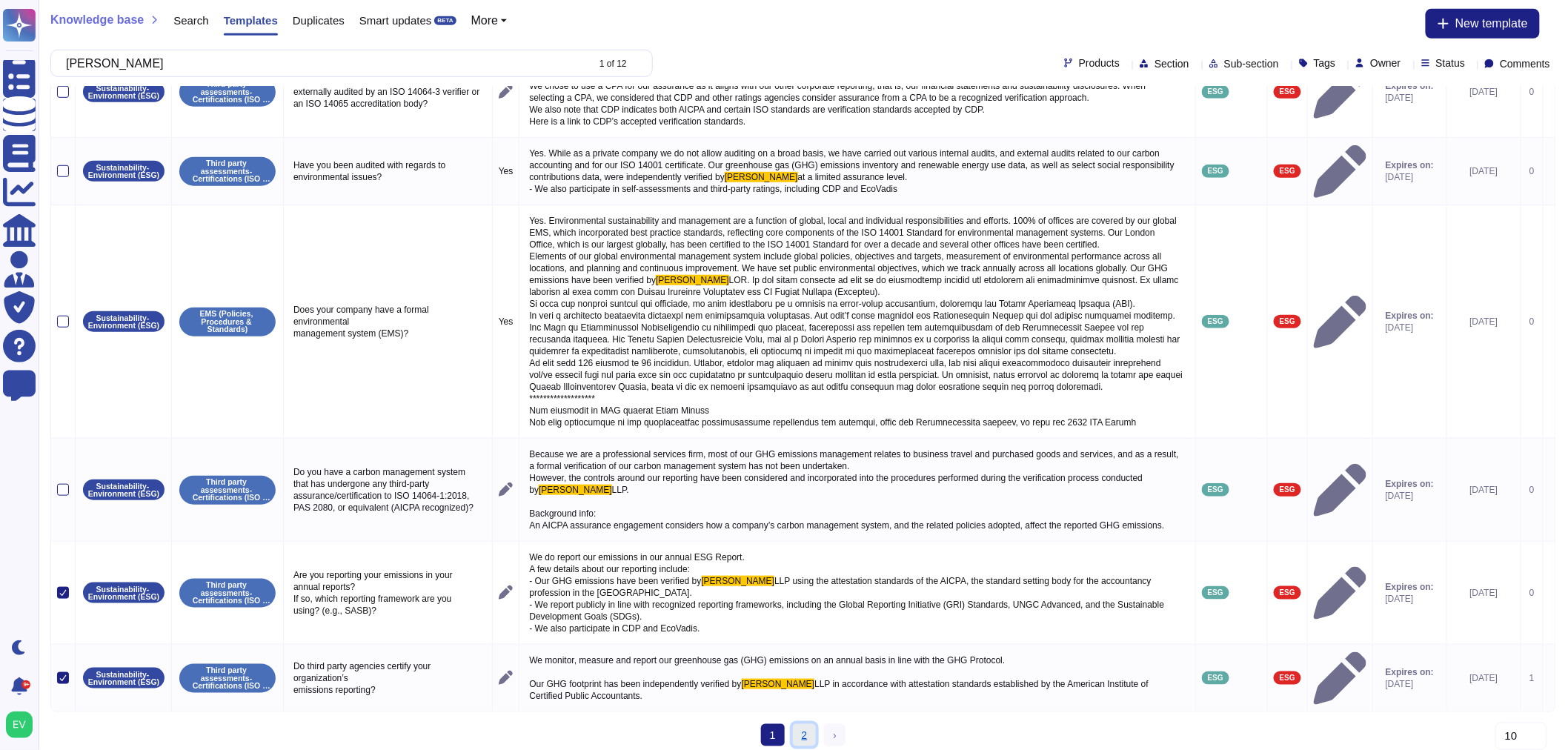
click at [805, 730] on link "2" at bounding box center [805, 735] width 24 height 22
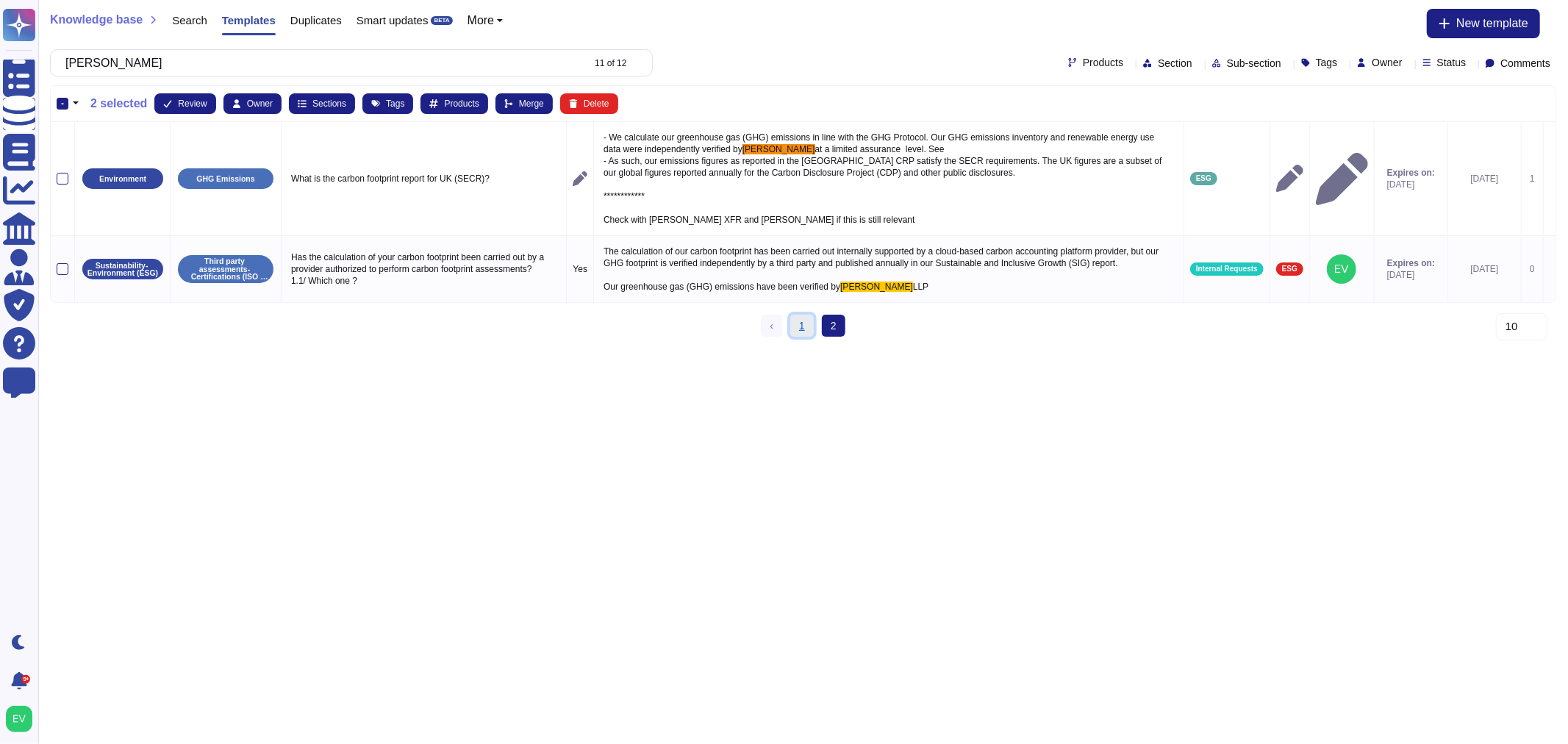
click at [803, 334] on link "1" at bounding box center [802, 325] width 23 height 22
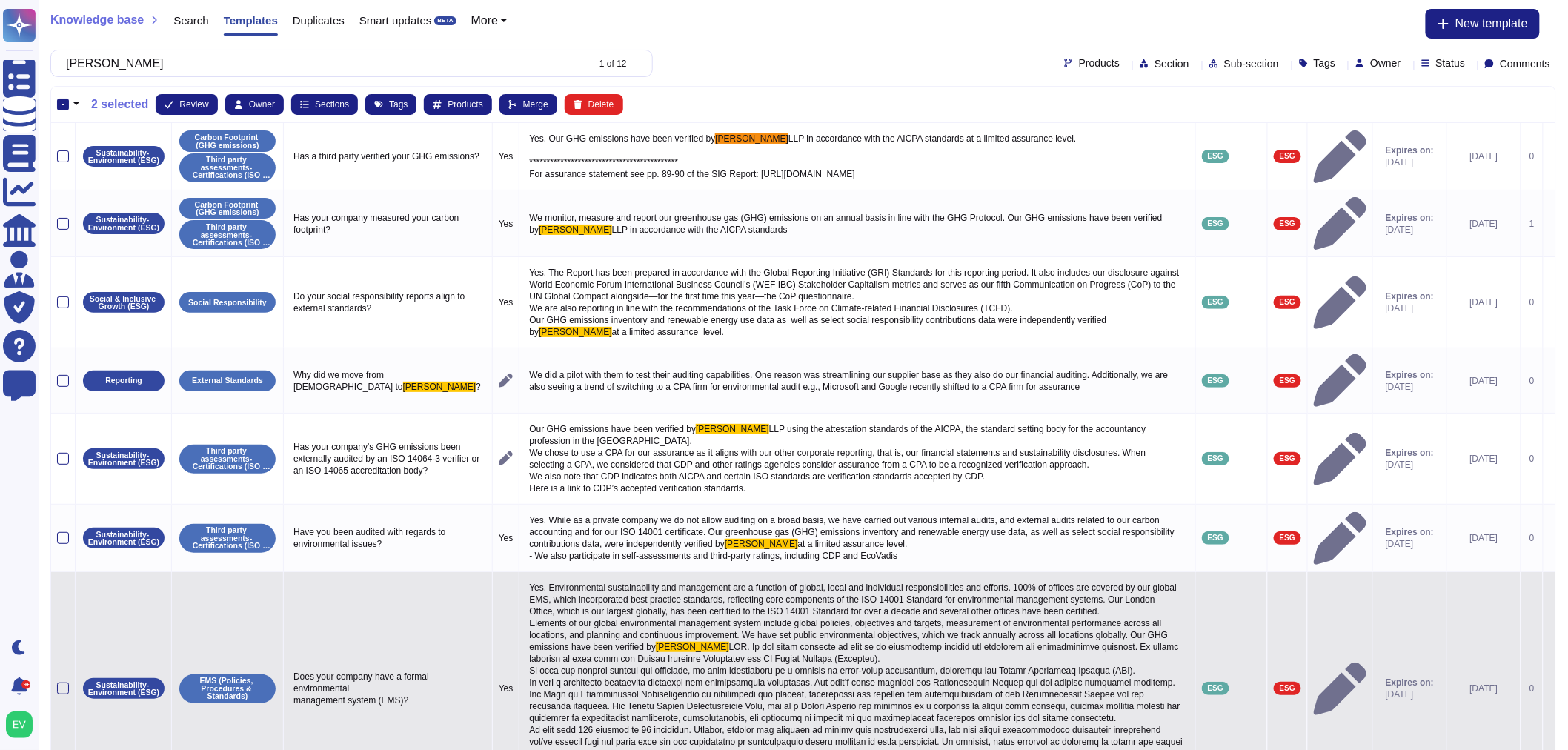
scroll to position [367, 0]
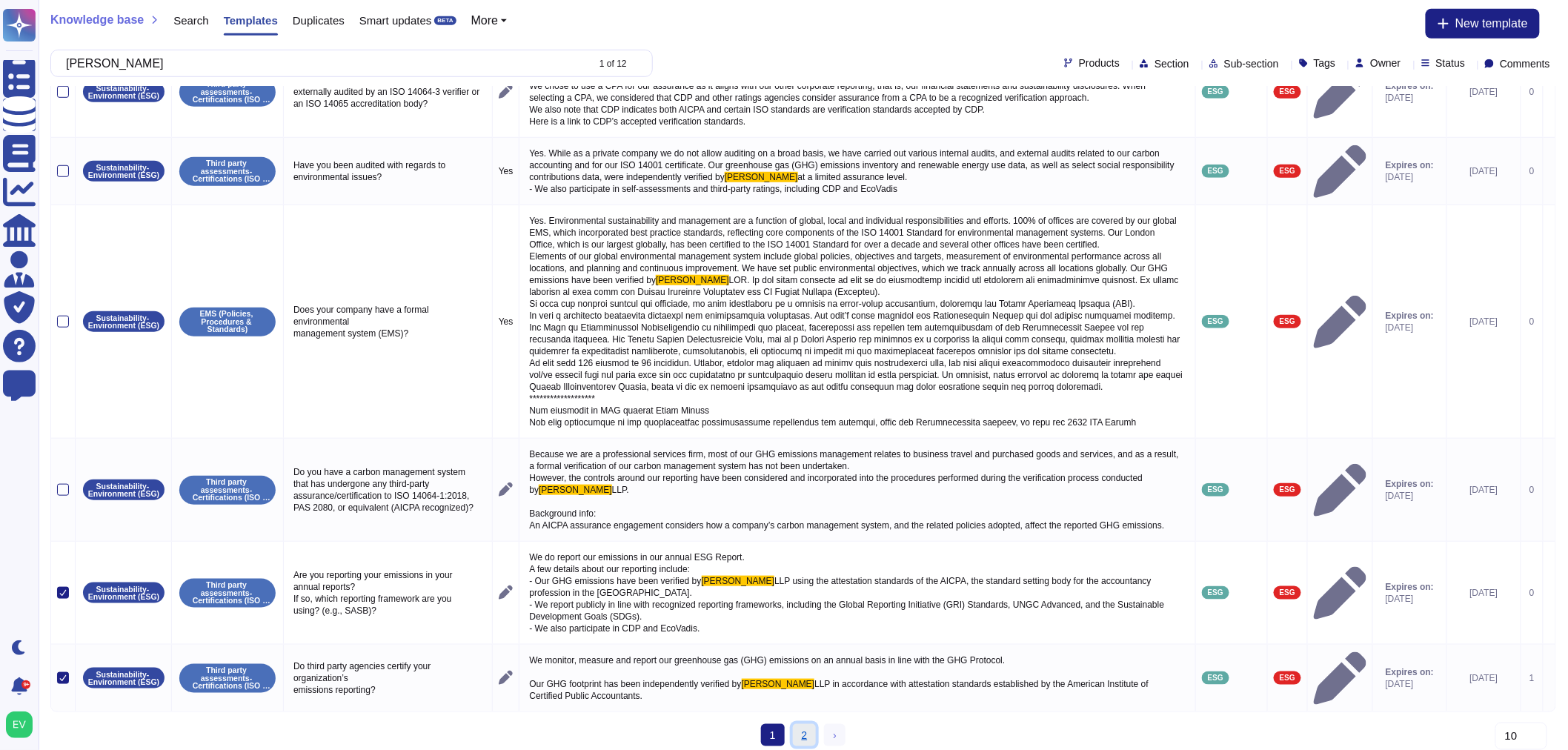
click at [809, 736] on link "2" at bounding box center [805, 735] width 24 height 22
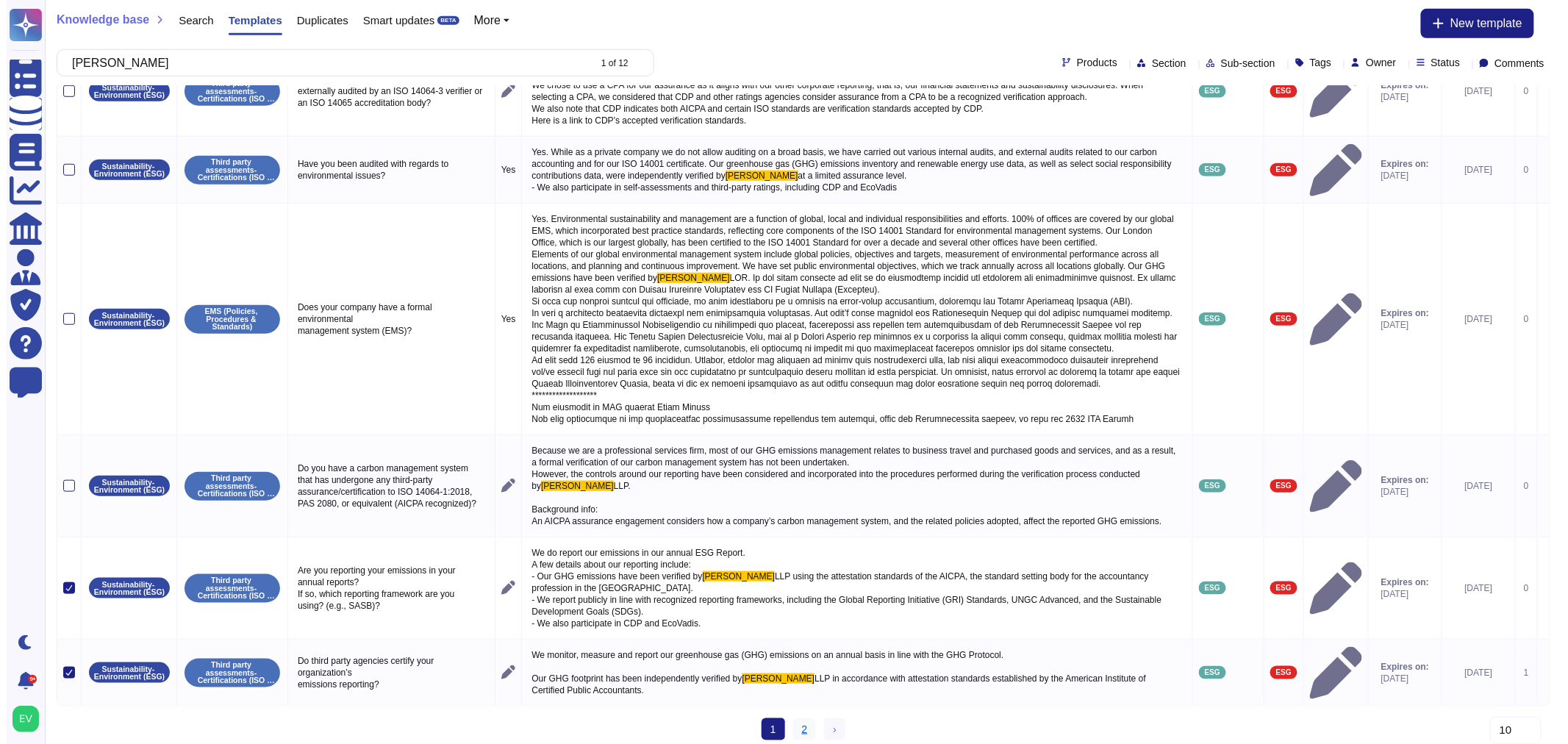
scroll to position [0, 0]
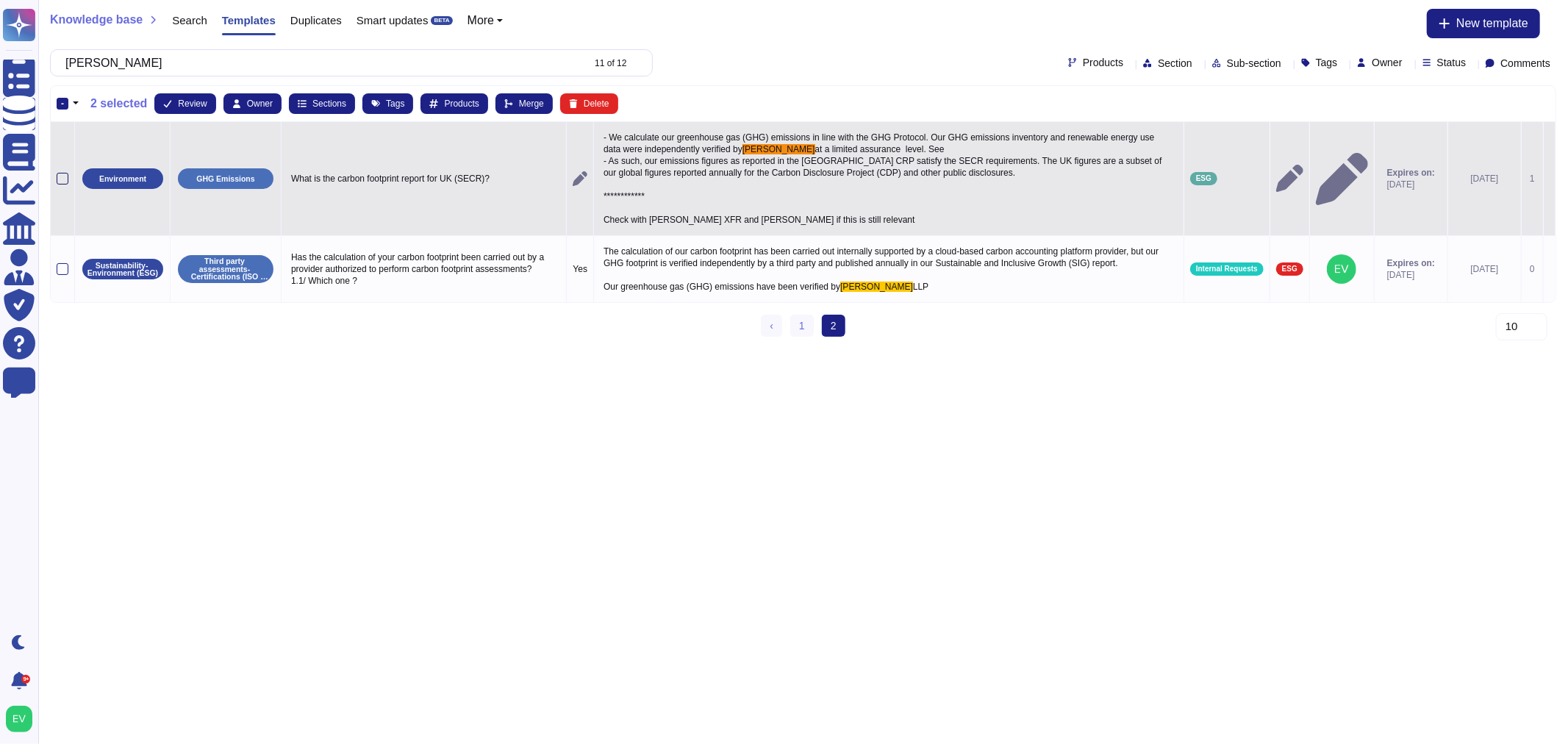
click at [59, 178] on div at bounding box center [63, 179] width 12 height 12
click at [0, 0] on input "checkbox" at bounding box center [0, 0] width 0 height 0
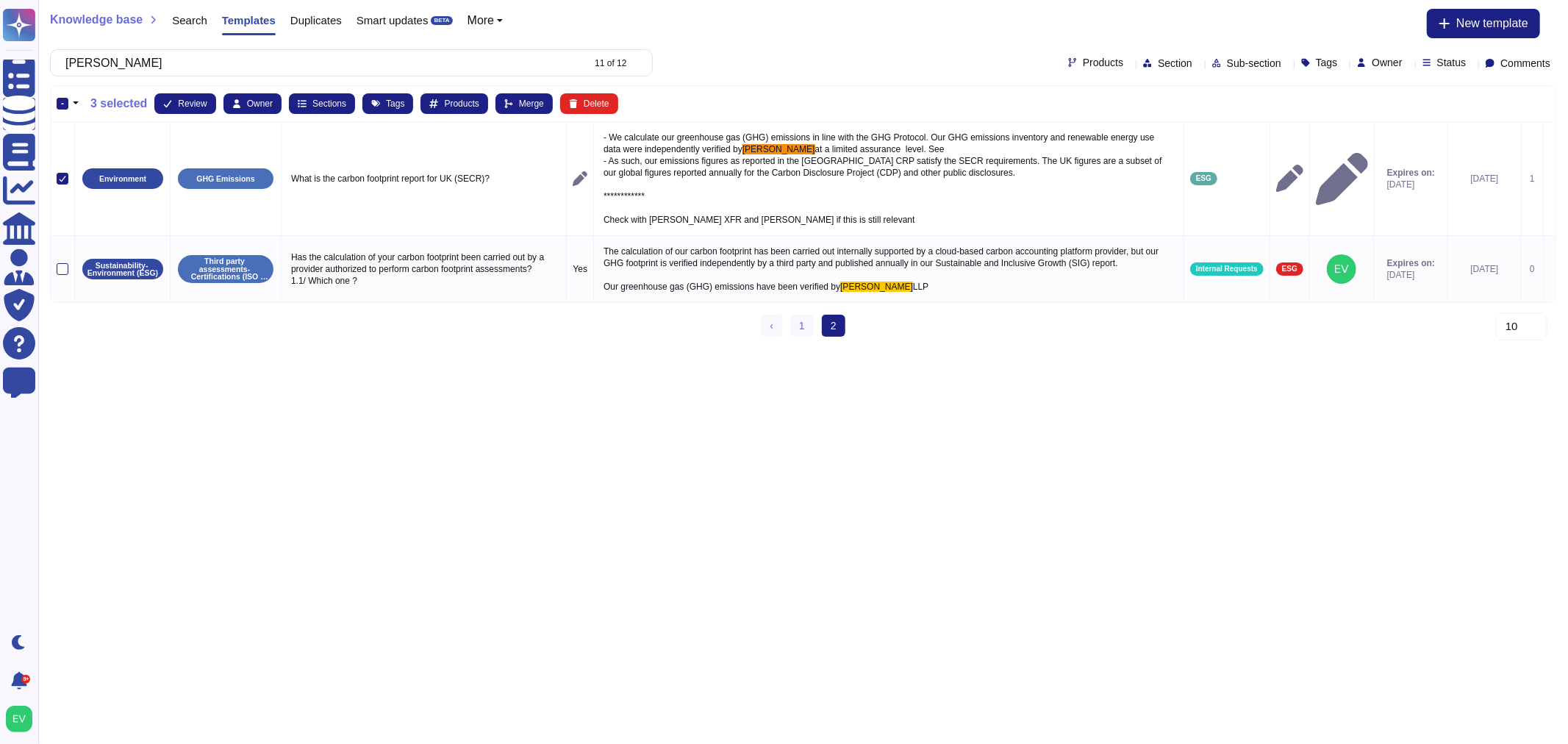
click at [60, 99] on div "-" at bounding box center [63, 104] width 12 height 12
click at [0, 0] on input "-" at bounding box center [0, 0] width 0 height 0
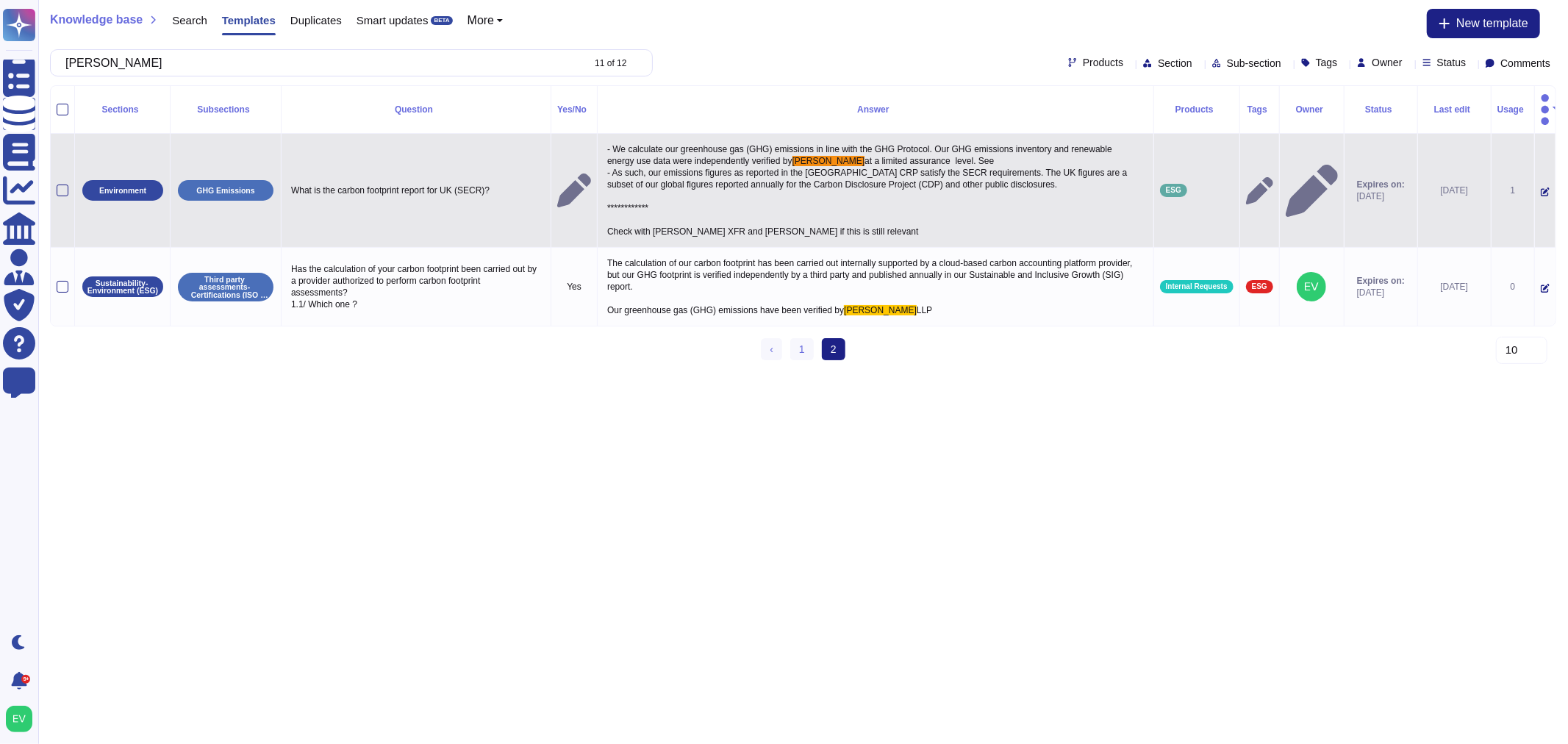
click at [52, 173] on td at bounding box center [63, 191] width 24 height 114
click at [64, 185] on div at bounding box center [63, 191] width 12 height 12
click at [0, 0] on input "checkbox" at bounding box center [0, 0] width 0 height 0
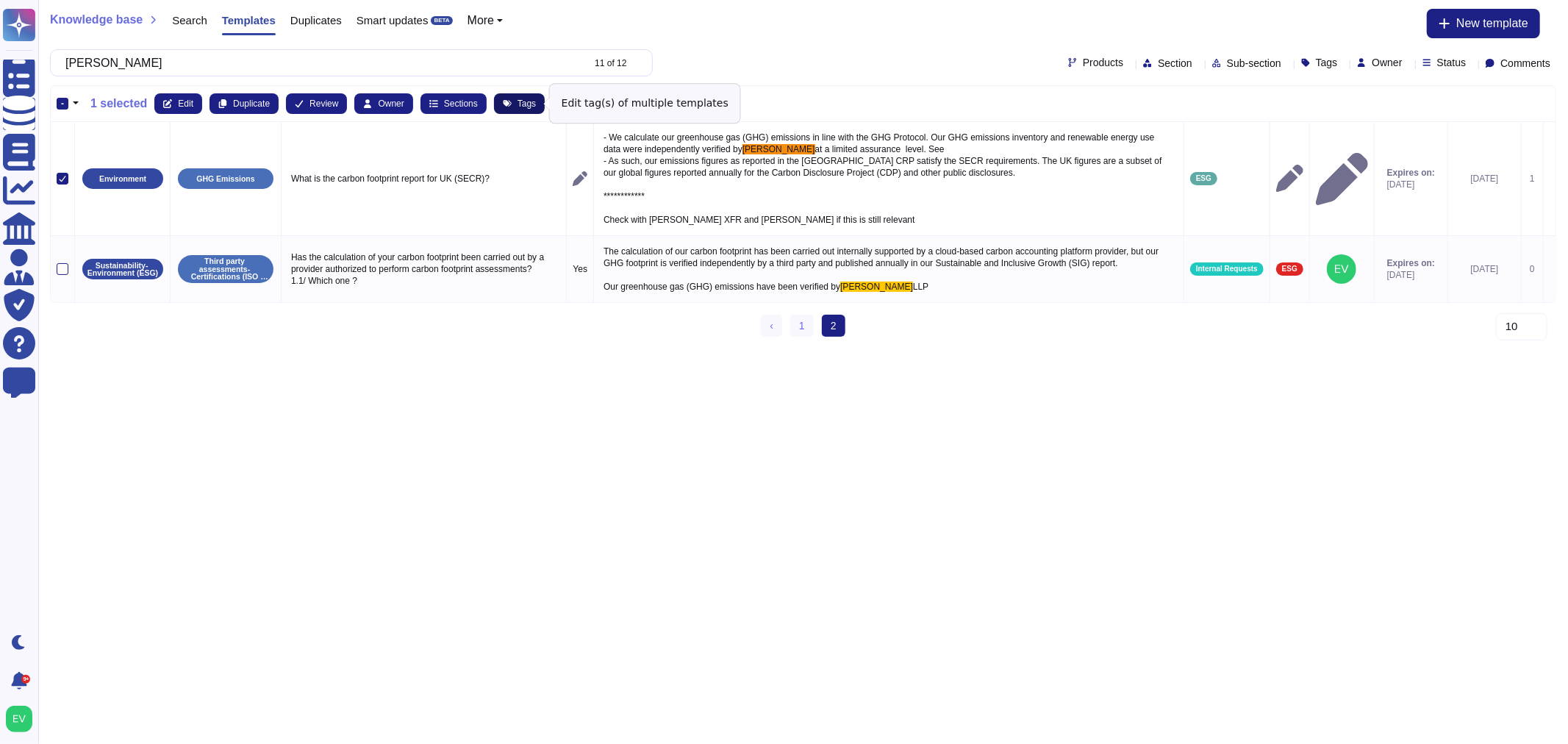
click at [521, 105] on span "Tags" at bounding box center [527, 104] width 18 height 9
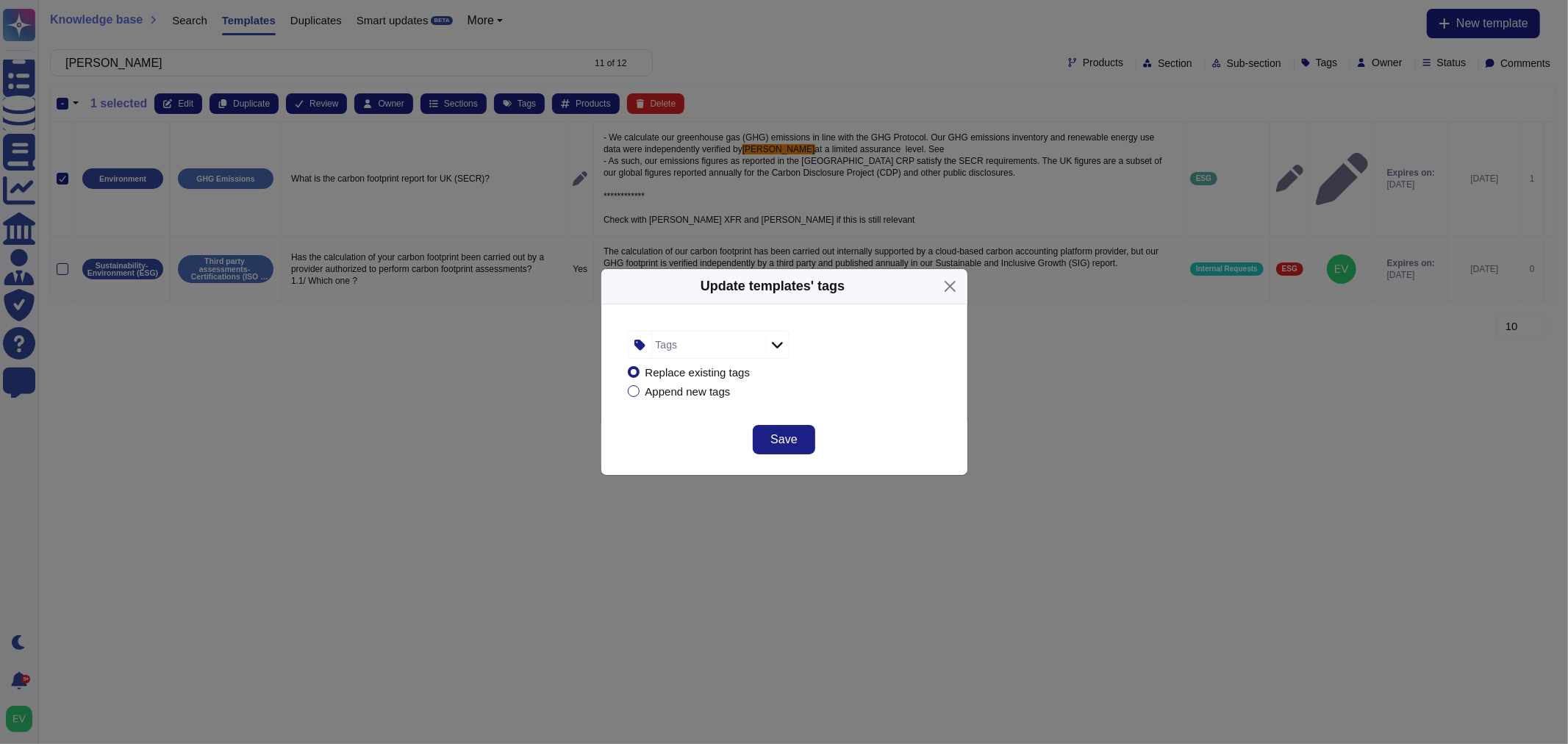
click at [676, 344] on div "Tags" at bounding box center [706, 345] width 109 height 27
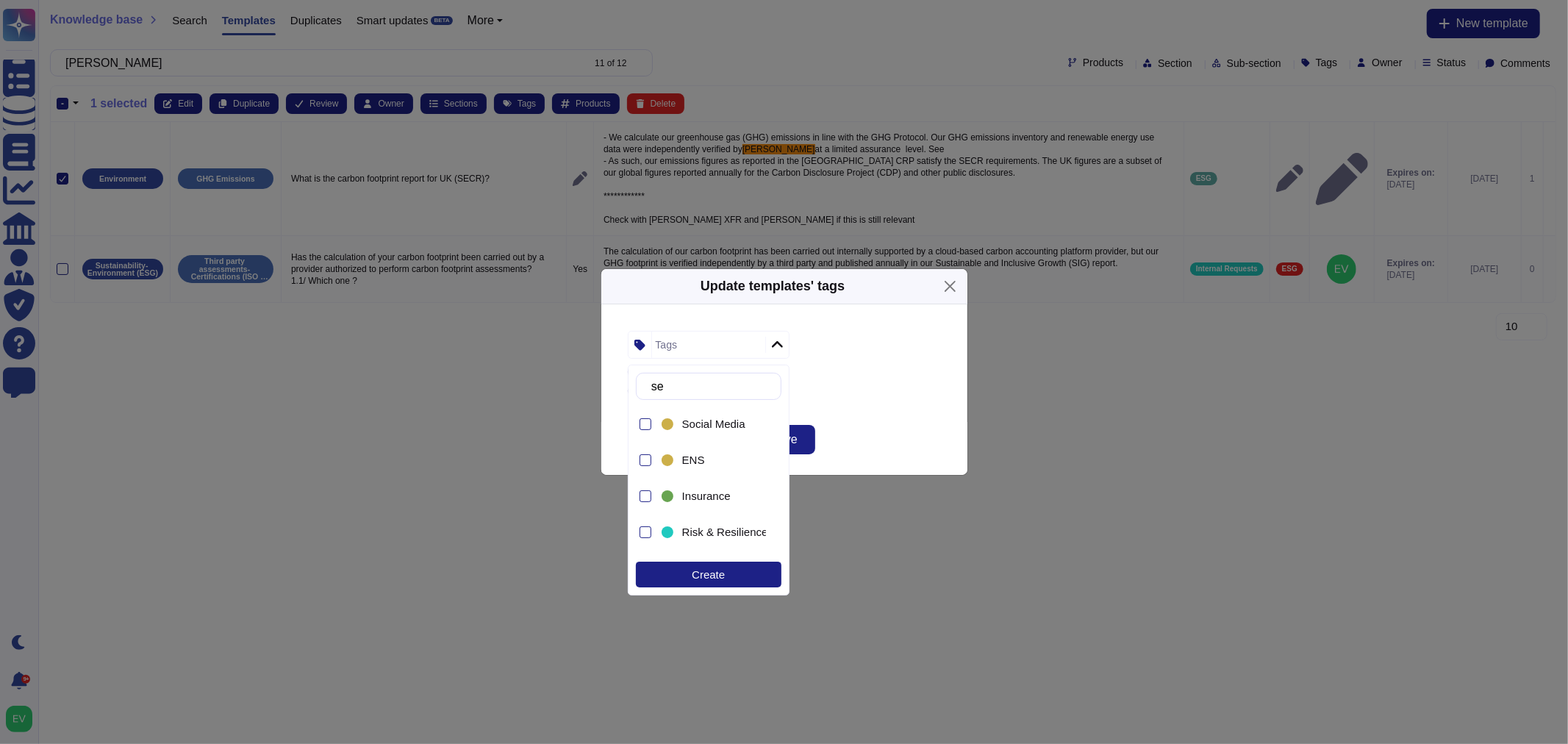
type input "s"
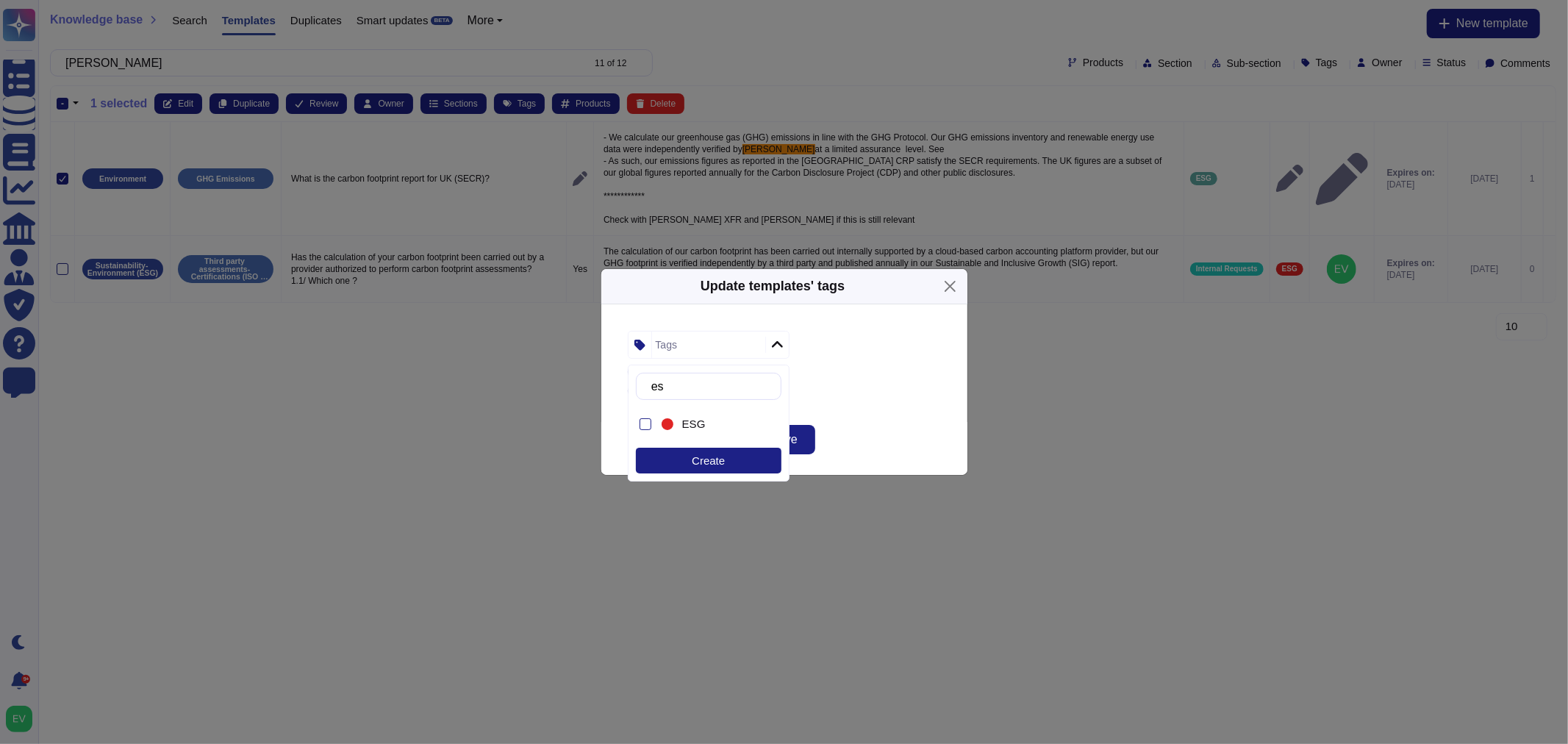
type input "esg"
click at [693, 428] on span "ESG" at bounding box center [694, 425] width 23 height 13
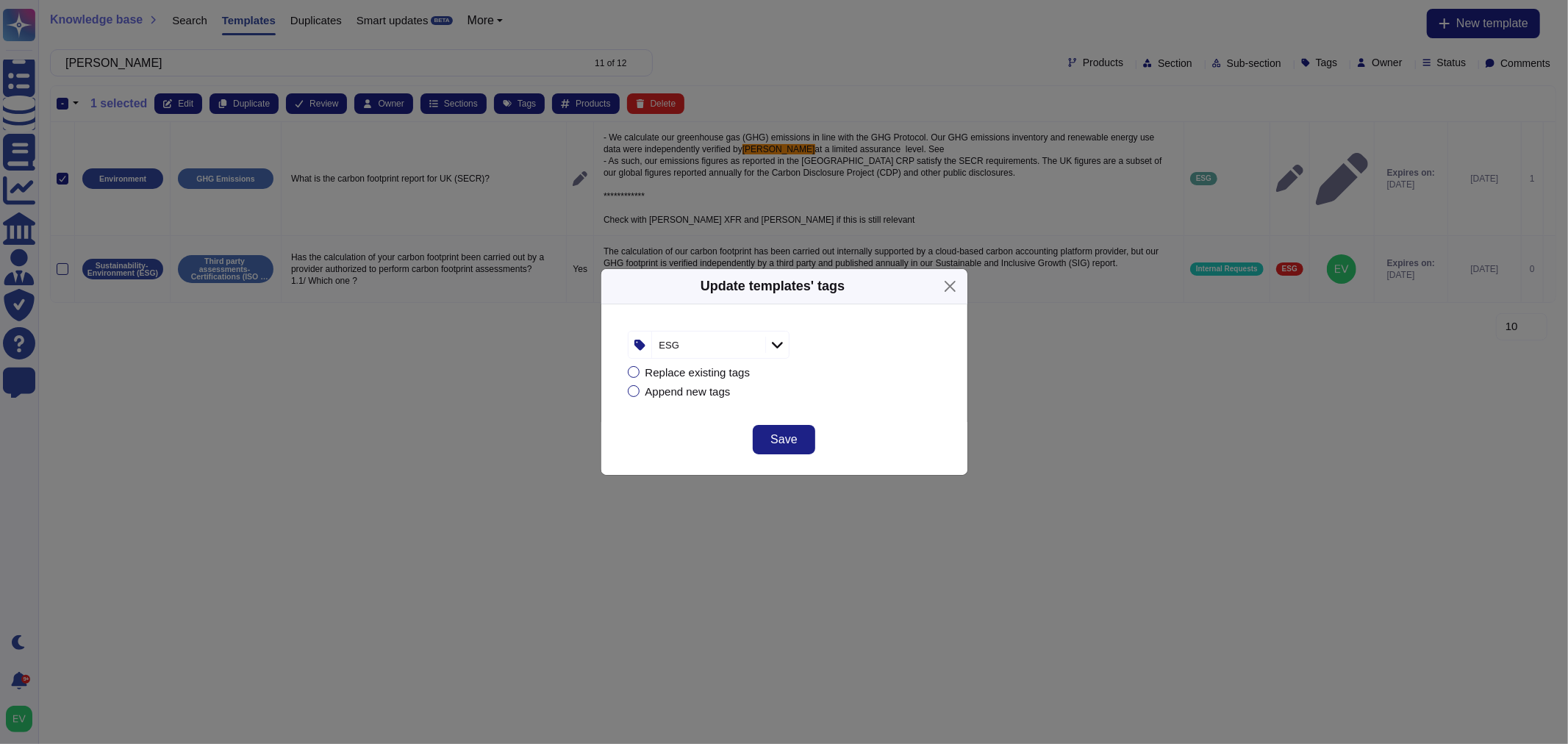
click at [914, 401] on div "Replace existing tags Append new tags" at bounding box center [784, 381] width 313 height 46
click at [791, 444] on span "Save" at bounding box center [784, 440] width 27 height 12
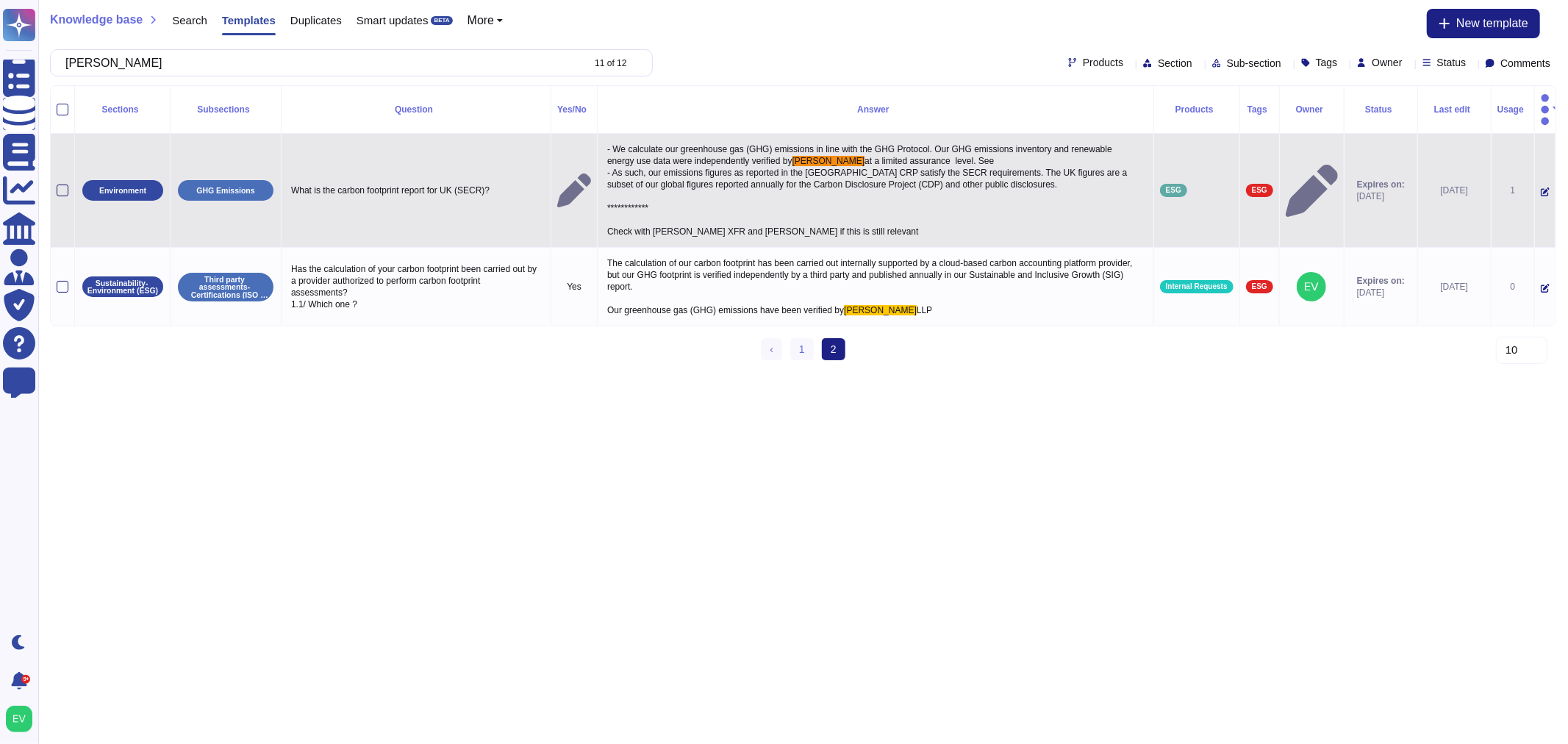
click at [67, 185] on div at bounding box center [63, 191] width 12 height 12
click at [0, 0] on input "checkbox" at bounding box center [0, 0] width 0 height 0
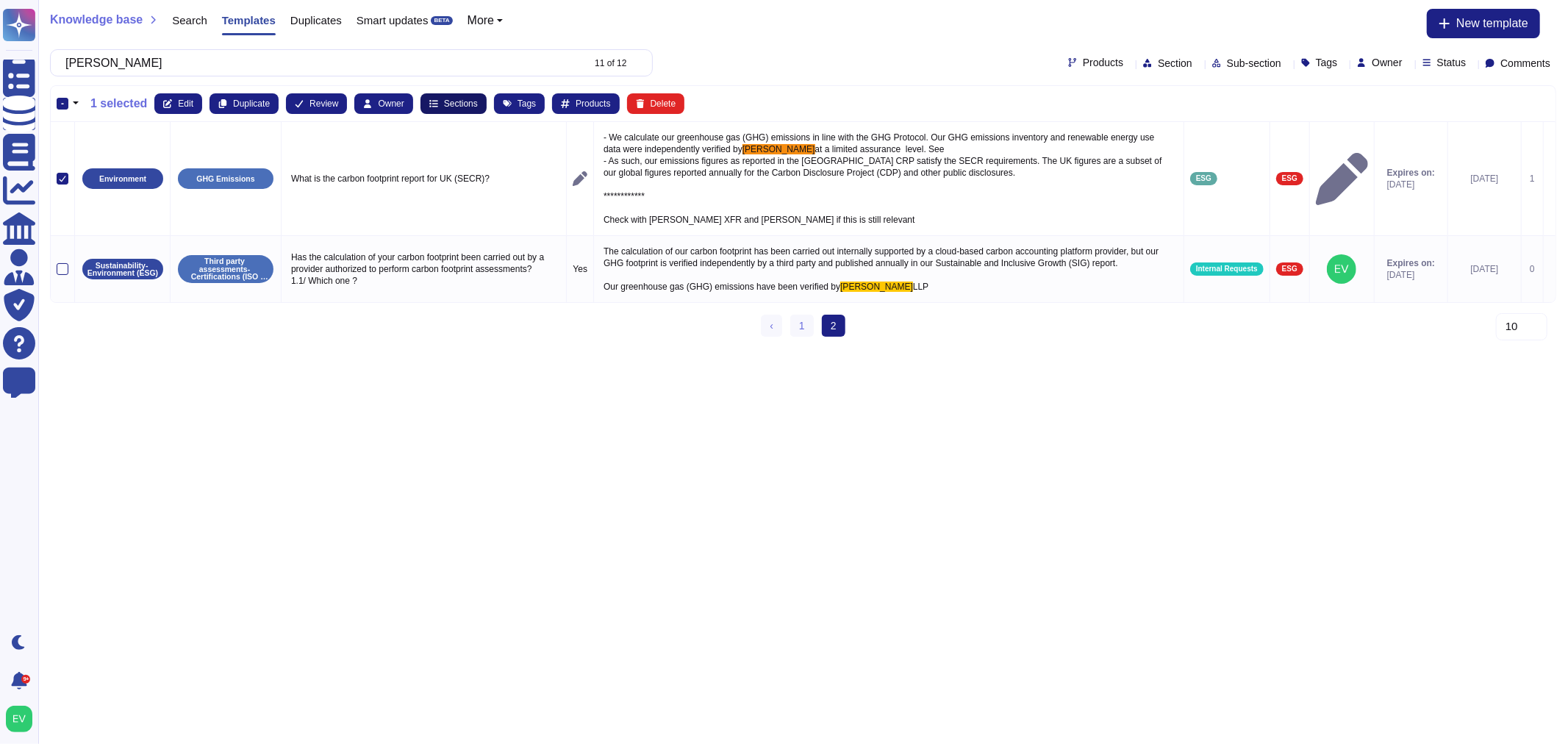
click at [445, 99] on span "Sections" at bounding box center [461, 104] width 33 height 9
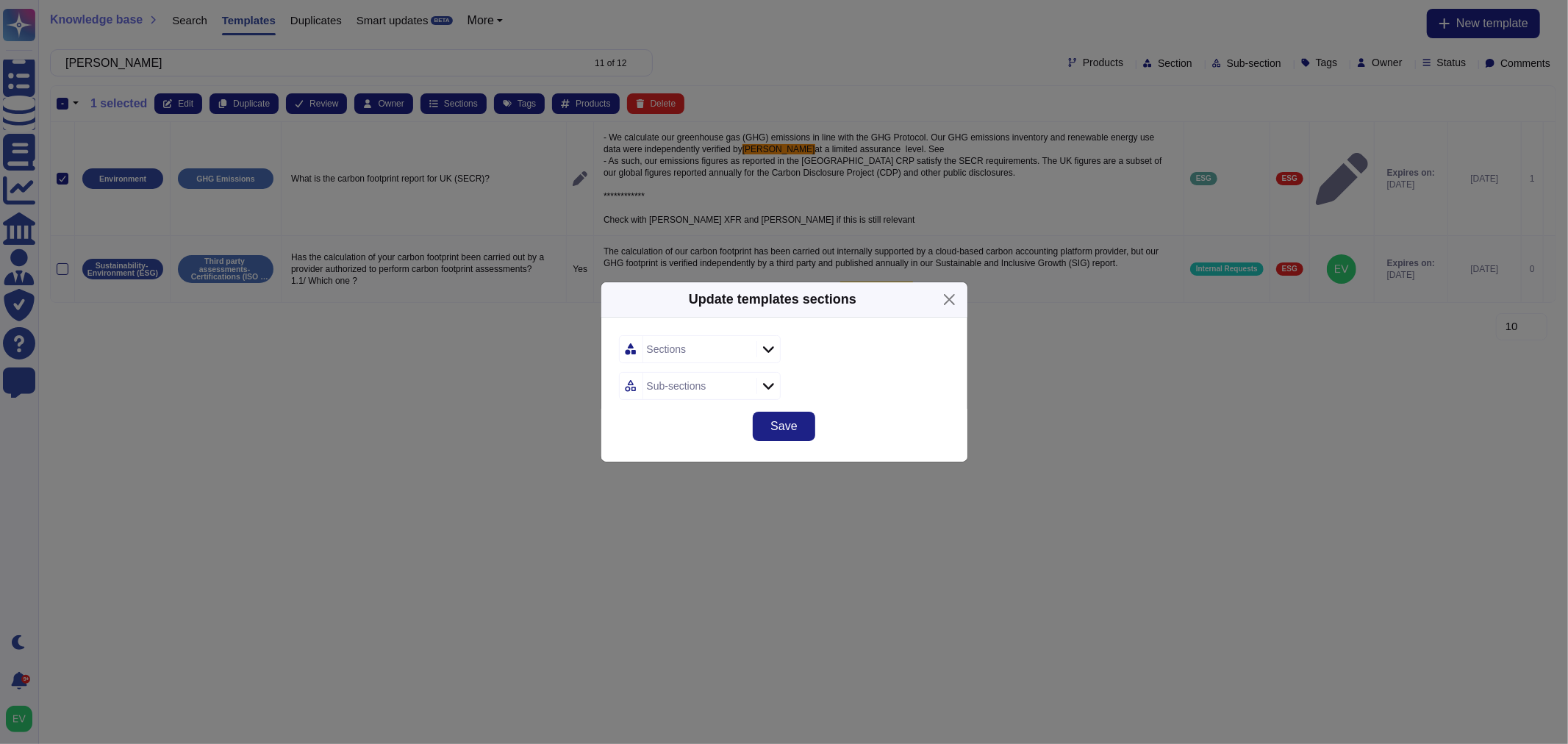
click at [686, 348] on div "Sections" at bounding box center [698, 349] width 109 height 27
type input "sust"
click at [710, 430] on span "Sustainability- Environment (ESG)" at bounding box center [740, 429] width 168 height 13
click at [899, 361] on div "Sustainability- Environment (ESG)" at bounding box center [785, 349] width 331 height 28
click at [693, 390] on div "Sub-sections" at bounding box center [676, 386] width 59 height 10
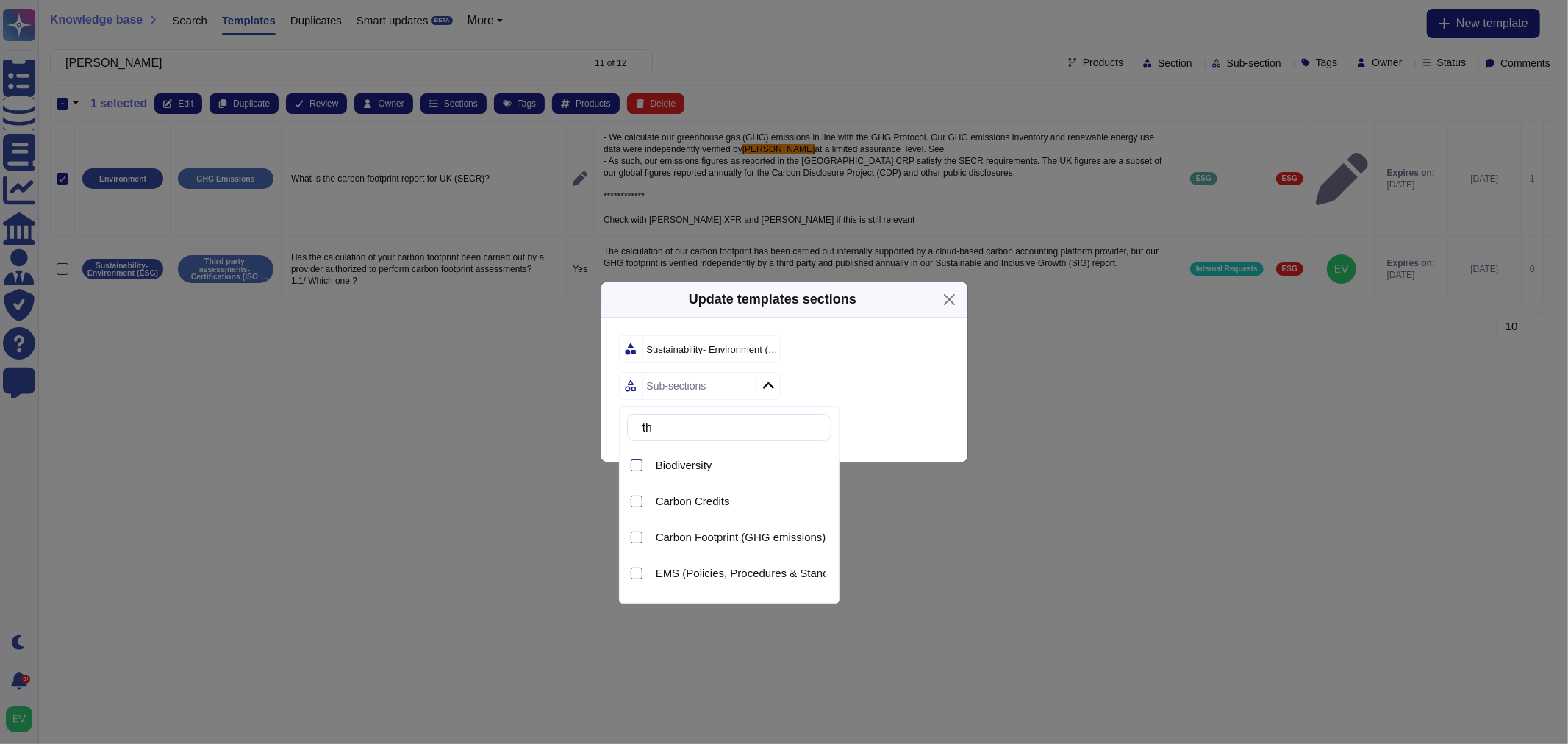
type input "thir"
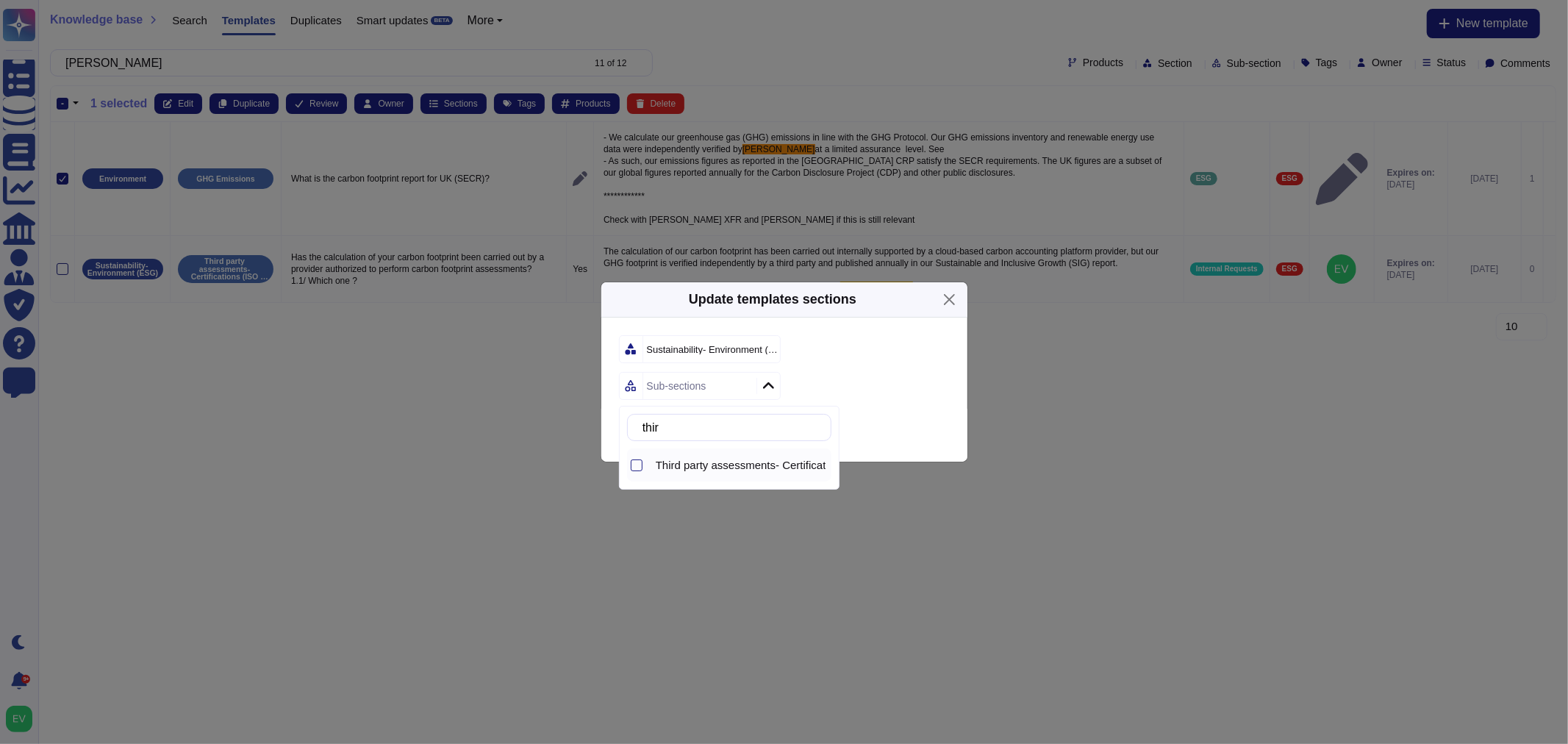
click at [716, 473] on div "Third party assessments- Certifications (ISO 14001-Ecovadis- CPD)" at bounding box center [741, 466] width 181 height 33
click at [900, 436] on div "Save" at bounding box center [785, 435] width 366 height 53
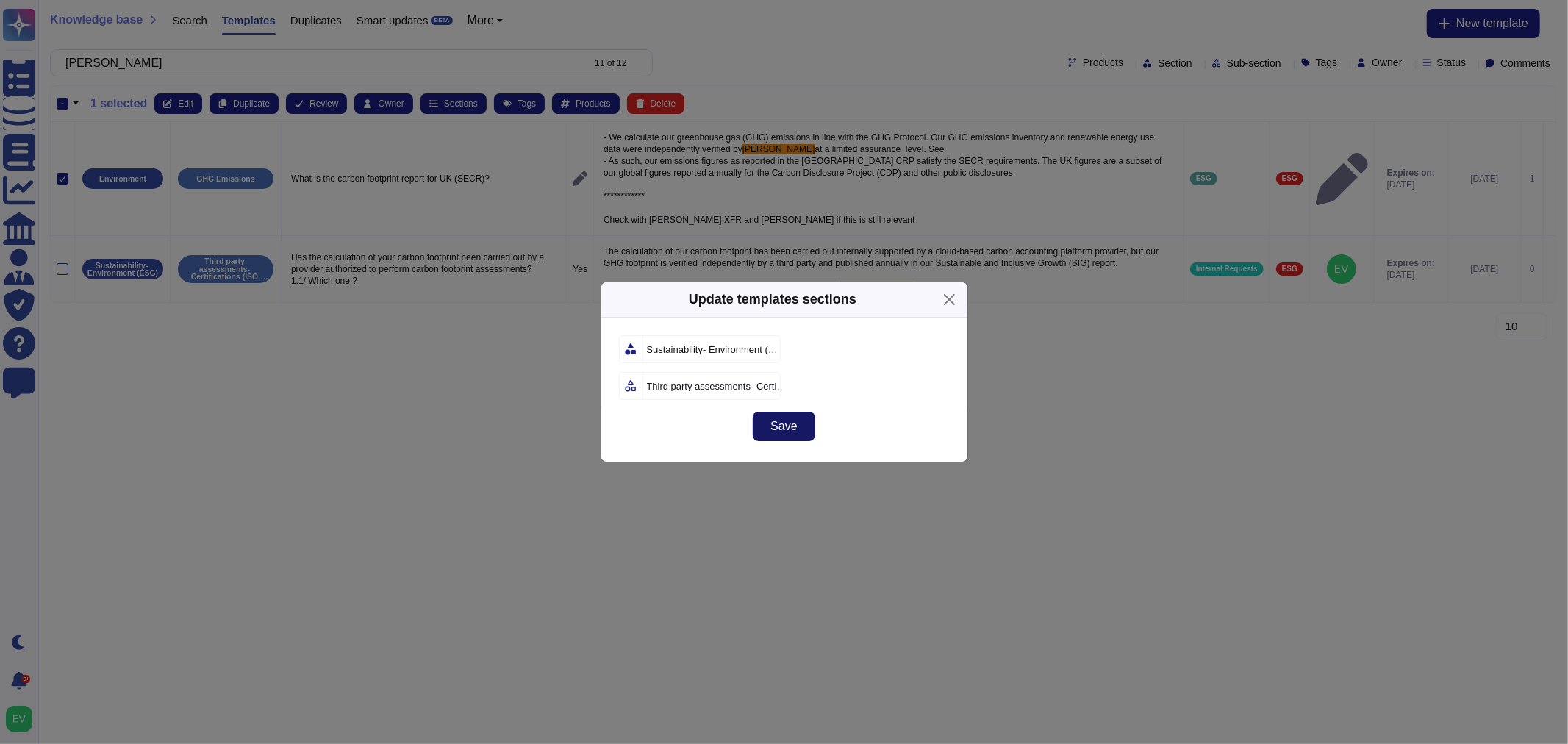
click at [780, 436] on button "Save" at bounding box center [784, 426] width 62 height 29
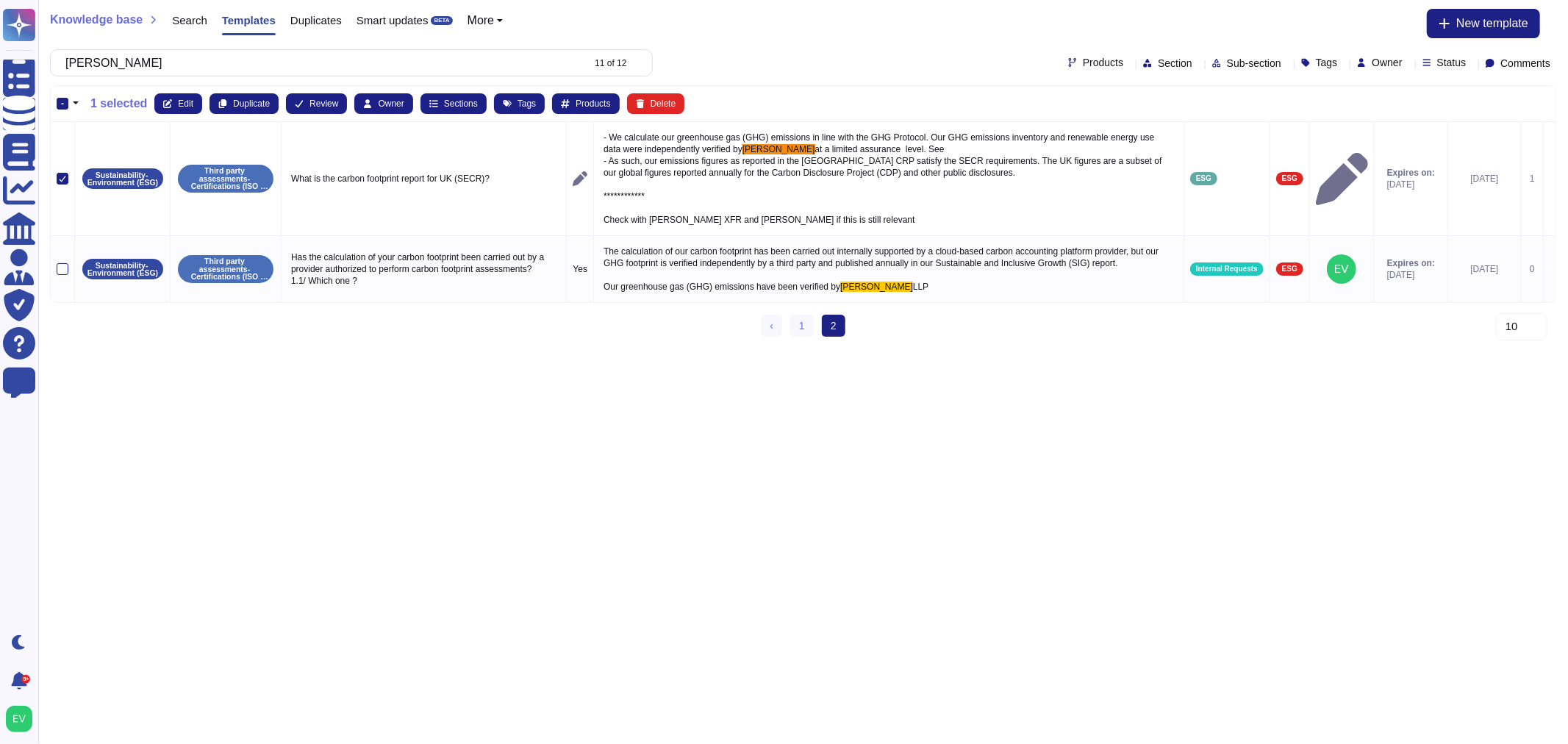
click at [59, 99] on div "-" at bounding box center [63, 104] width 12 height 12
click at [0, 0] on input "-" at bounding box center [0, 0] width 0 height 0
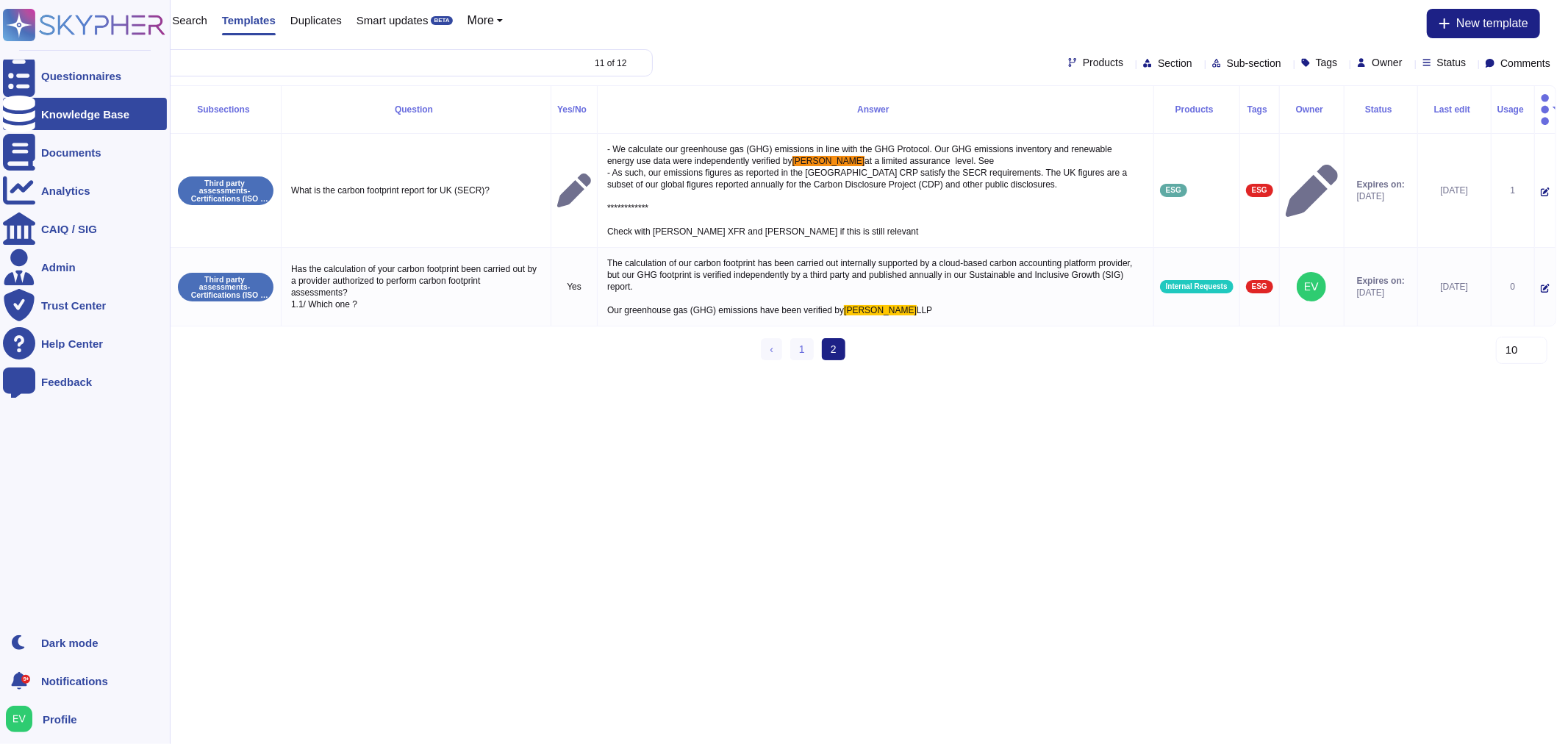
click at [66, 25] on icon at bounding box center [84, 25] width 162 height 33
